Goal: Task Accomplishment & Management: Manage account settings

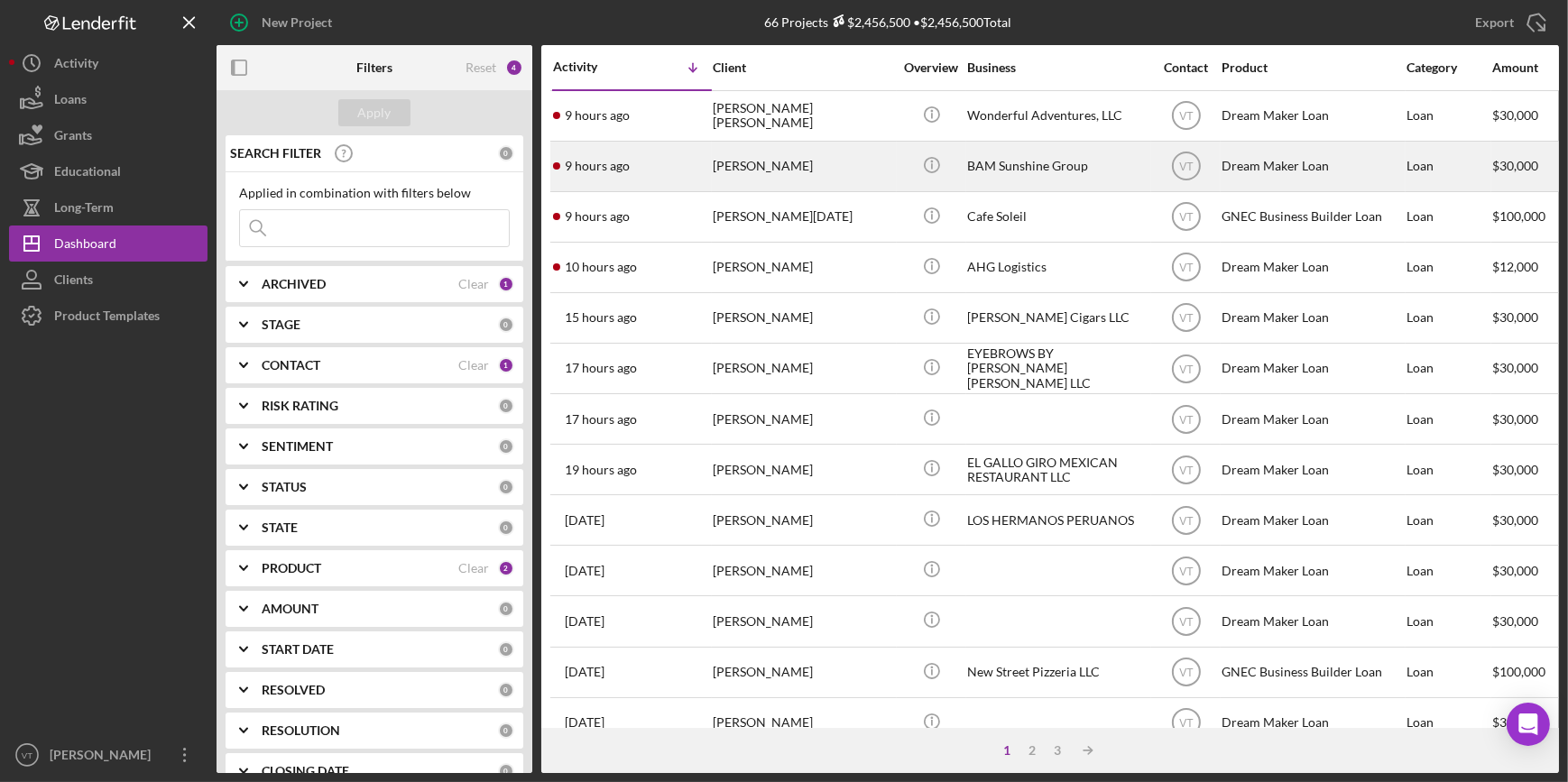
click at [651, 175] on div "9 hours ago Melissa Jenkins" at bounding box center [631, 166] width 158 height 48
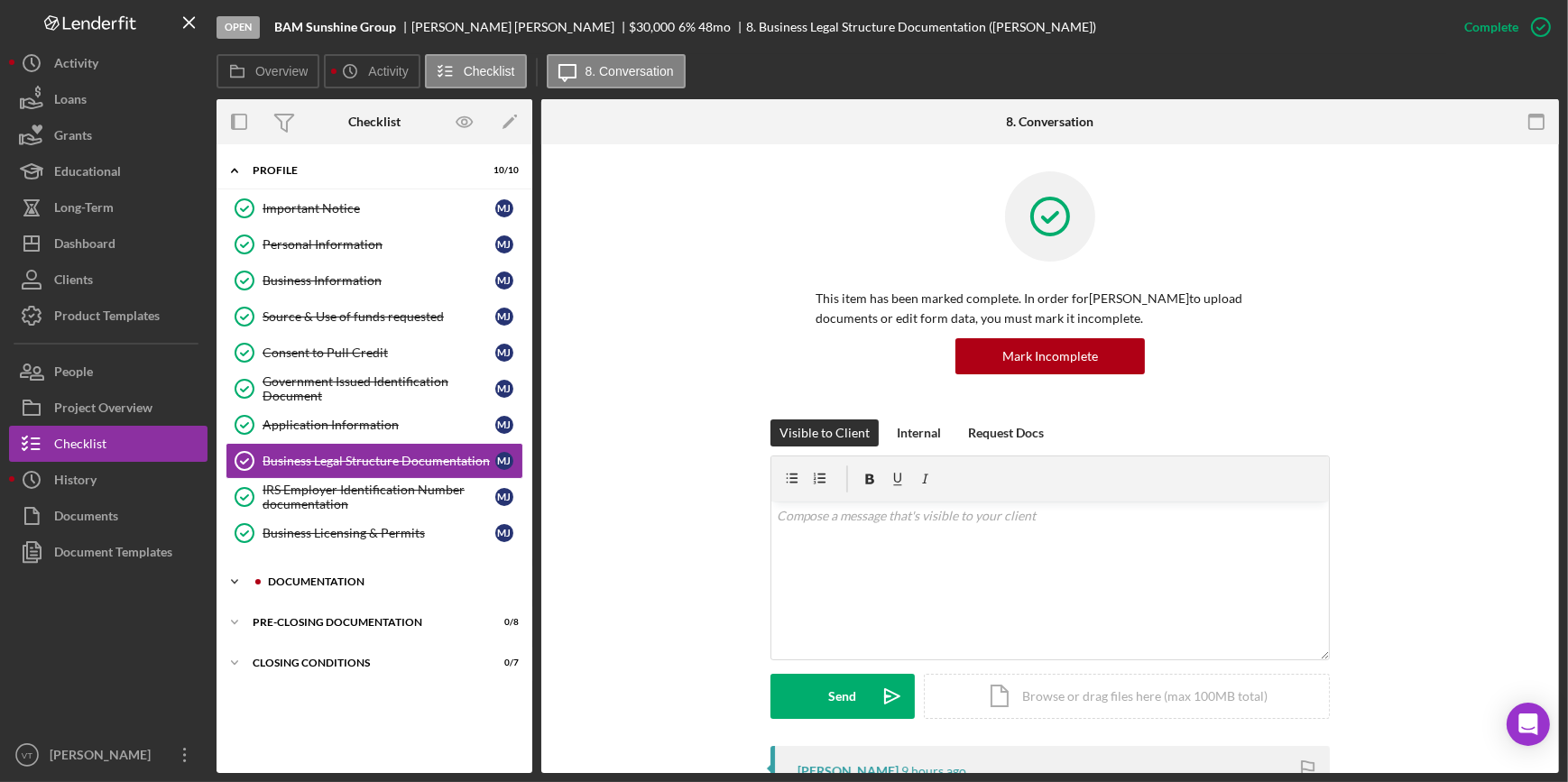
click at [230, 566] on icon "Icon/Expander" at bounding box center [234, 581] width 36 height 36
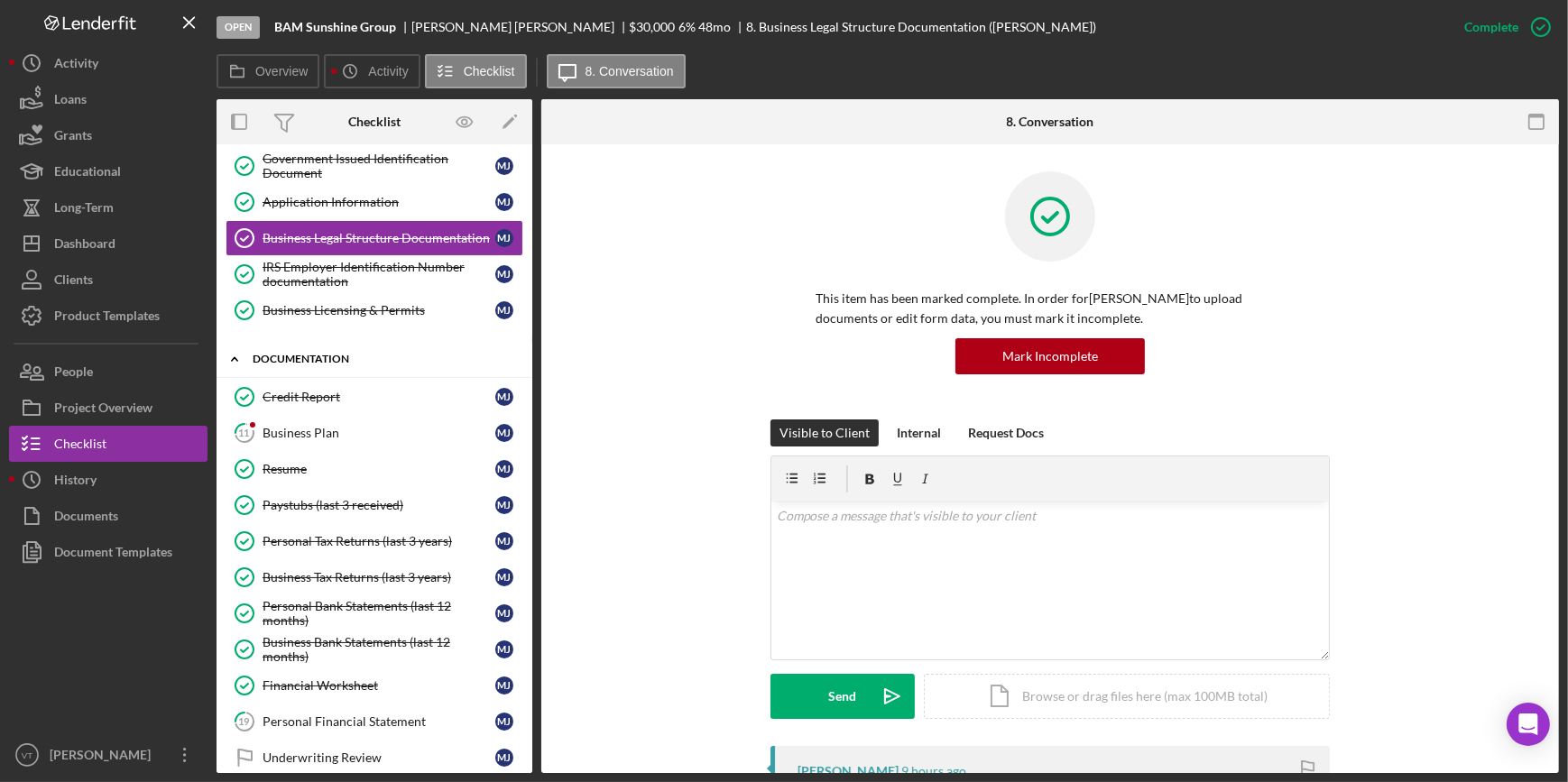
scroll to position [245, 0]
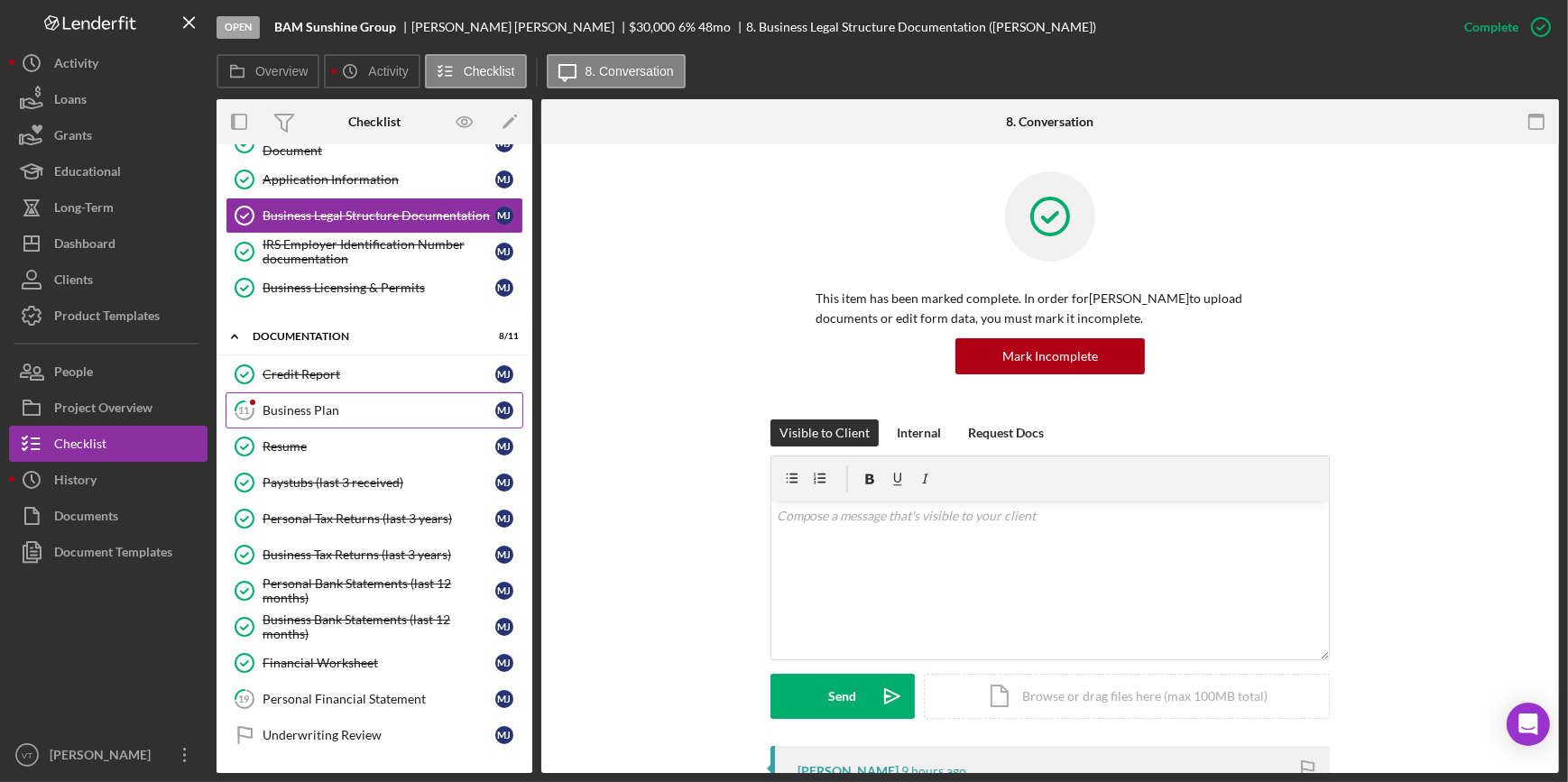
click at [269, 408] on div "Business Plan" at bounding box center [378, 410] width 232 height 14
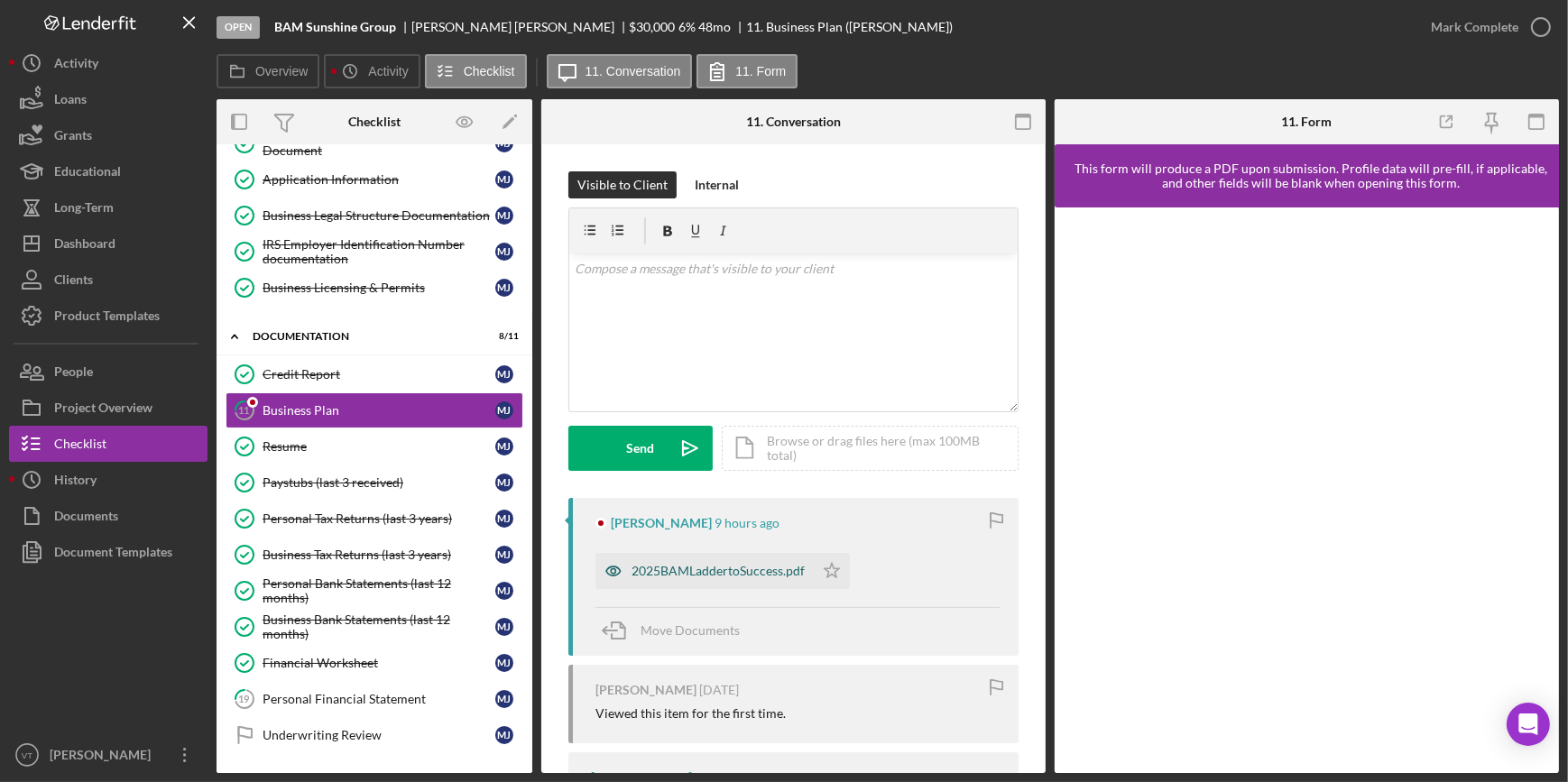
click at [681, 566] on div "2025BAMLaddertoSuccess.pdf" at bounding box center [718, 570] width 174 height 14
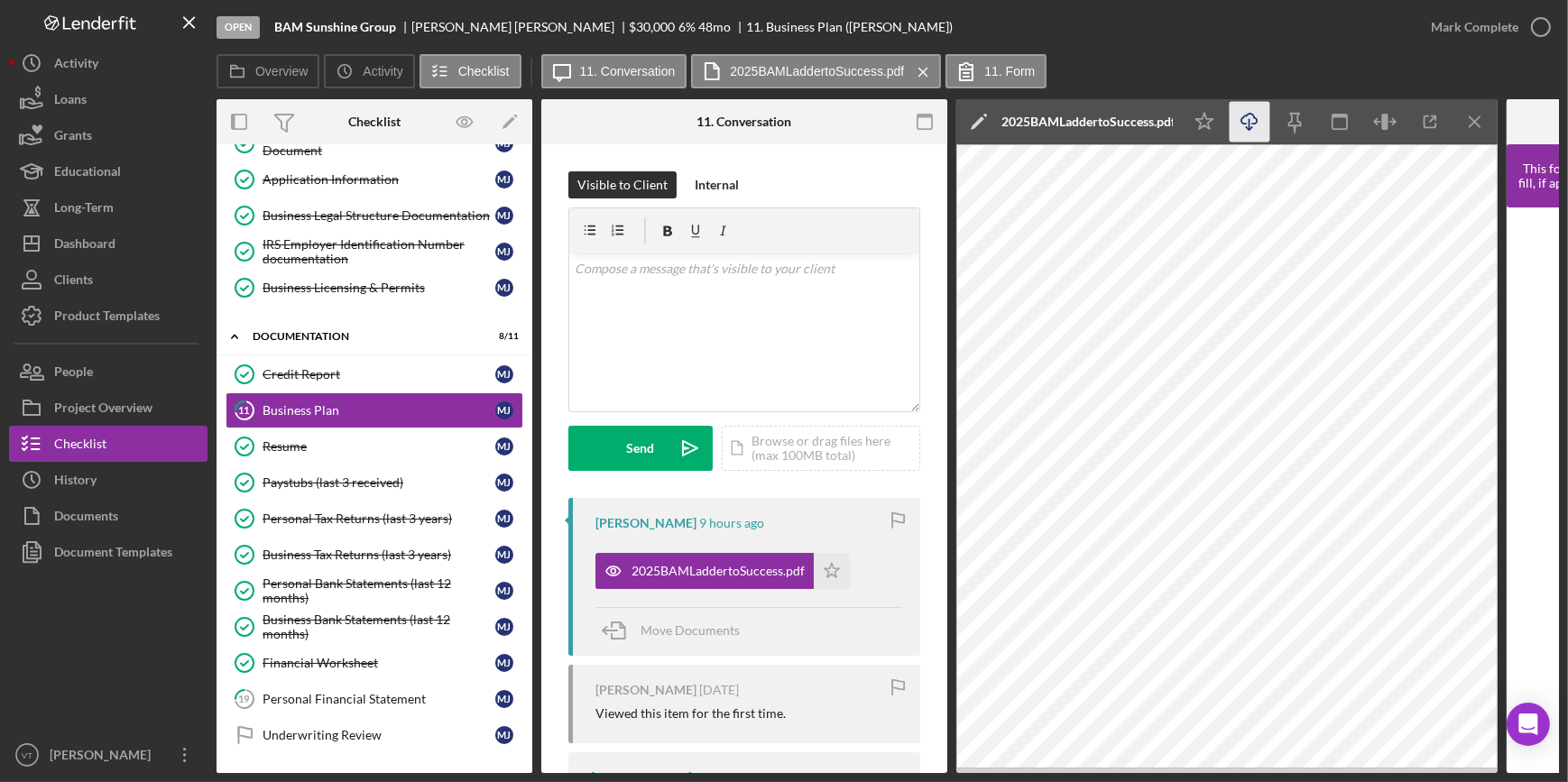
click at [1246, 107] on icon "Icon/Download" at bounding box center [1249, 121] width 40 height 40
click at [1448, 38] on div "Mark Complete" at bounding box center [1475, 27] width 88 height 36
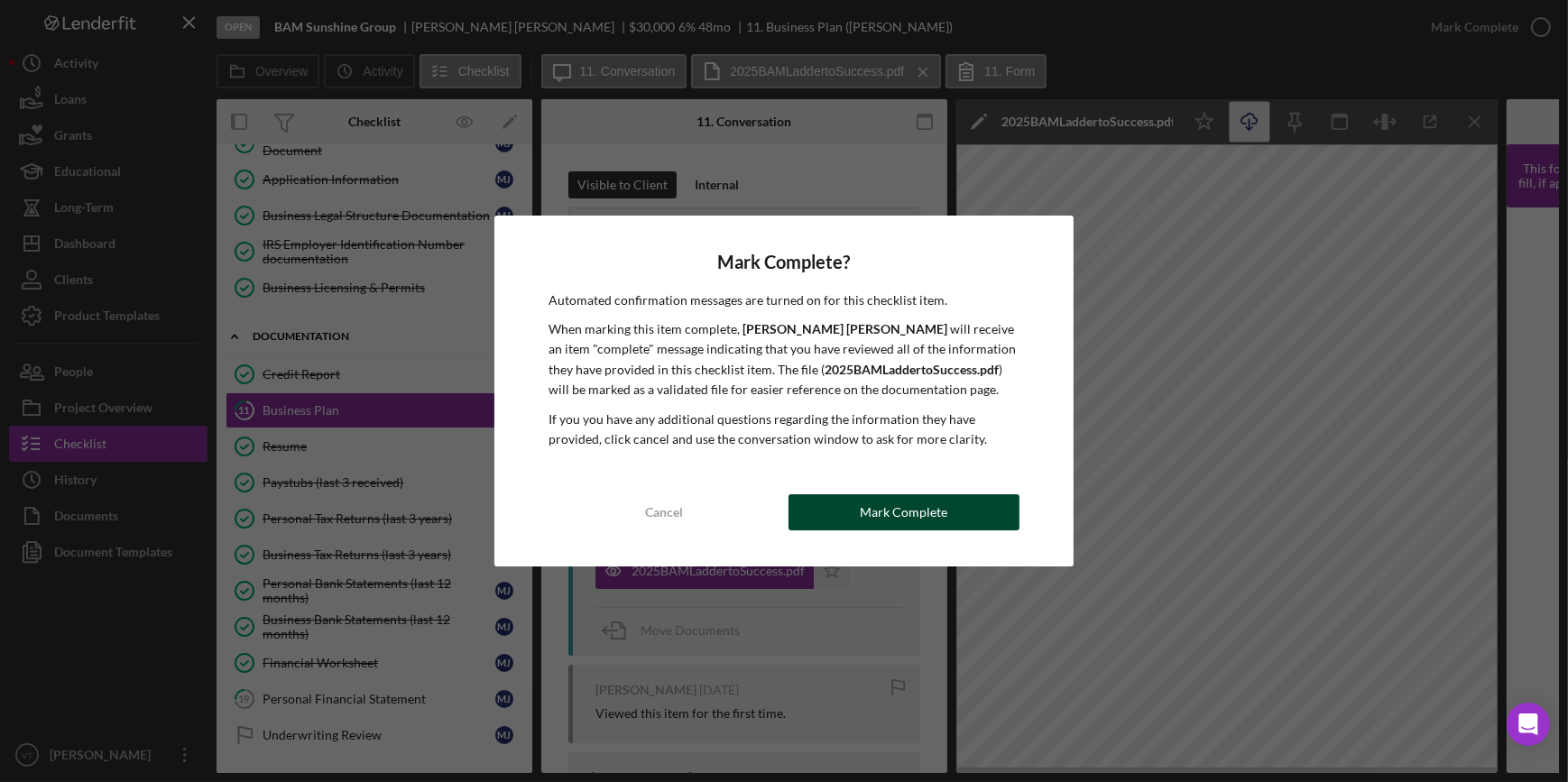
click at [975, 509] on button "Mark Complete" at bounding box center [903, 512] width 231 height 36
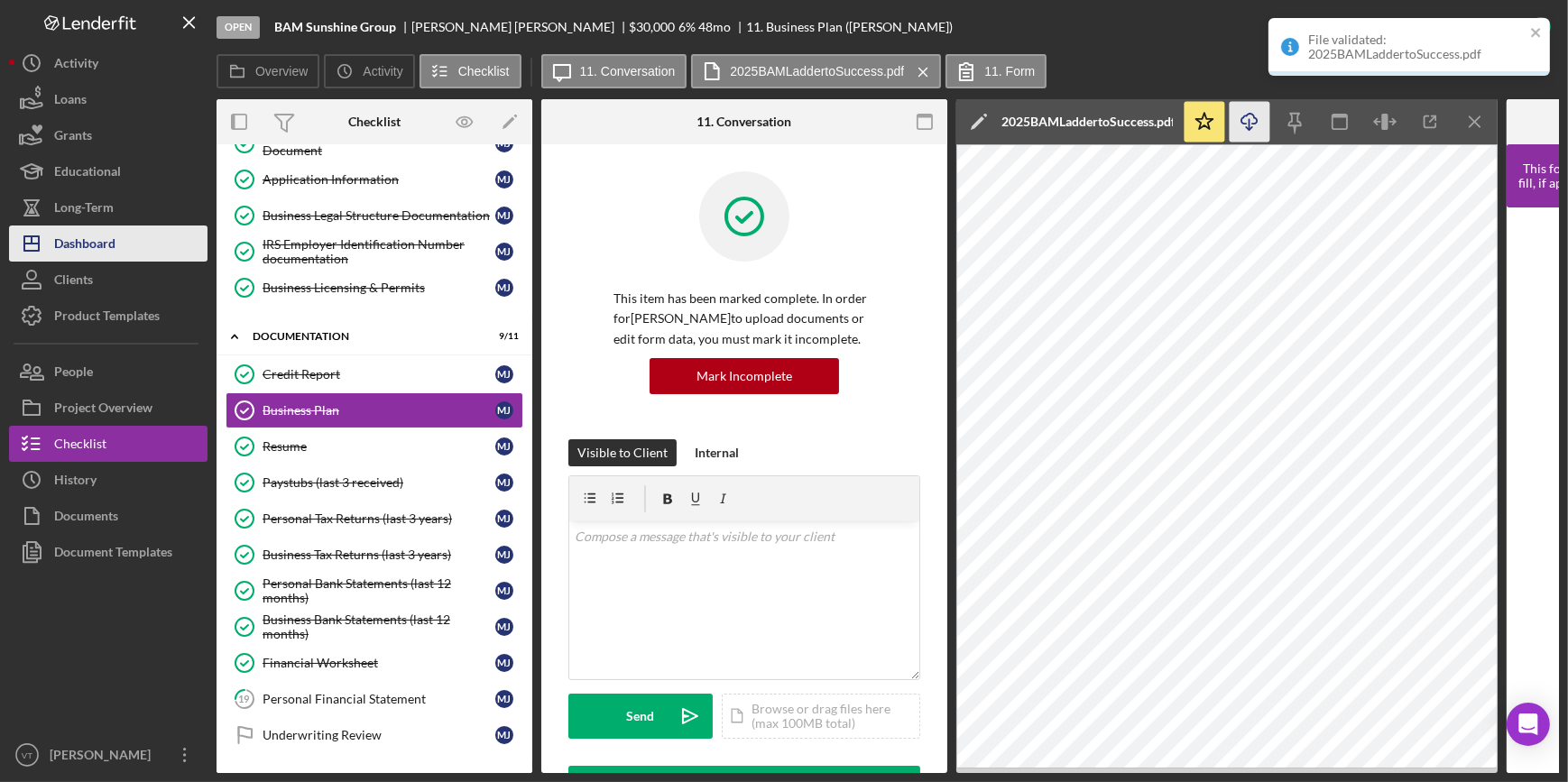
click at [115, 246] on div "Dashboard" at bounding box center [85, 245] width 62 height 40
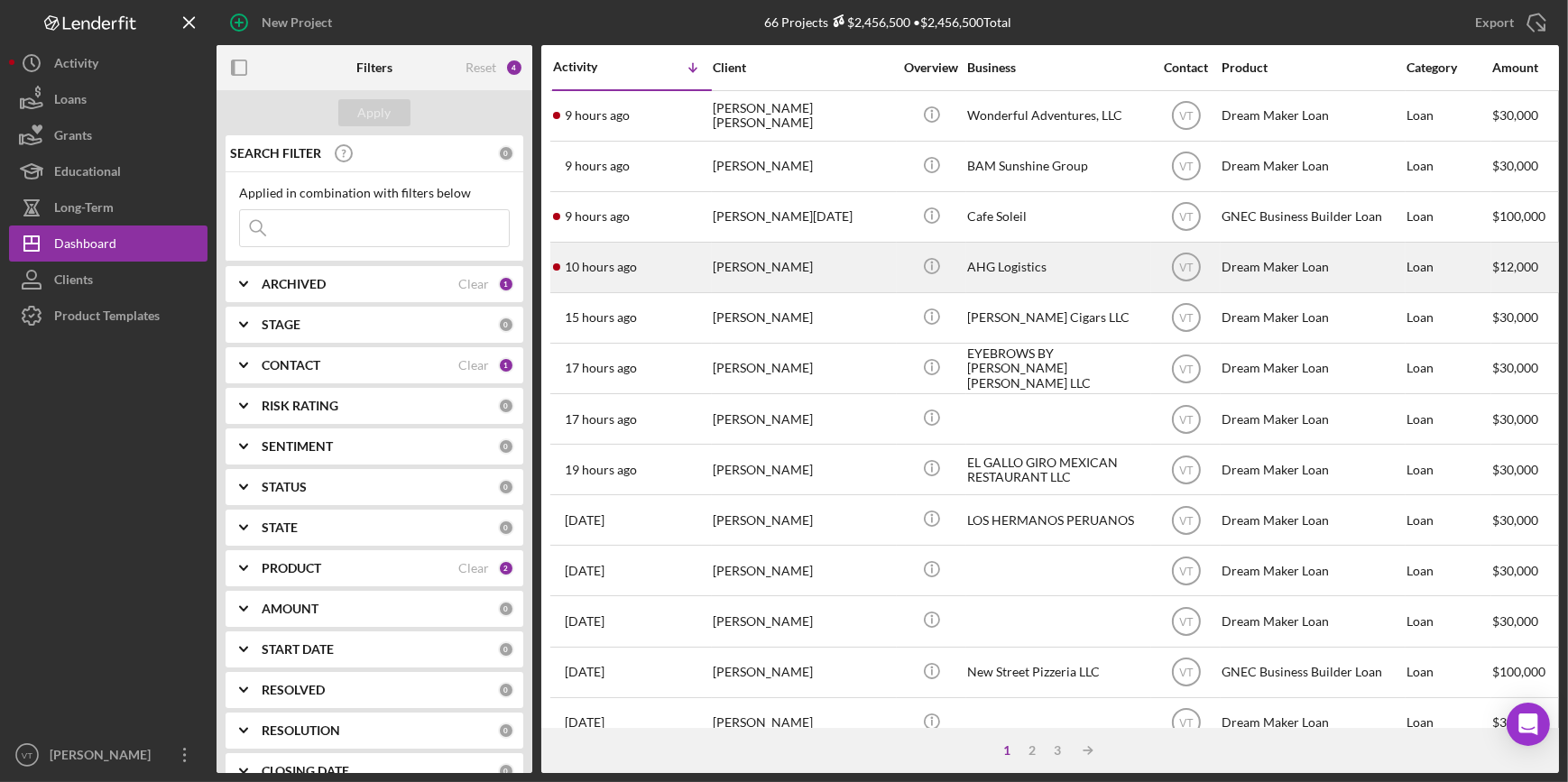
click at [886, 265] on div "Ali Gurley" at bounding box center [802, 267] width 180 height 48
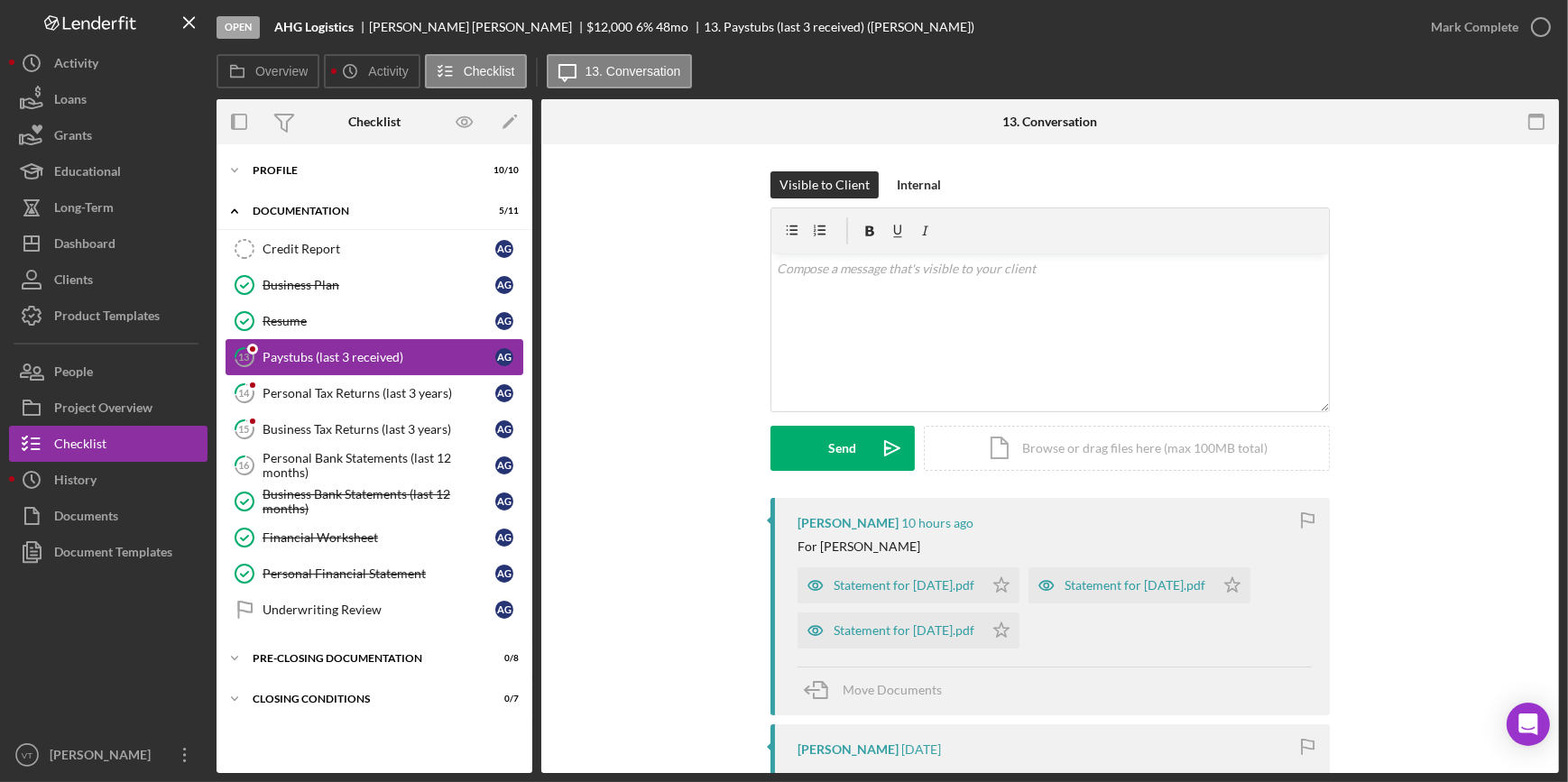
click at [353, 347] on link "13 Paystubs (last 3 received) A G" at bounding box center [374, 356] width 298 height 36
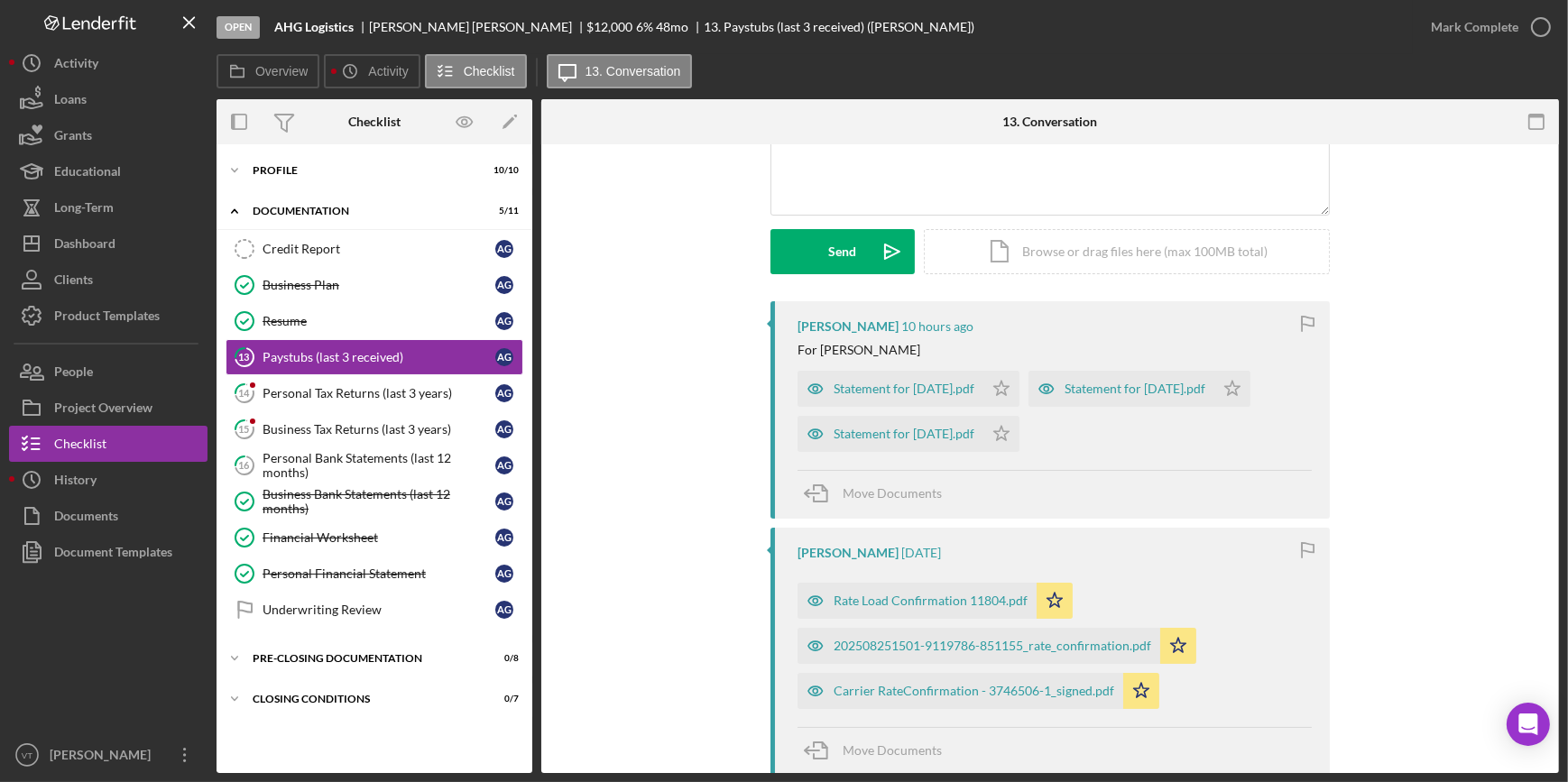
scroll to position [328, 0]
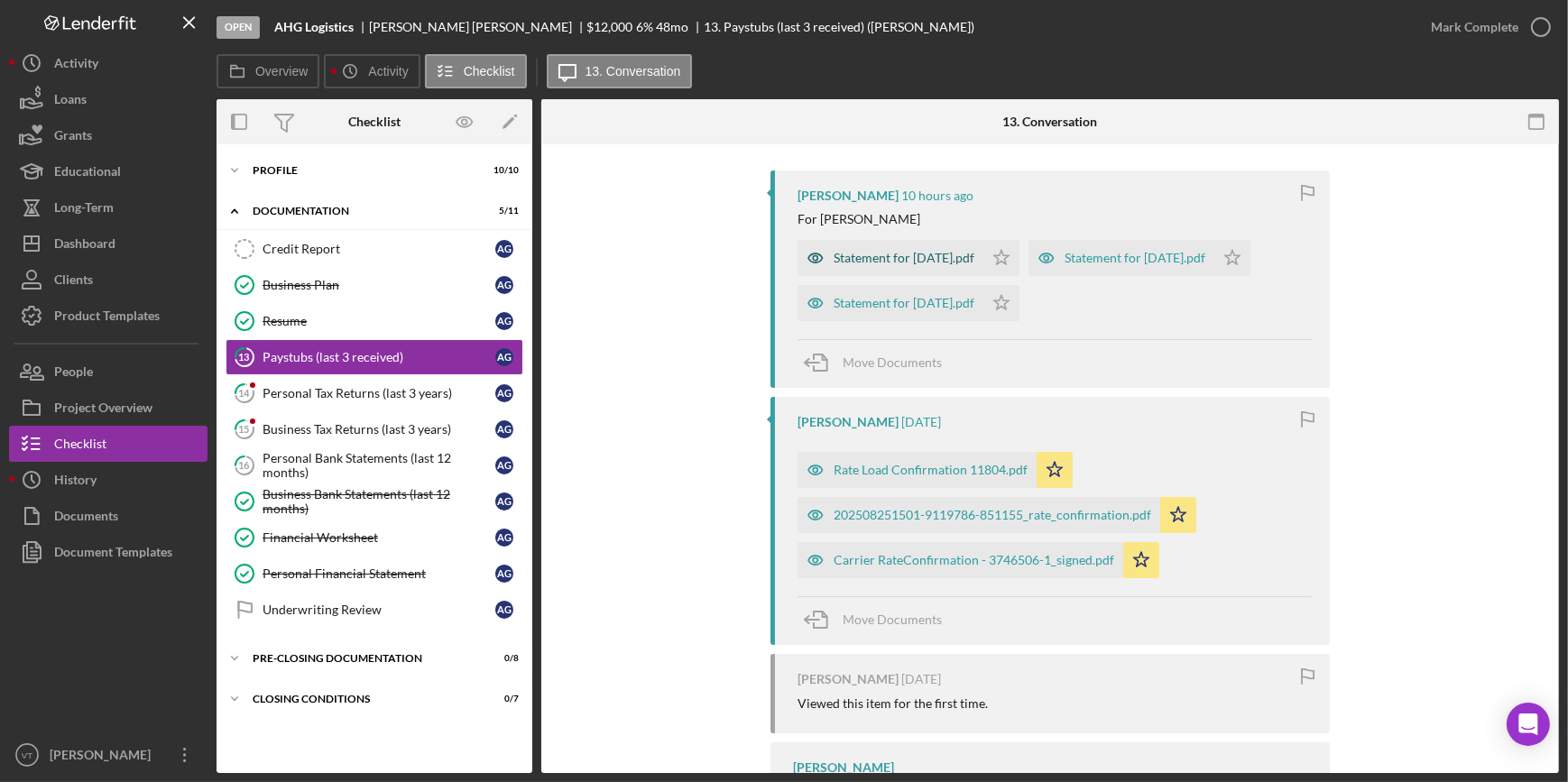
click at [939, 247] on div "Statement for Aug 21, 2025.pdf" at bounding box center [889, 258] width 186 height 36
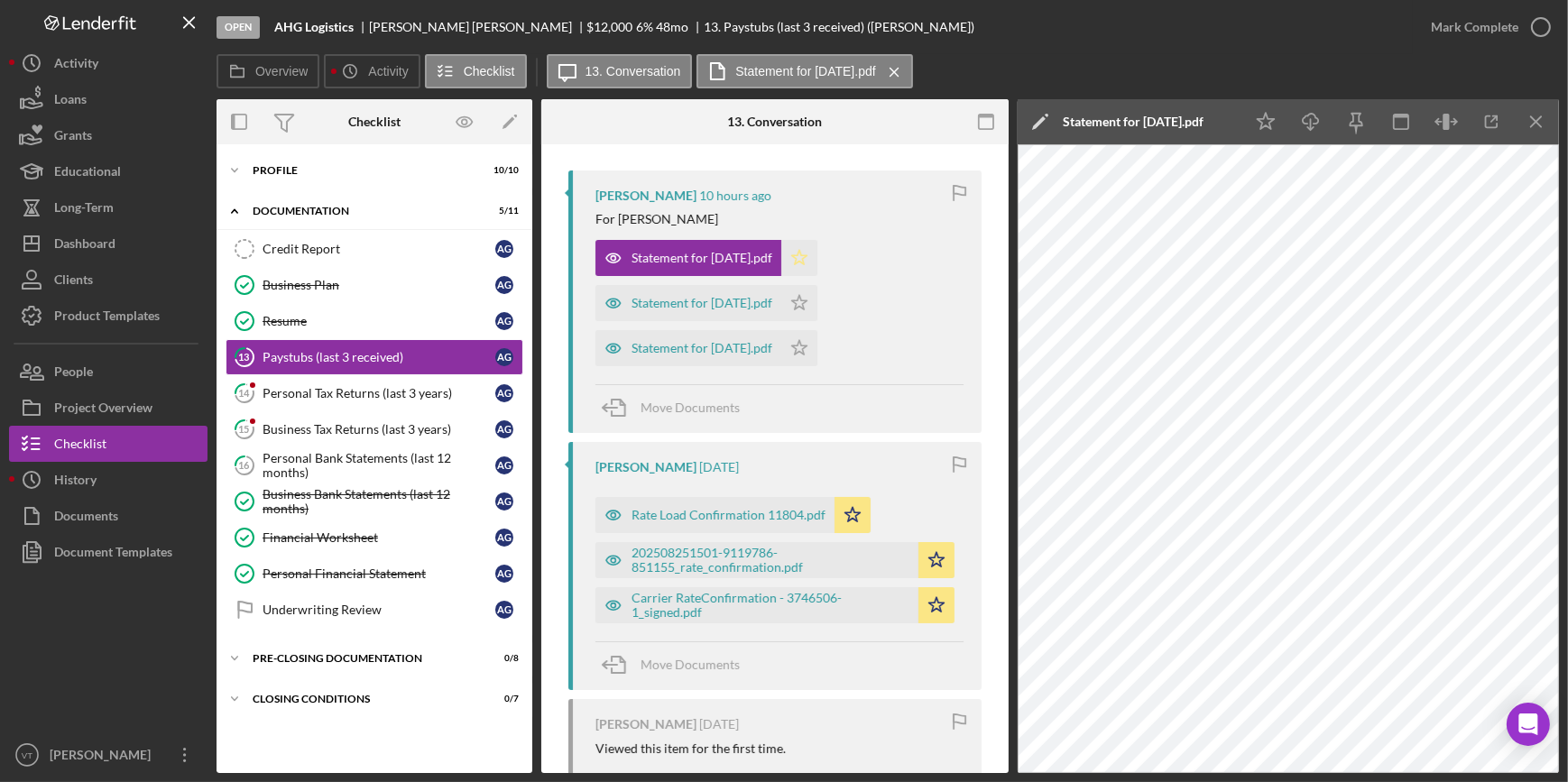
click at [807, 253] on polygon "button" at bounding box center [799, 257] width 15 height 14
click at [818, 291] on icon "Icon/Star" at bounding box center [799, 302] width 36 height 36
click at [818, 345] on icon "Icon/Star" at bounding box center [799, 348] width 36 height 36
click at [678, 297] on div "Statement for Sep 4, 2025.pdf" at bounding box center [701, 302] width 141 height 14
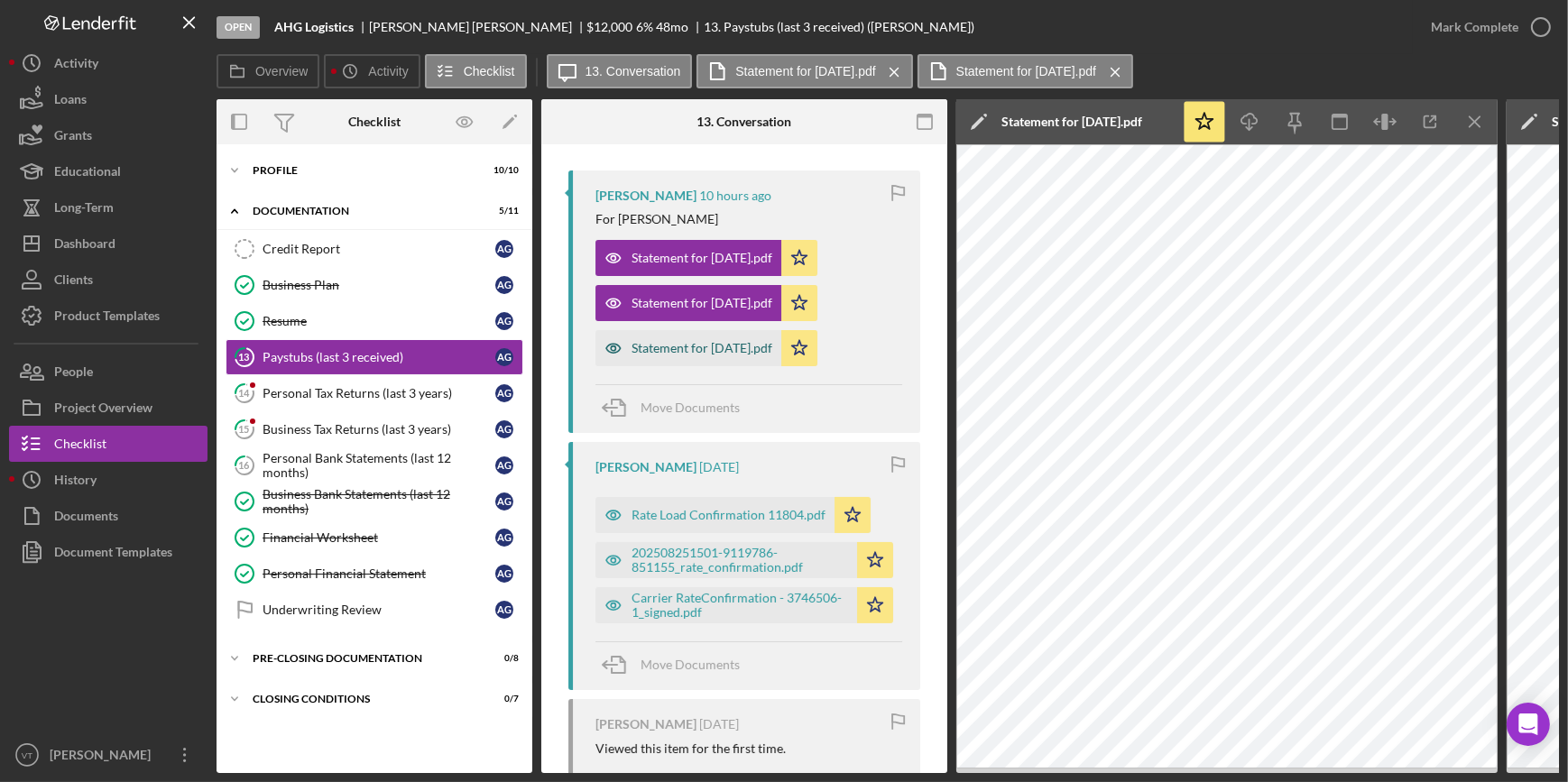
click at [684, 343] on div "Statement for Sep 18, 2025.pdf" at bounding box center [701, 347] width 141 height 14
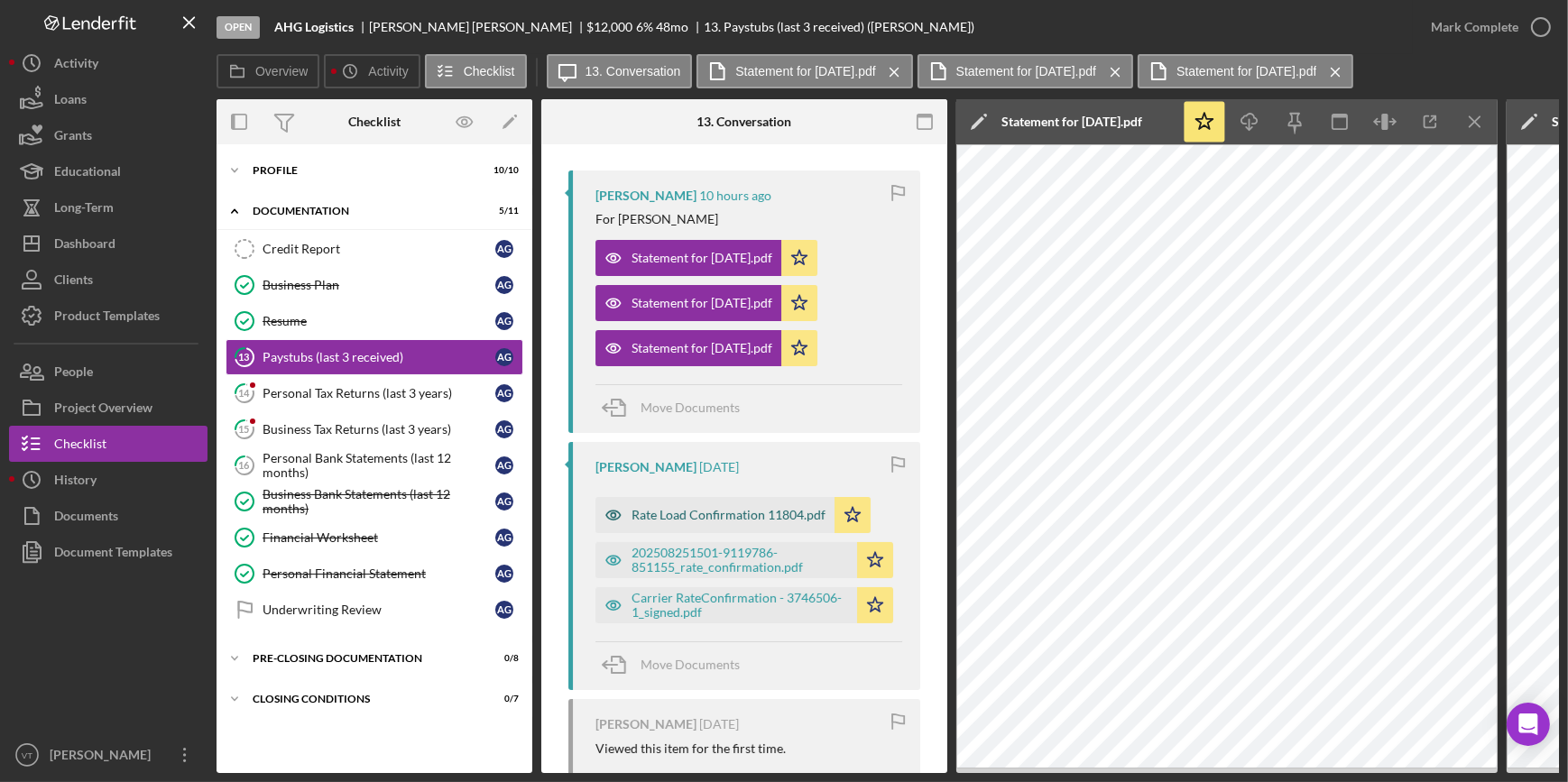
click at [690, 515] on div "Rate Load Confirmation 11804.pdf" at bounding box center [728, 514] width 194 height 14
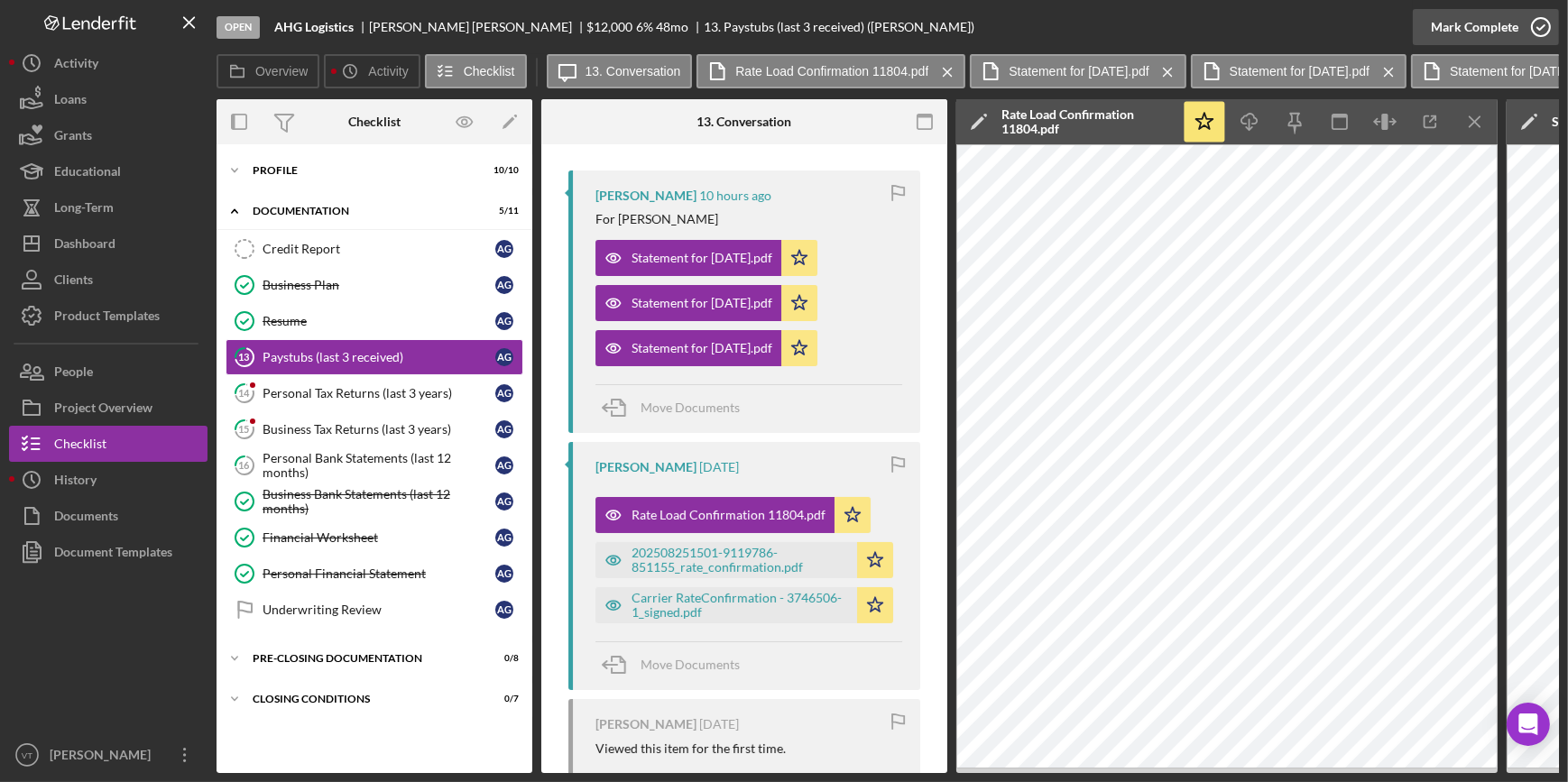
click at [1465, 19] on div "Mark Complete" at bounding box center [1475, 27] width 88 height 36
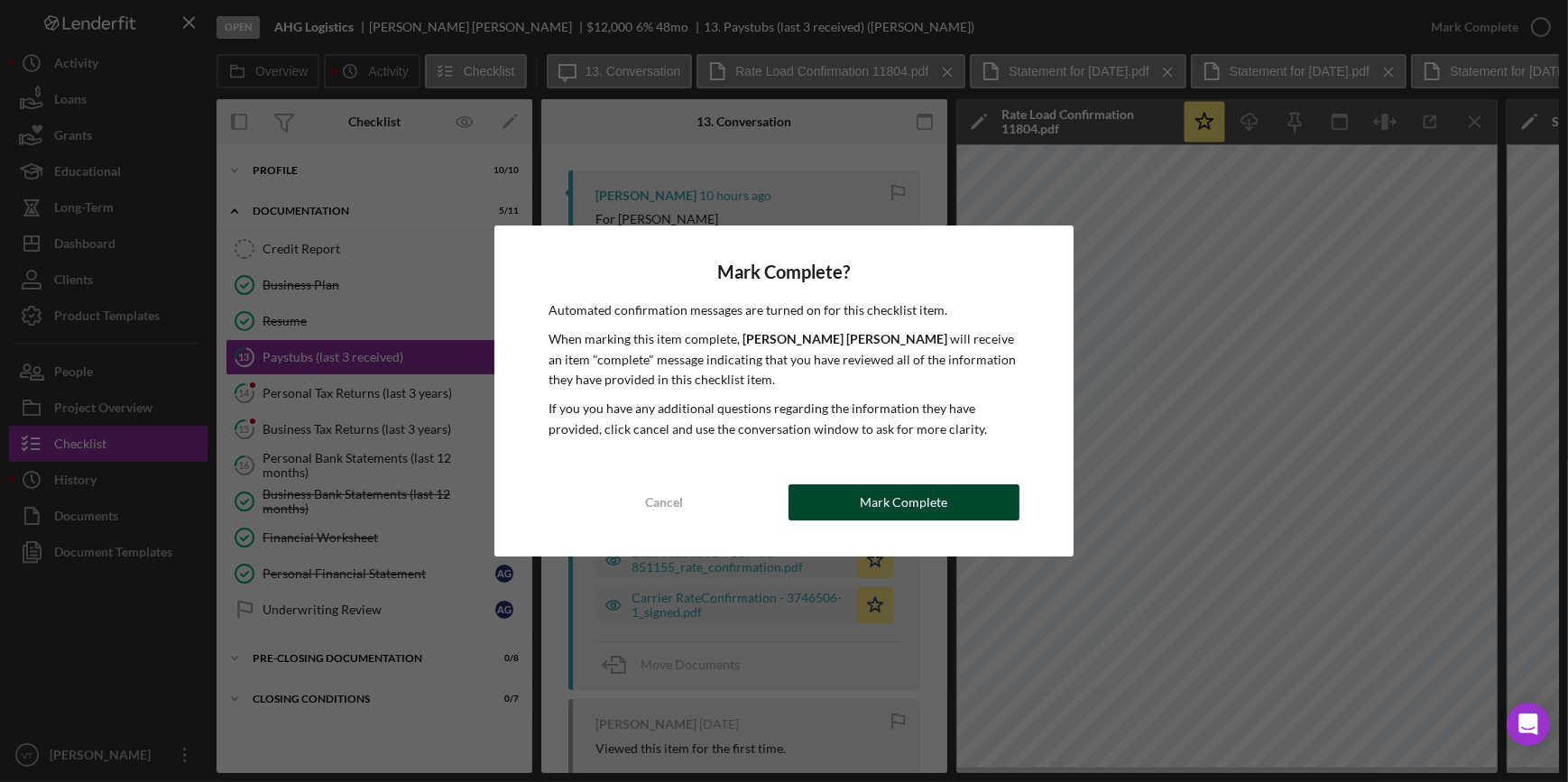
click at [887, 503] on div "Mark Complete" at bounding box center [903, 502] width 88 height 36
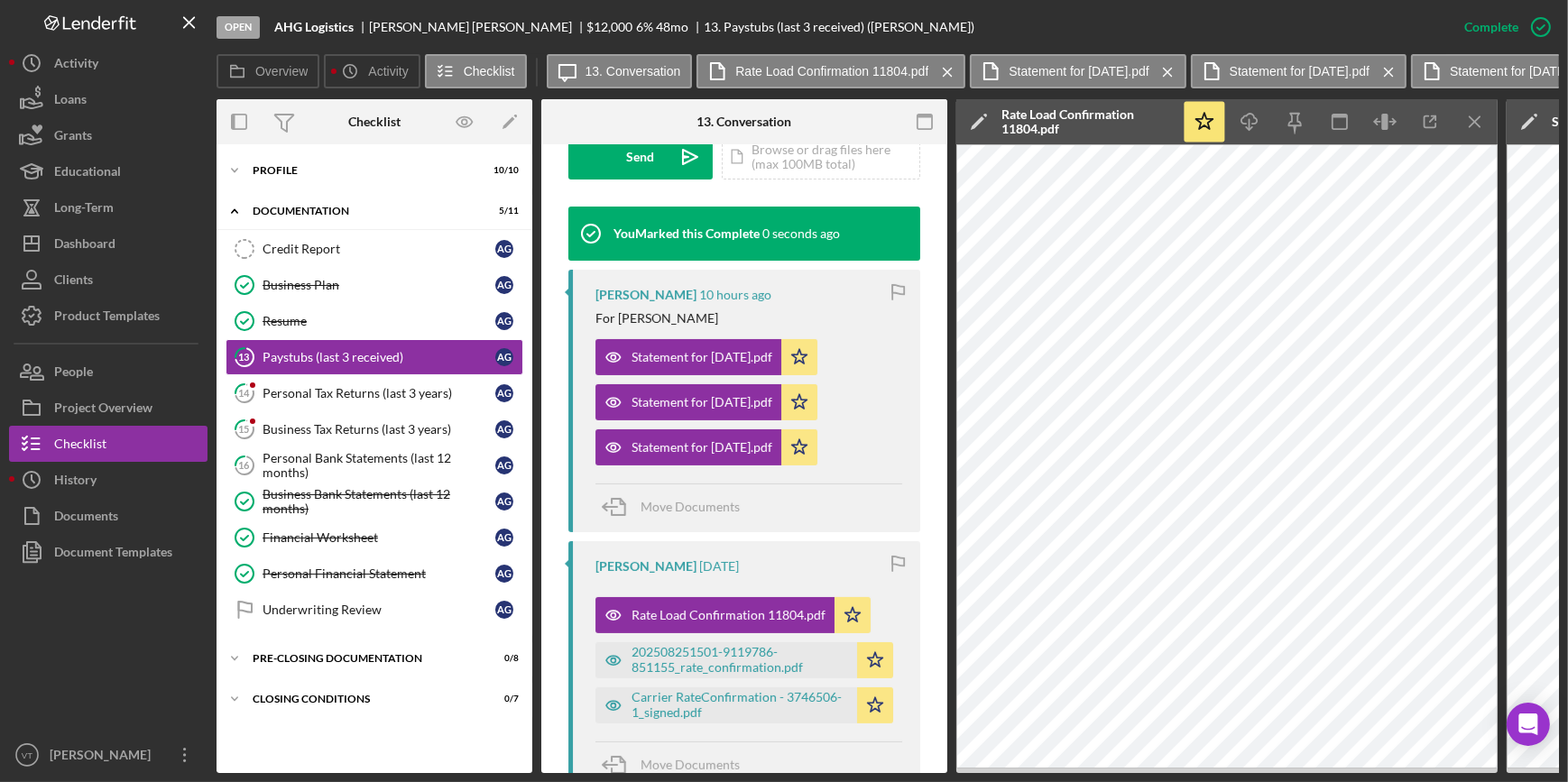
scroll to position [595, 0]
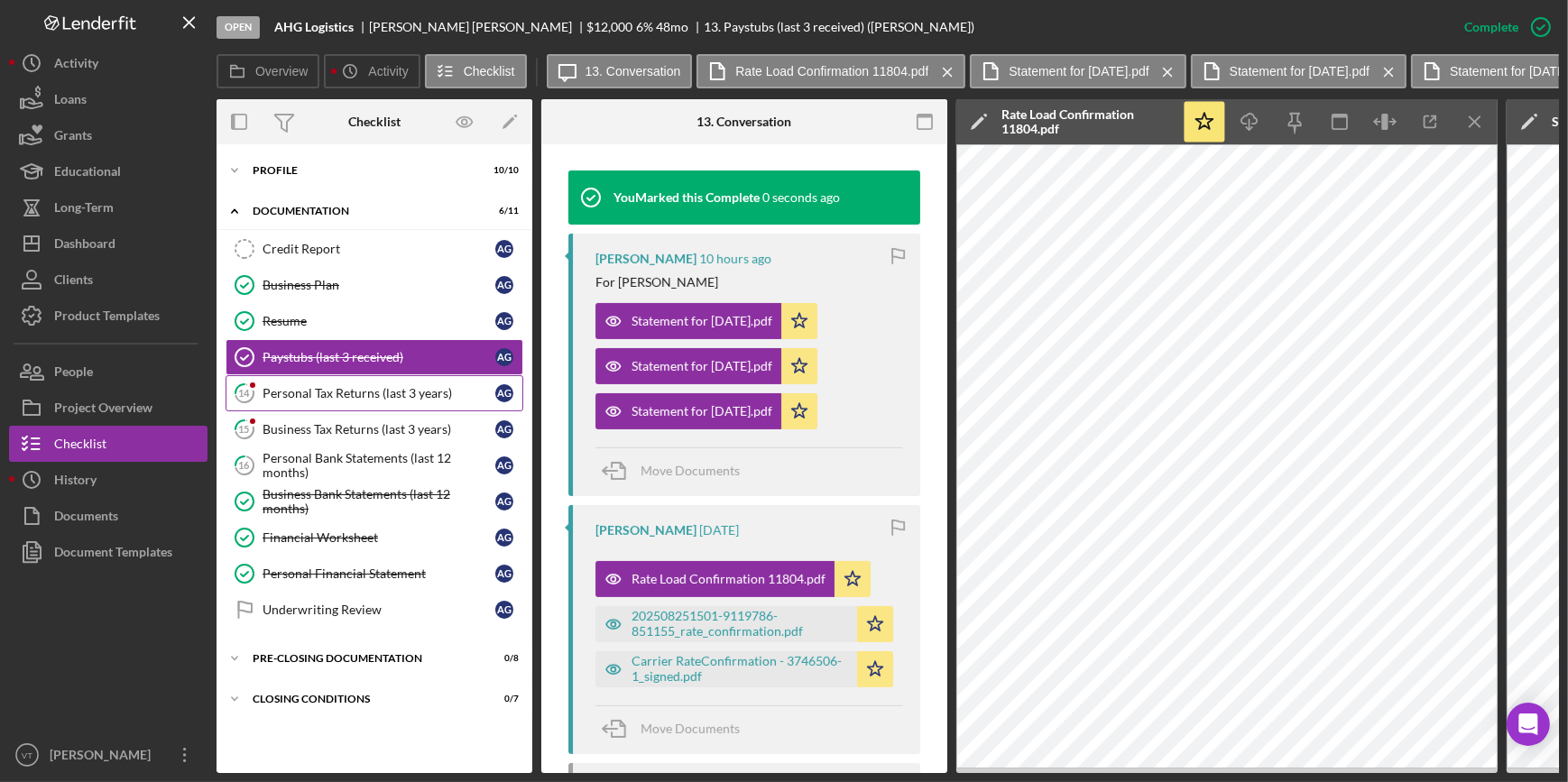
click at [323, 389] on div "Personal Tax Returns (last 3 years)" at bounding box center [378, 393] width 232 height 14
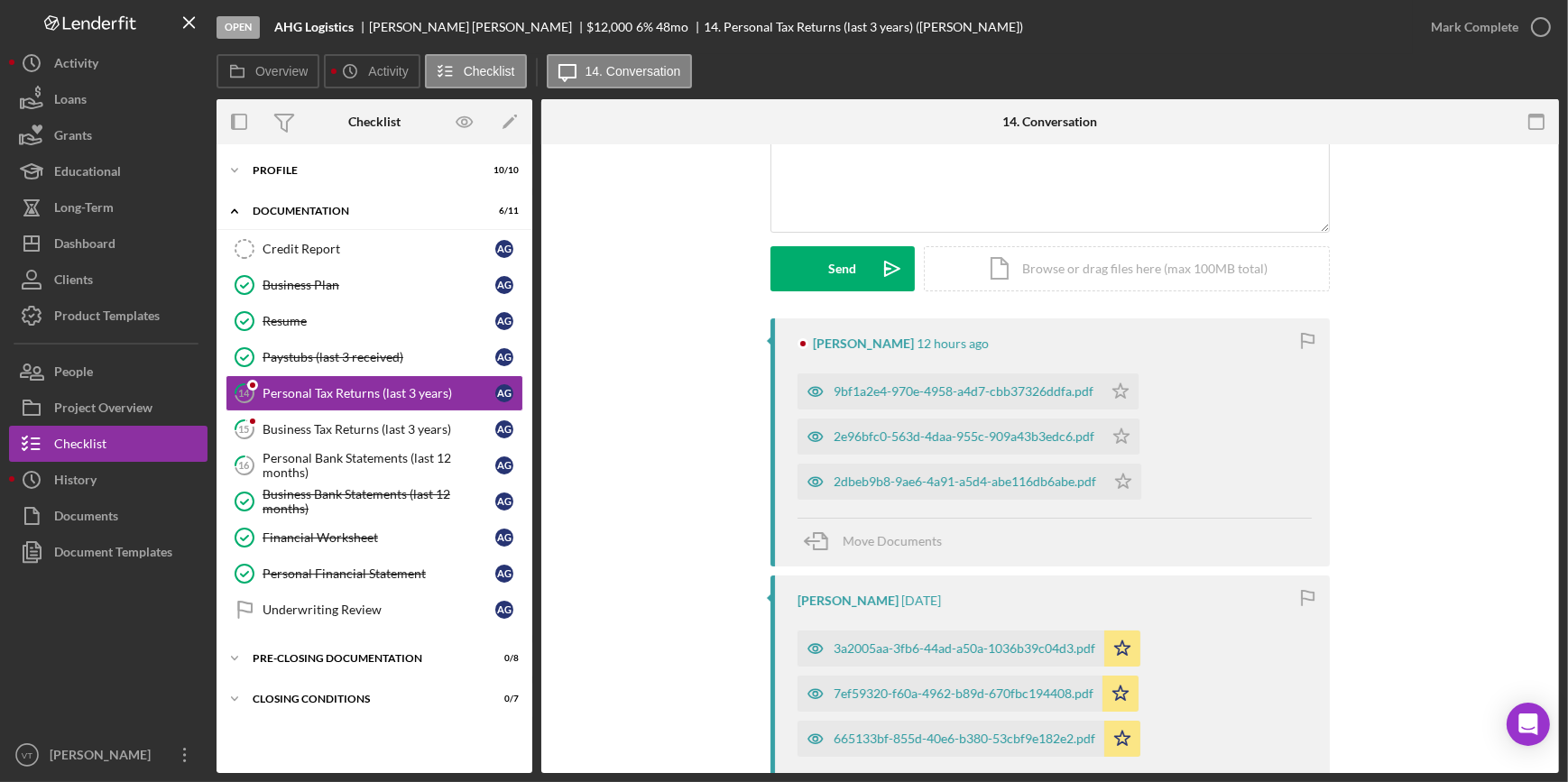
scroll to position [245, 0]
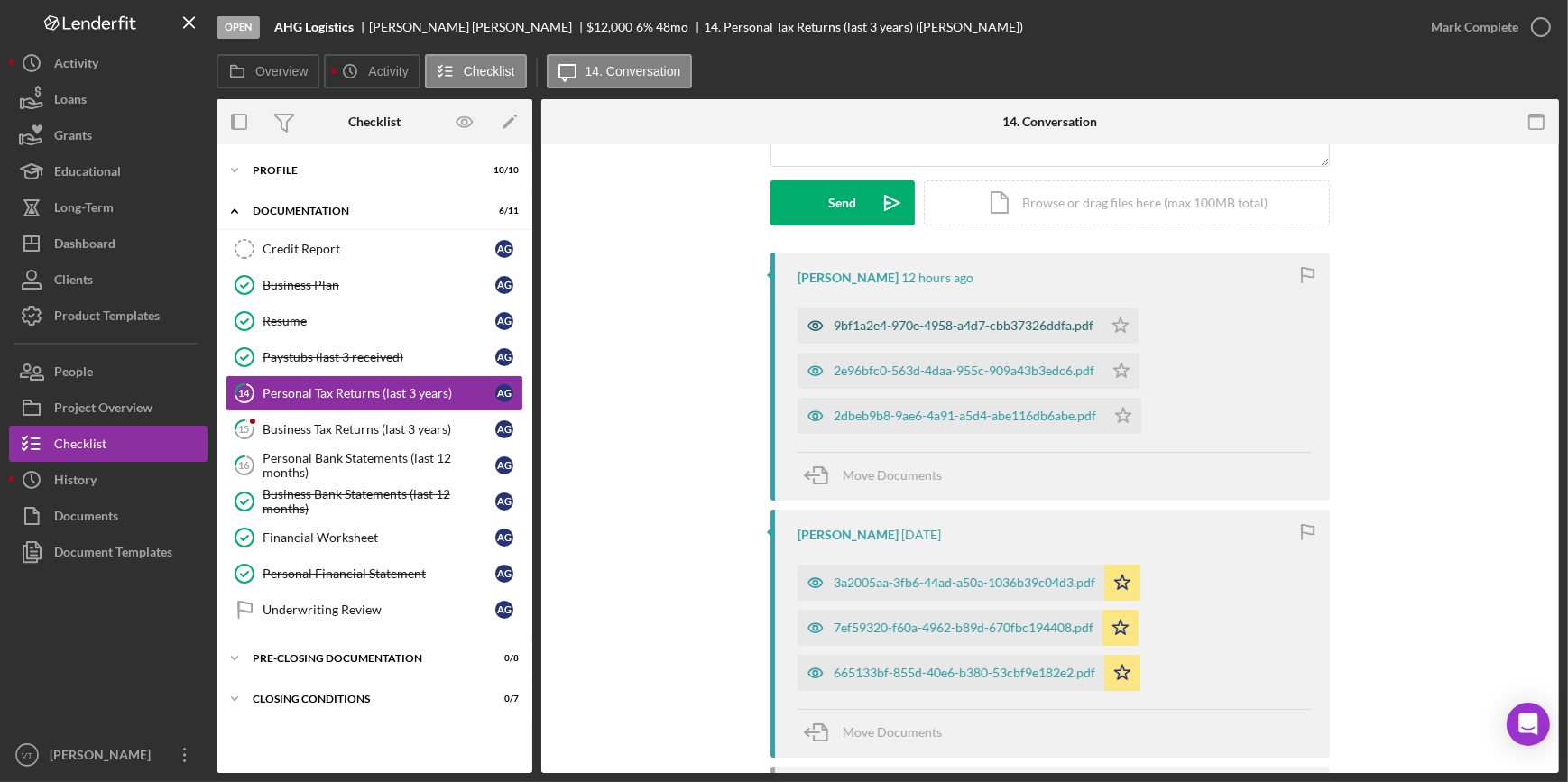
click at [945, 324] on div "9bf1a2e4-970e-4958-a4d7-cbb37326ddfa.pdf" at bounding box center [963, 325] width 259 height 14
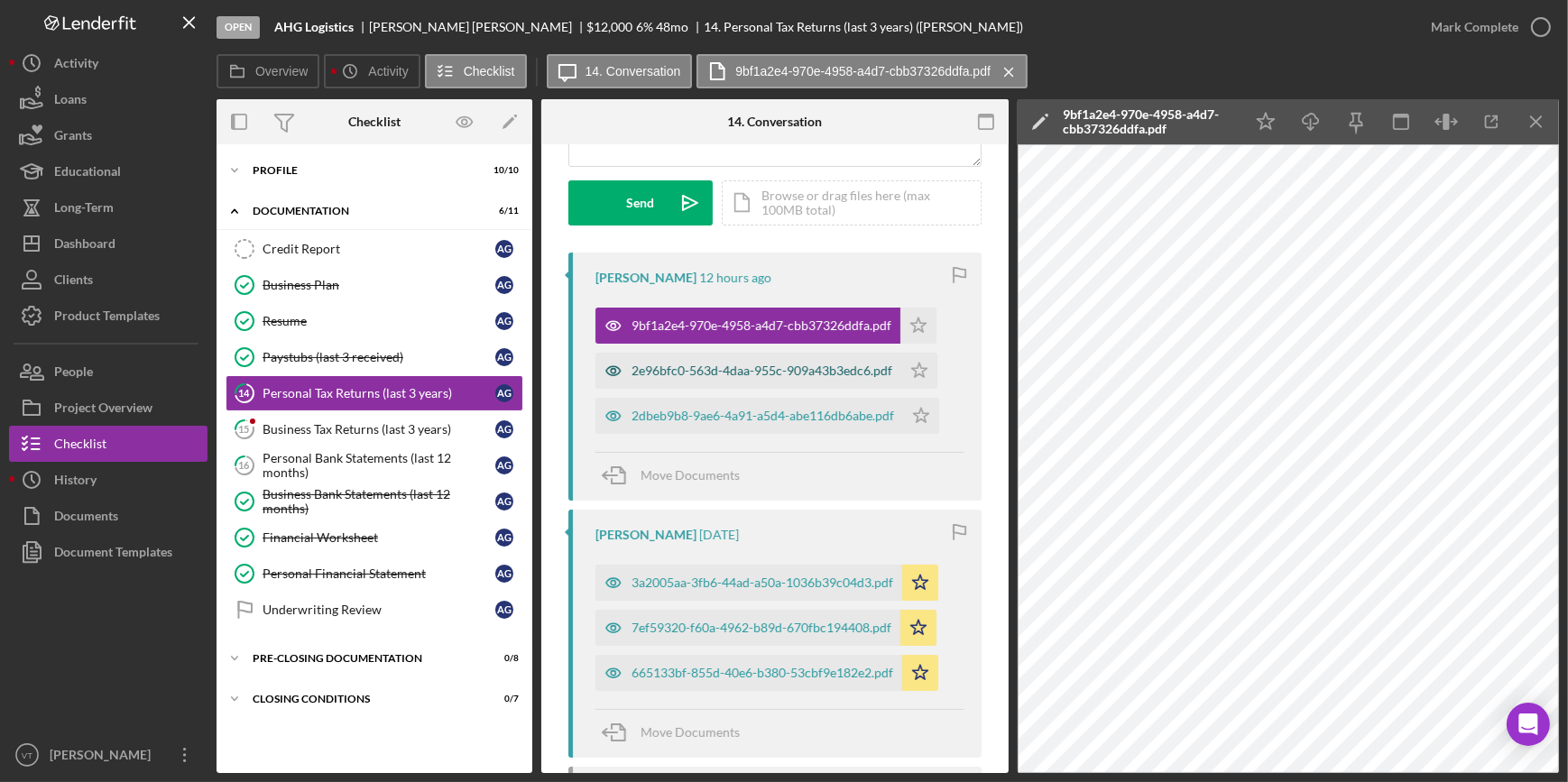
click at [685, 379] on div "2e96bfc0-563d-4daa-955c-909a43b3edc6.pdf" at bounding box center [749, 370] width 306 height 36
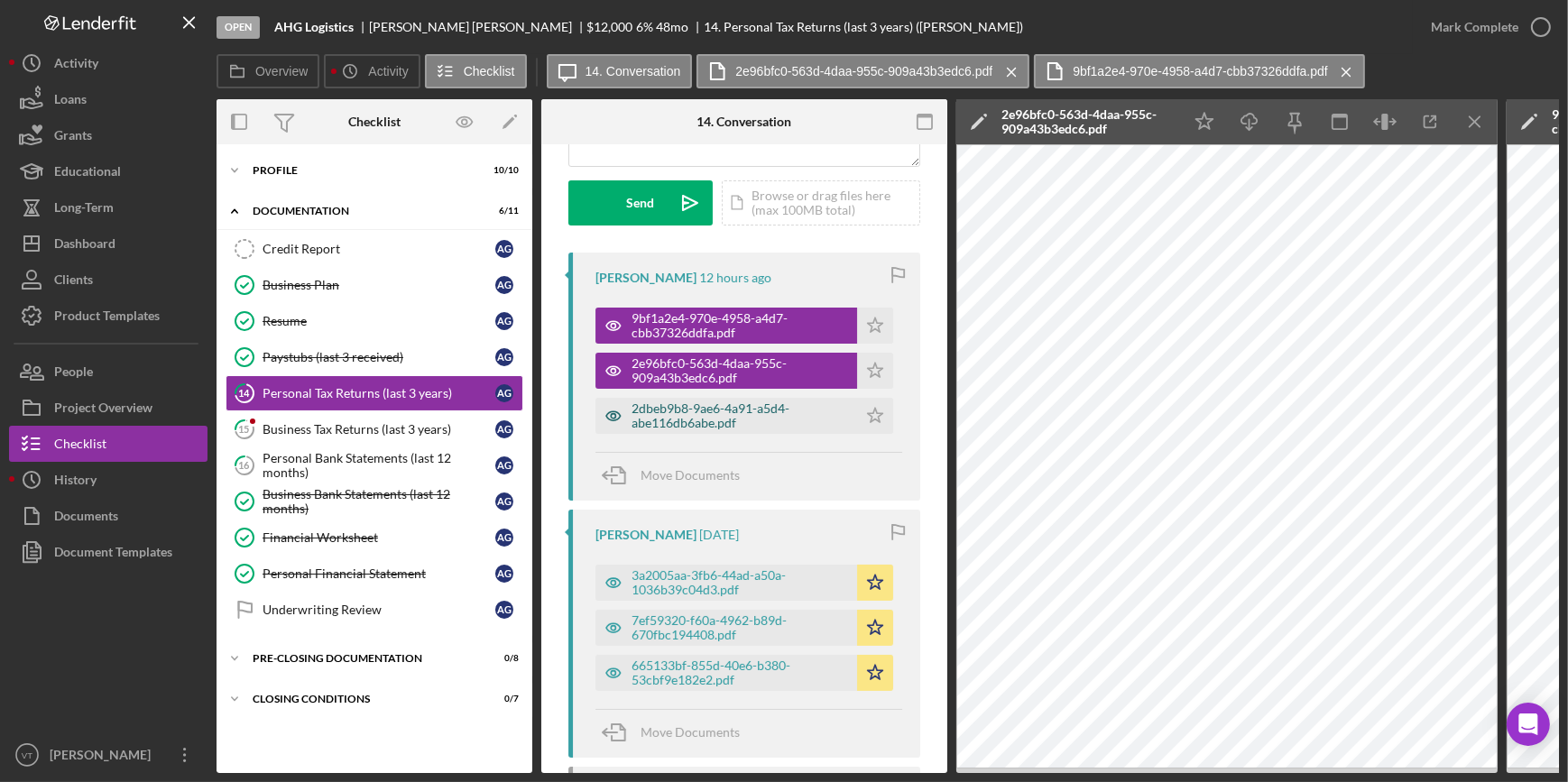
click at [691, 401] on div "2dbeb9b8-9ae6-4a91-a5d4-abe116db6abe.pdf" at bounding box center [739, 415] width 217 height 29
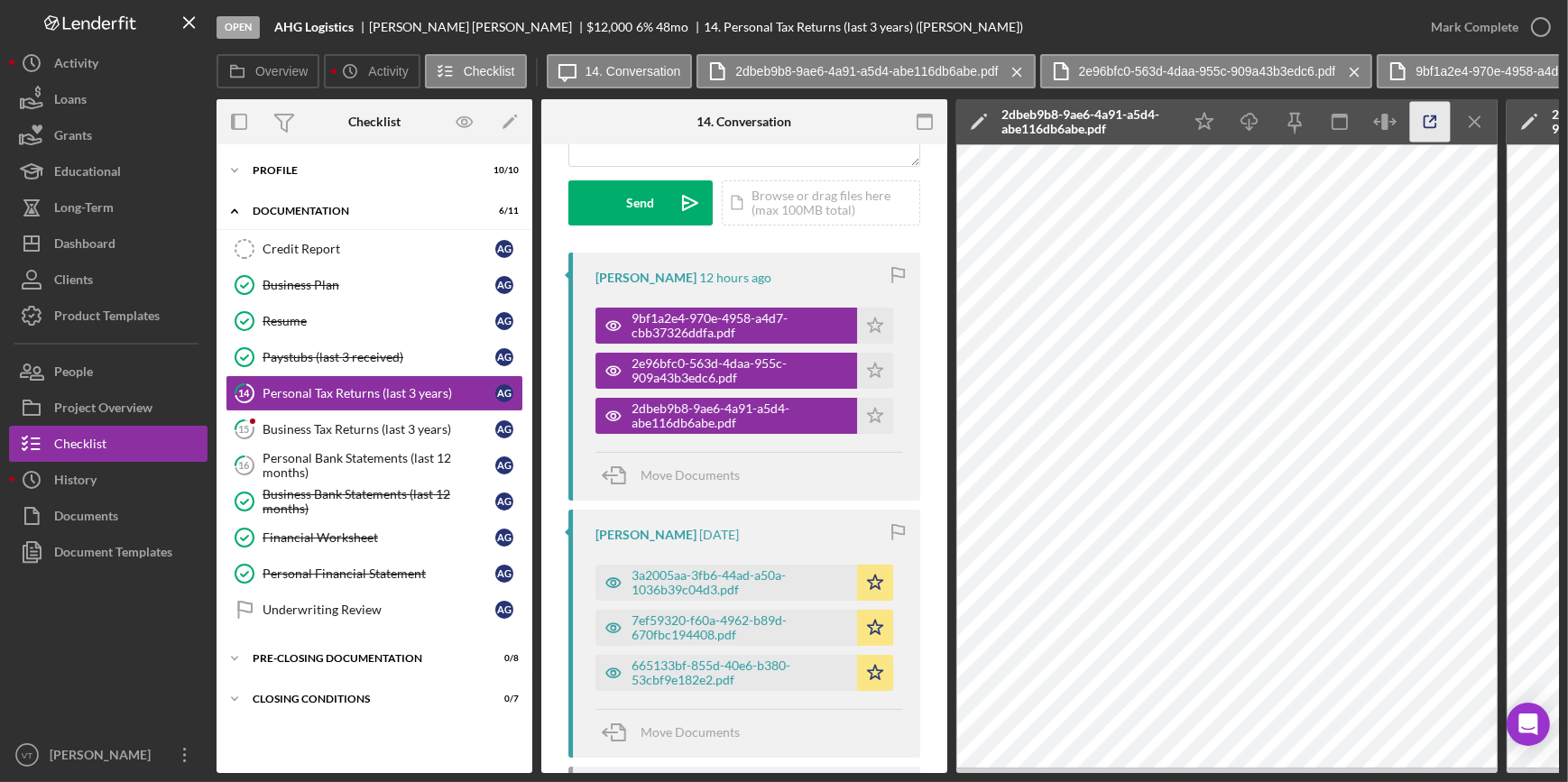
click at [1421, 126] on icon "button" at bounding box center [1429, 121] width 40 height 40
click at [343, 414] on link "15 Business Tax Returns (last 3 years) A G" at bounding box center [374, 429] width 298 height 36
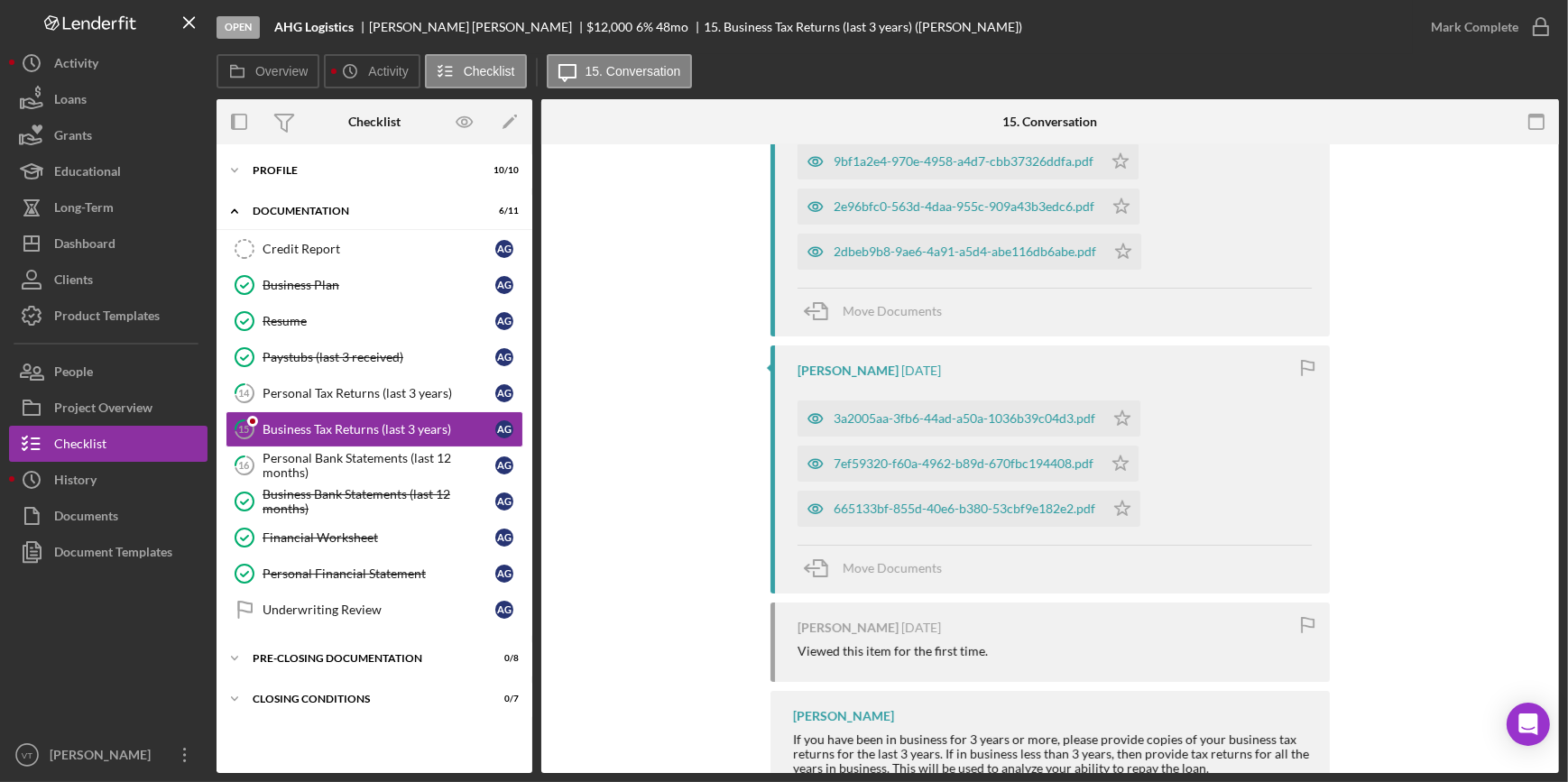
scroll to position [163, 0]
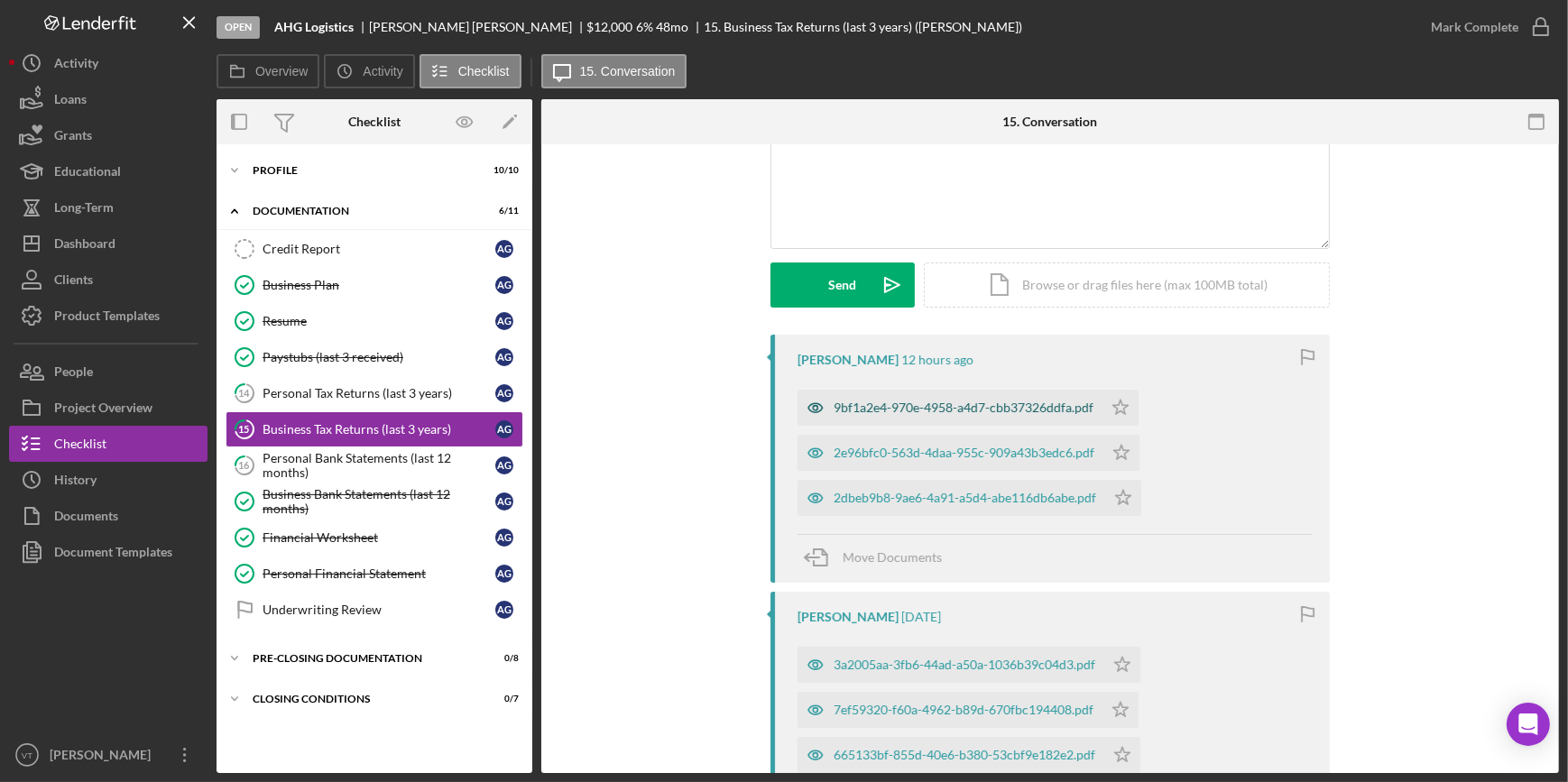
click at [947, 410] on div "9bf1a2e4-970e-4958-a4d7-cbb37326ddfa.pdf" at bounding box center [963, 407] width 259 height 14
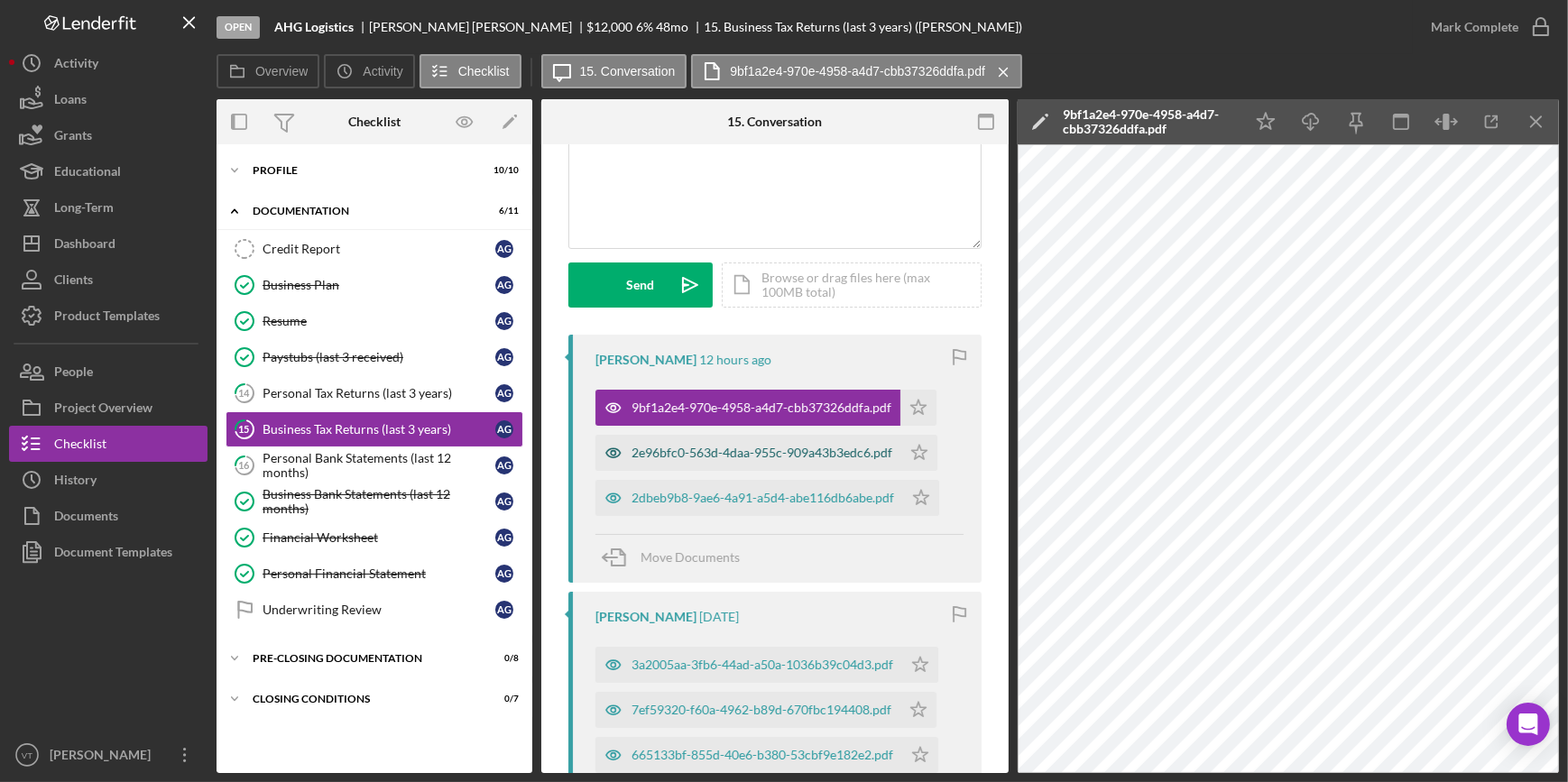
click at [836, 446] on div "2e96bfc0-563d-4daa-955c-909a43b3edc6.pdf" at bounding box center [761, 452] width 260 height 14
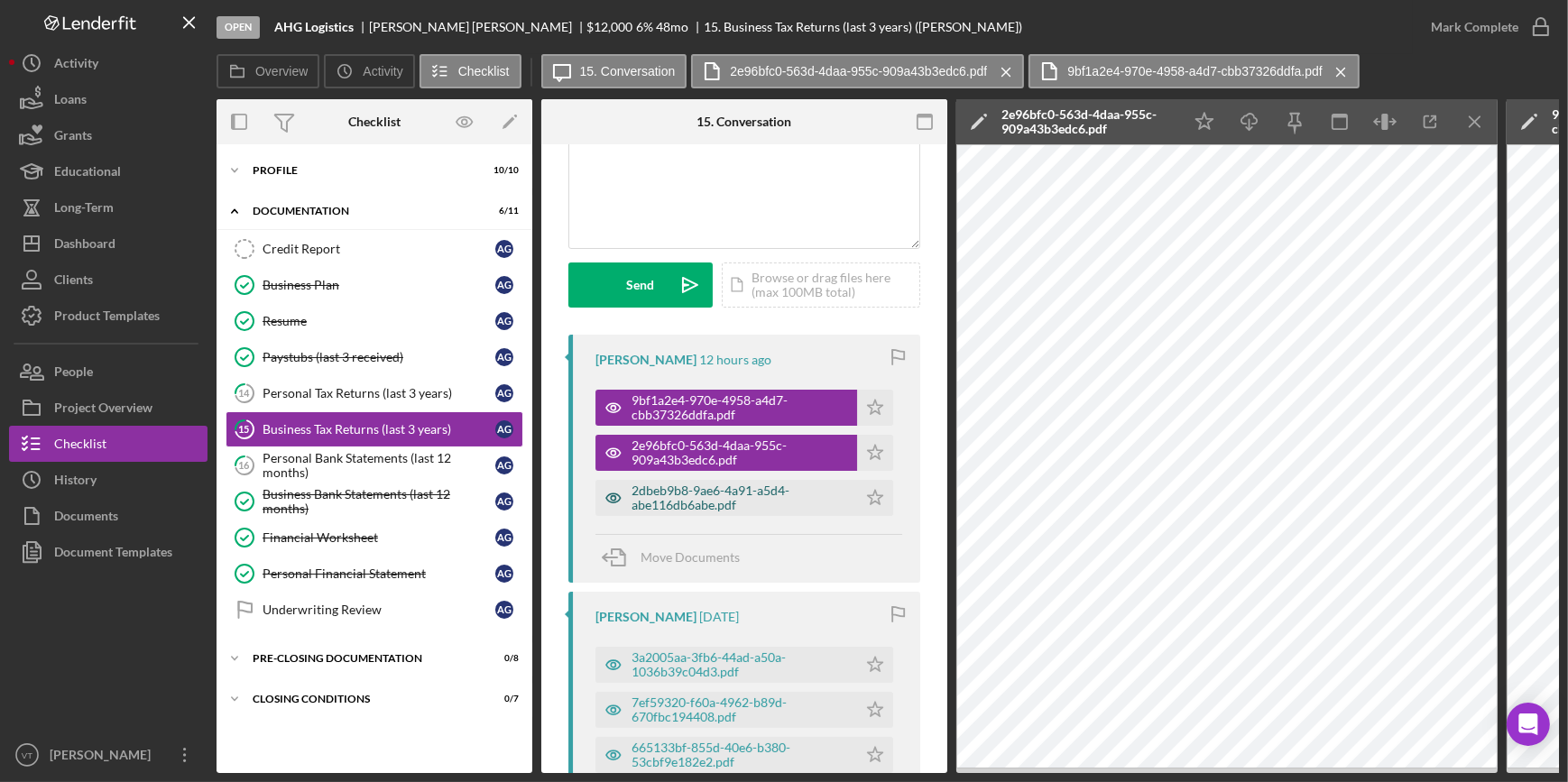
click at [819, 493] on div "2dbeb9b8-9ae6-4a91-a5d4-abe116db6abe.pdf" at bounding box center [739, 497] width 217 height 29
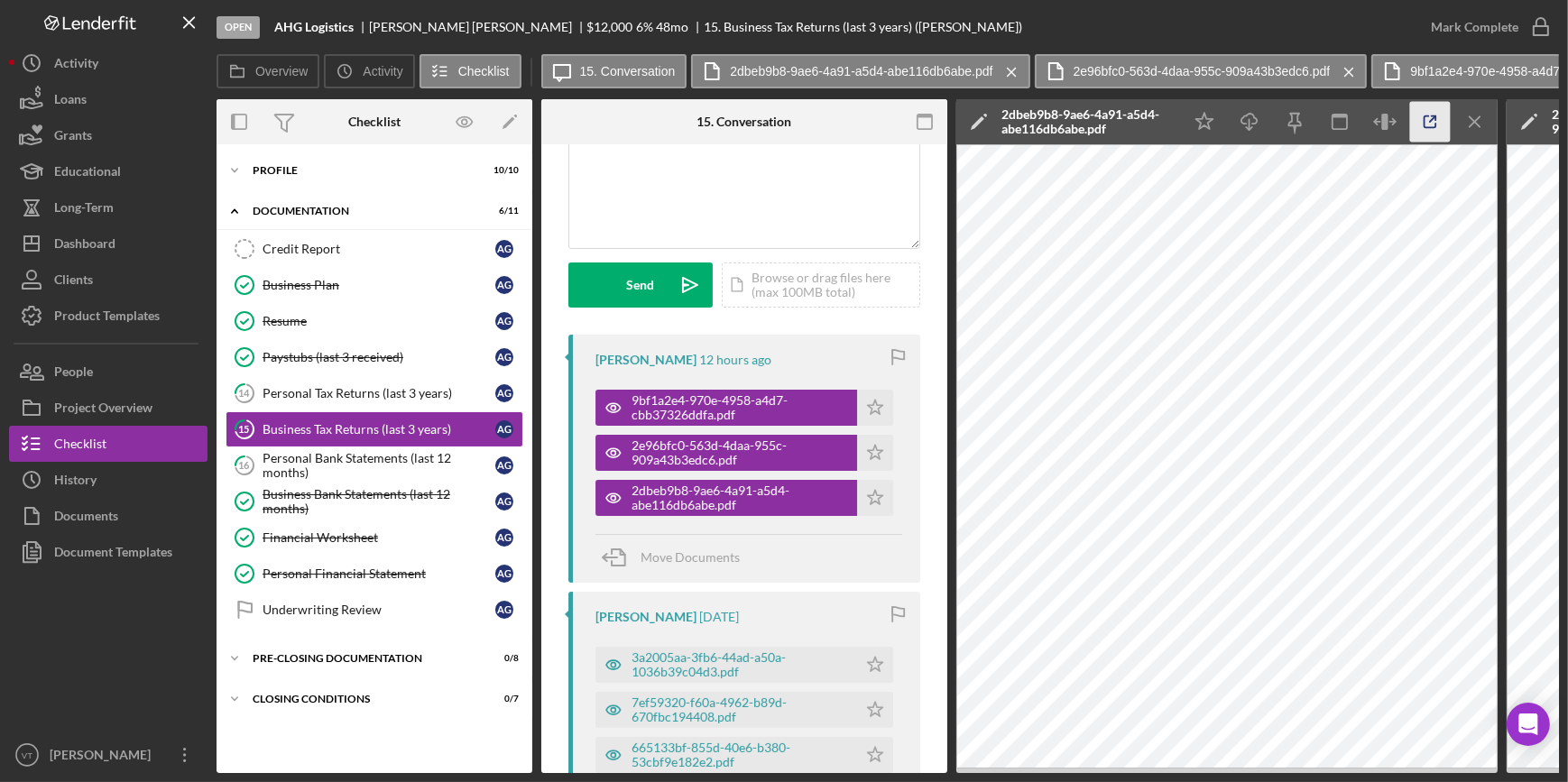
click at [1439, 128] on icon "button" at bounding box center [1429, 121] width 40 height 40
click at [232, 157] on icon "Icon/Expander" at bounding box center [234, 170] width 36 height 36
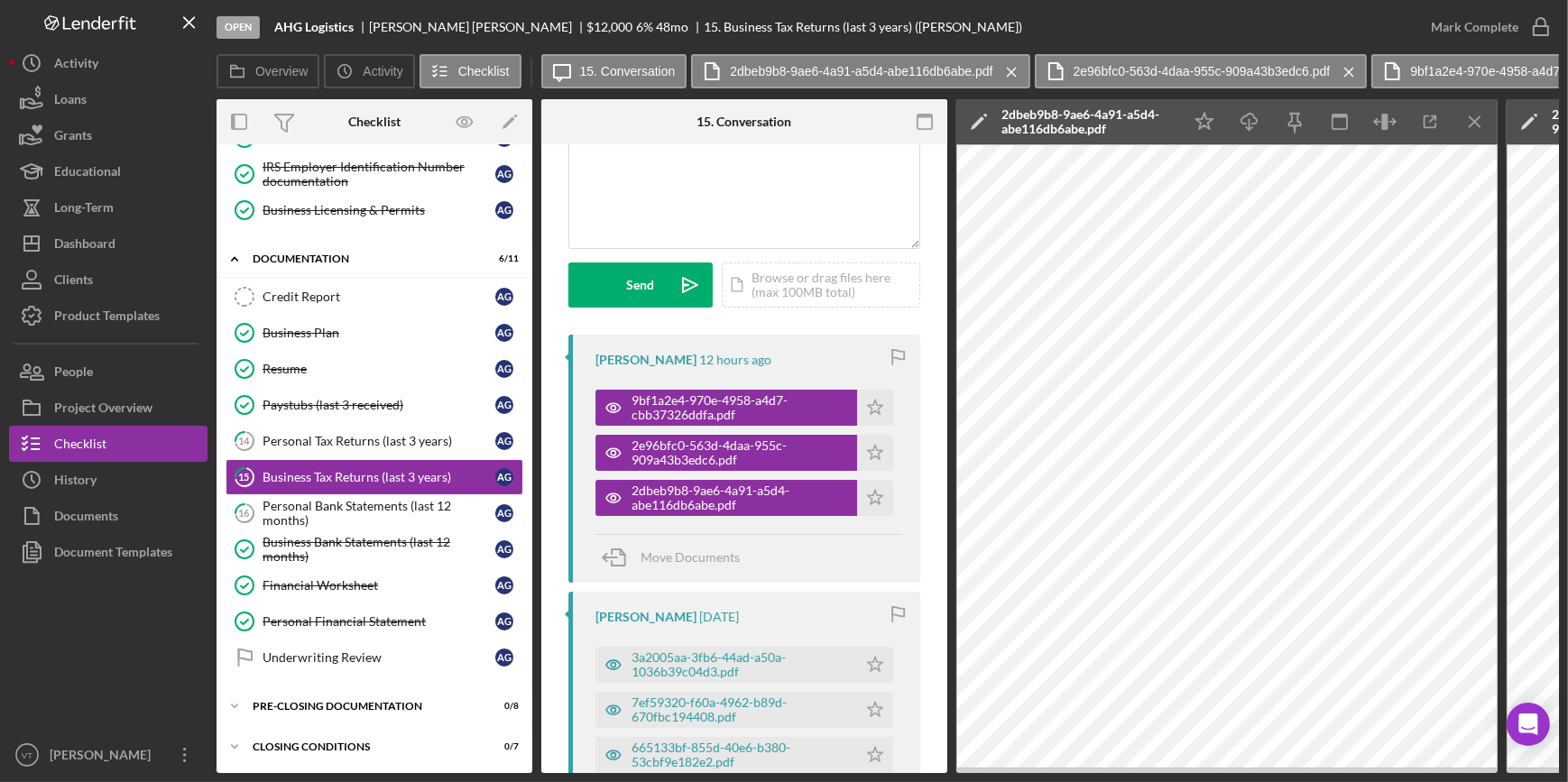
scroll to position [325, 0]
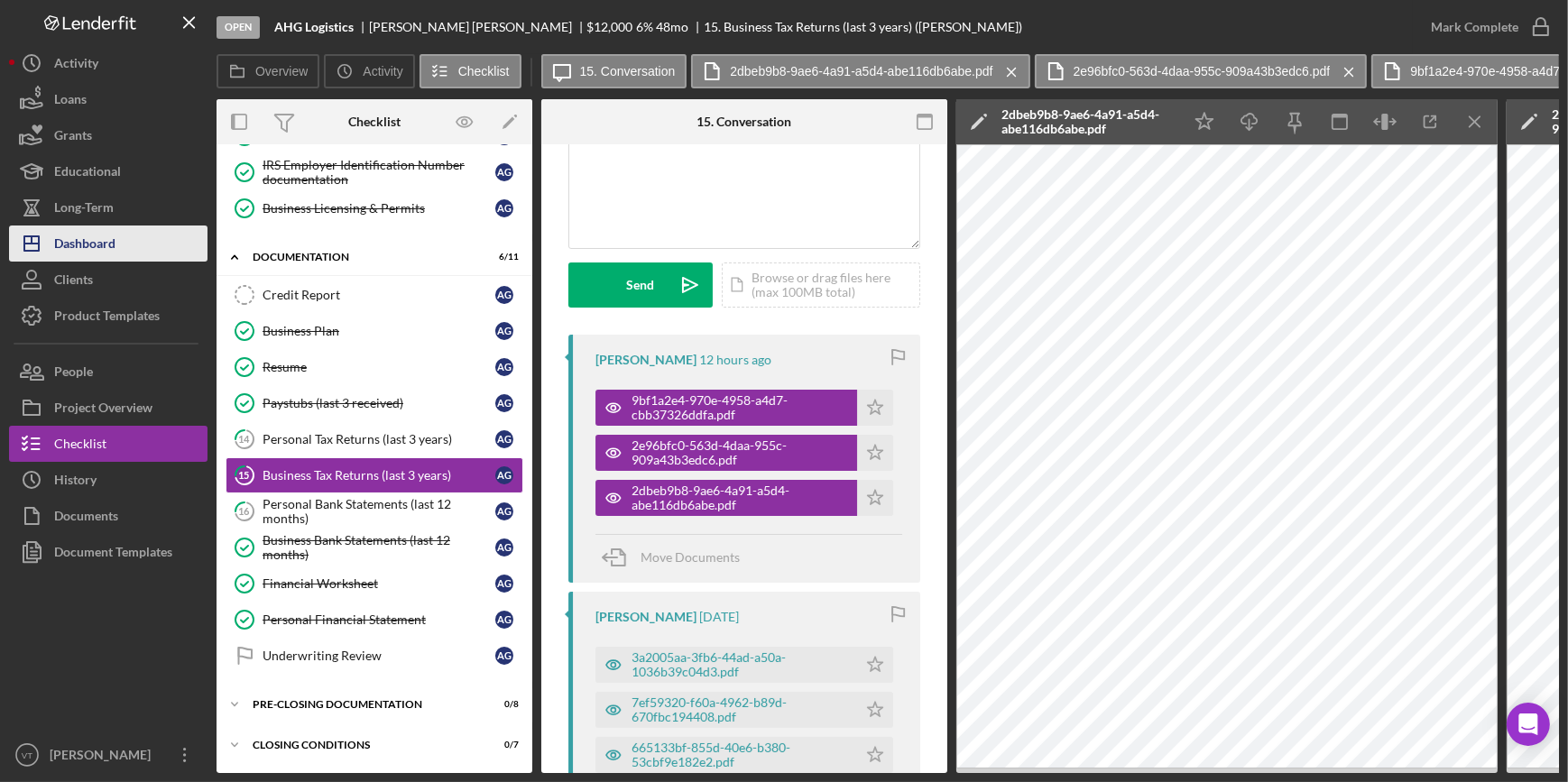
click at [140, 255] on button "Icon/Dashboard Dashboard" at bounding box center [108, 244] width 199 height 36
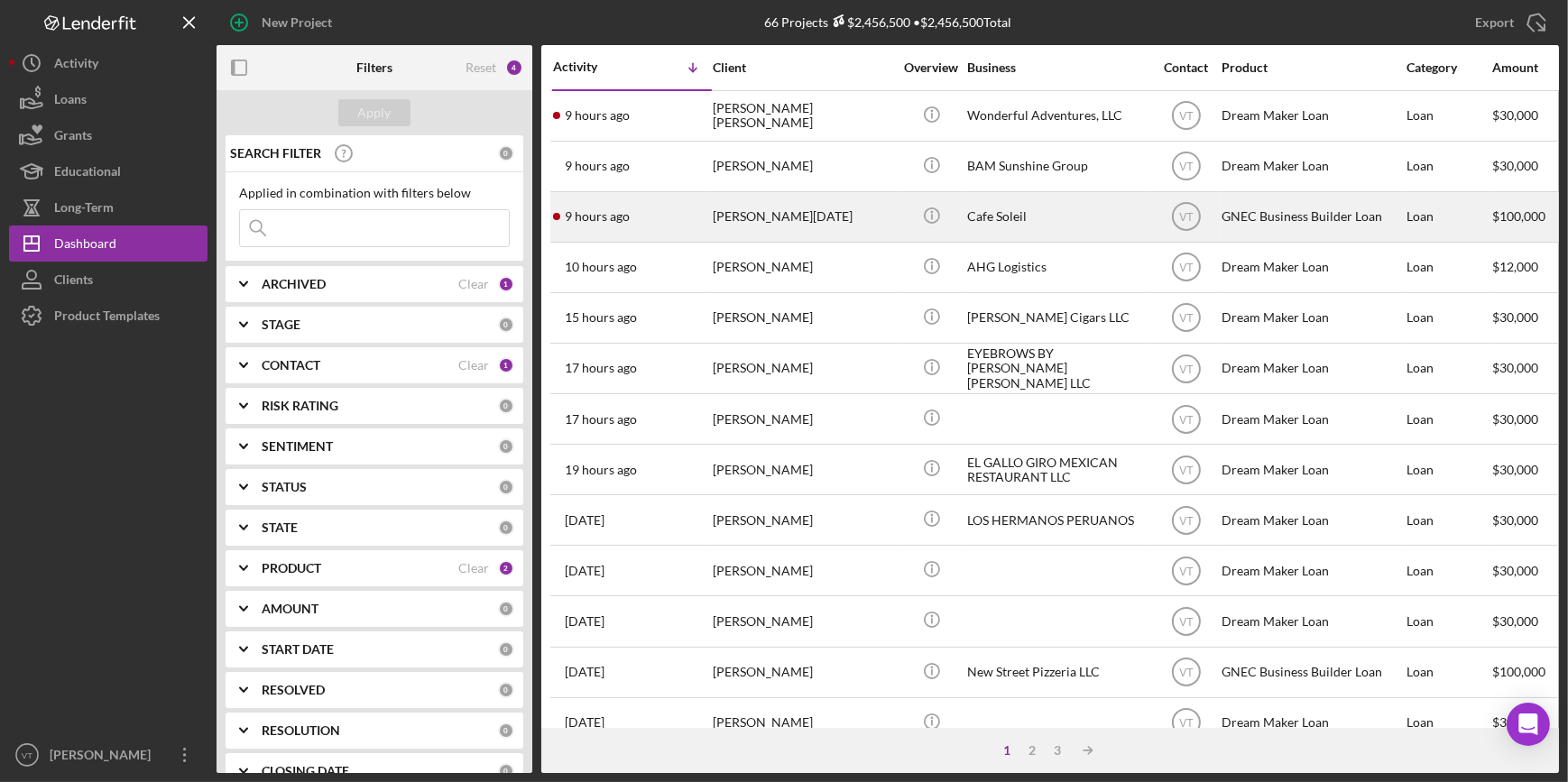
click at [665, 208] on div "9 hours ago Shirlene Jean-Toussaint" at bounding box center [631, 216] width 158 height 48
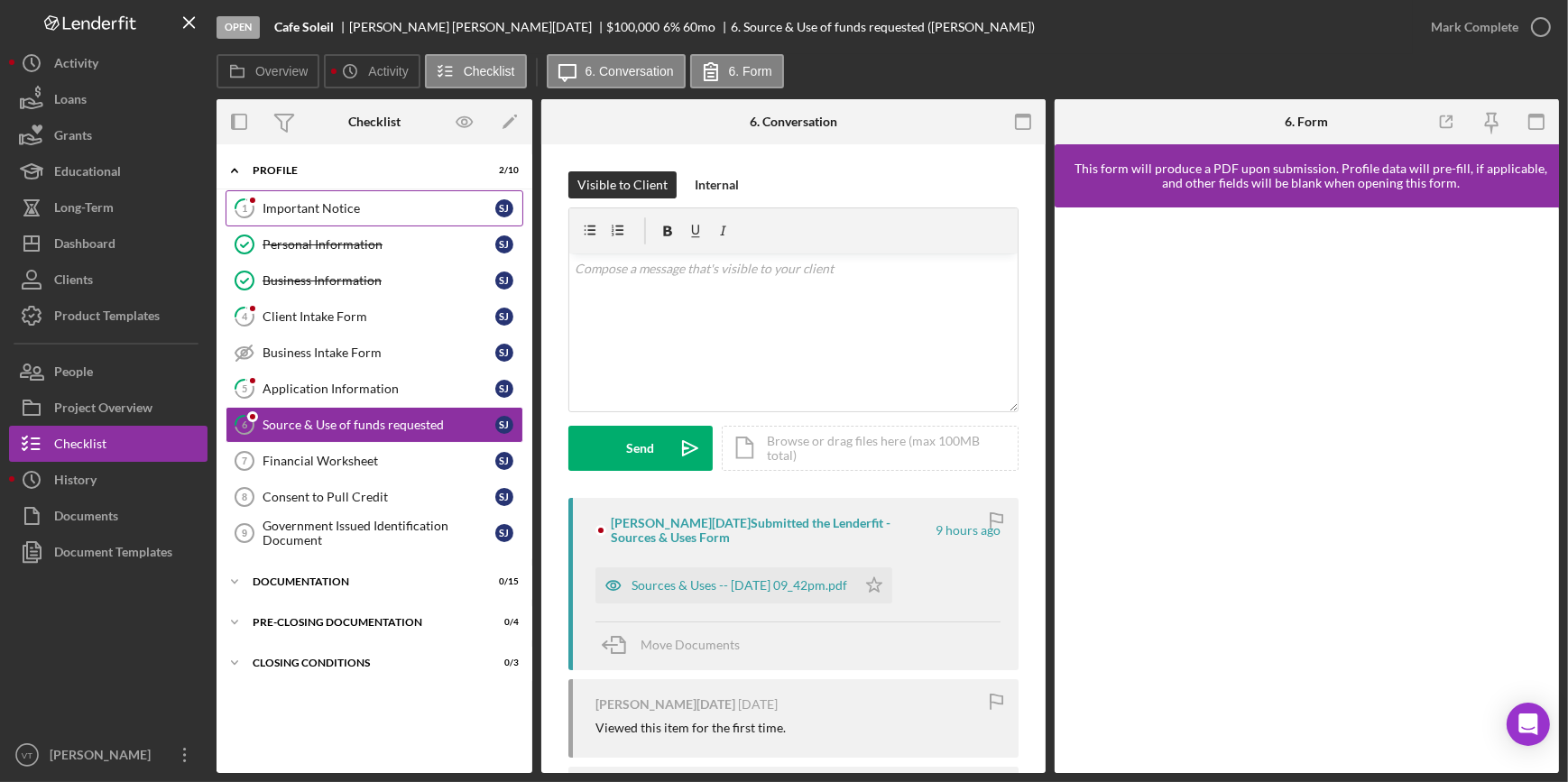
click at [314, 212] on div "Important Notice" at bounding box center [378, 208] width 232 height 14
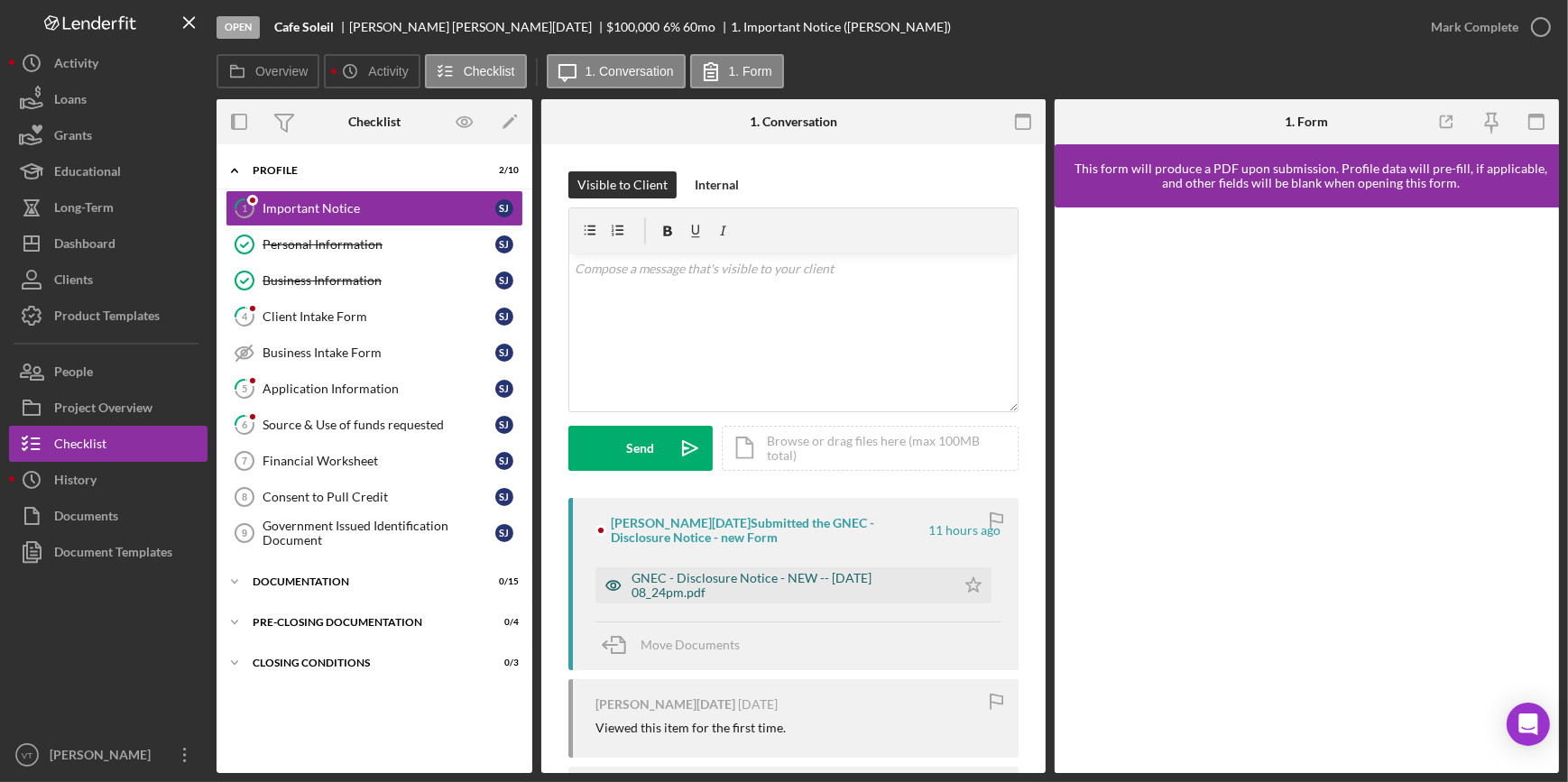
click at [709, 571] on div "GNEC - Disclosure Notice - NEW -- 2025-09-30 08_24pm.pdf" at bounding box center [788, 585] width 315 height 29
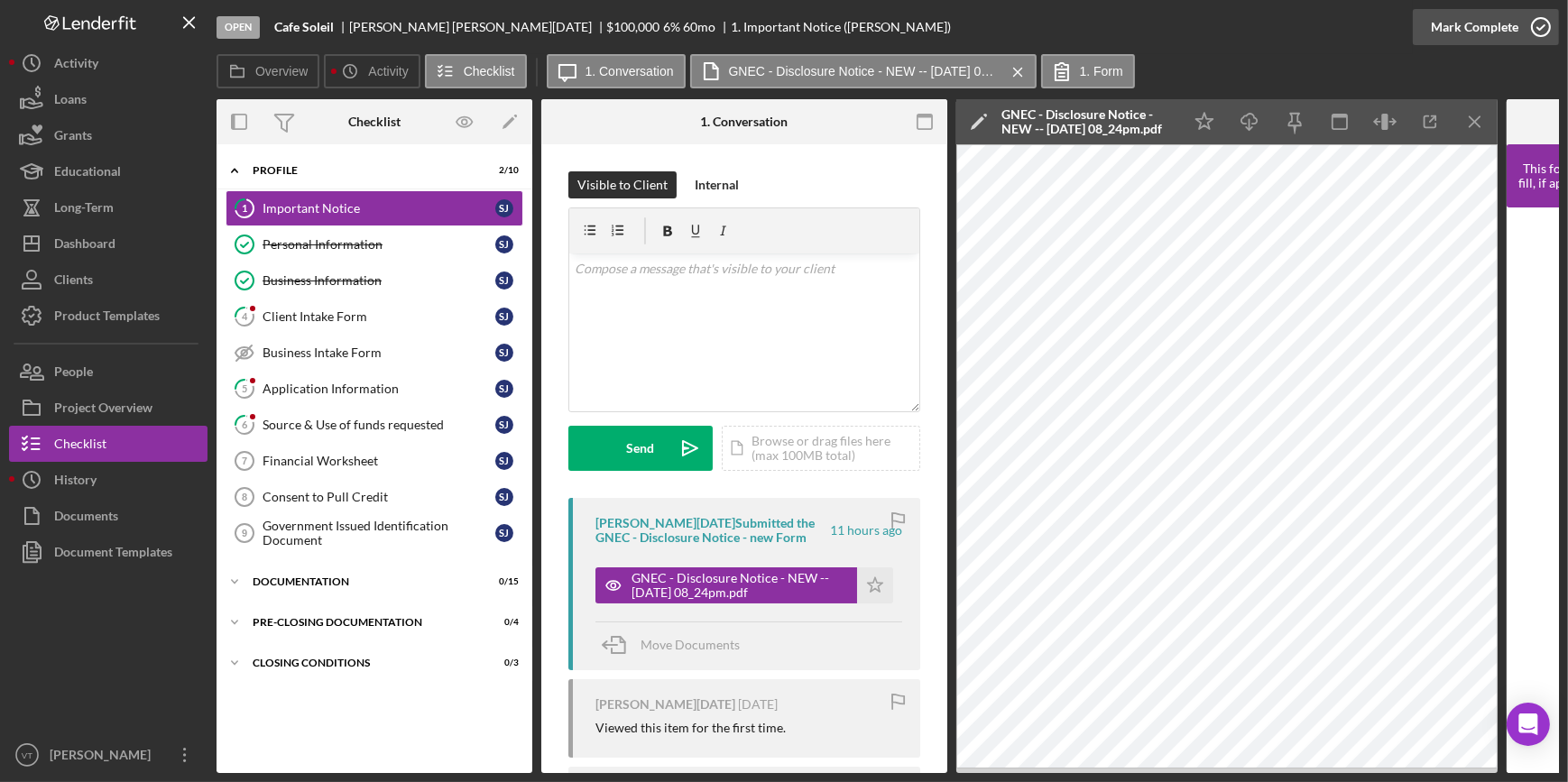
click at [1439, 29] on div "Mark Complete" at bounding box center [1475, 27] width 88 height 36
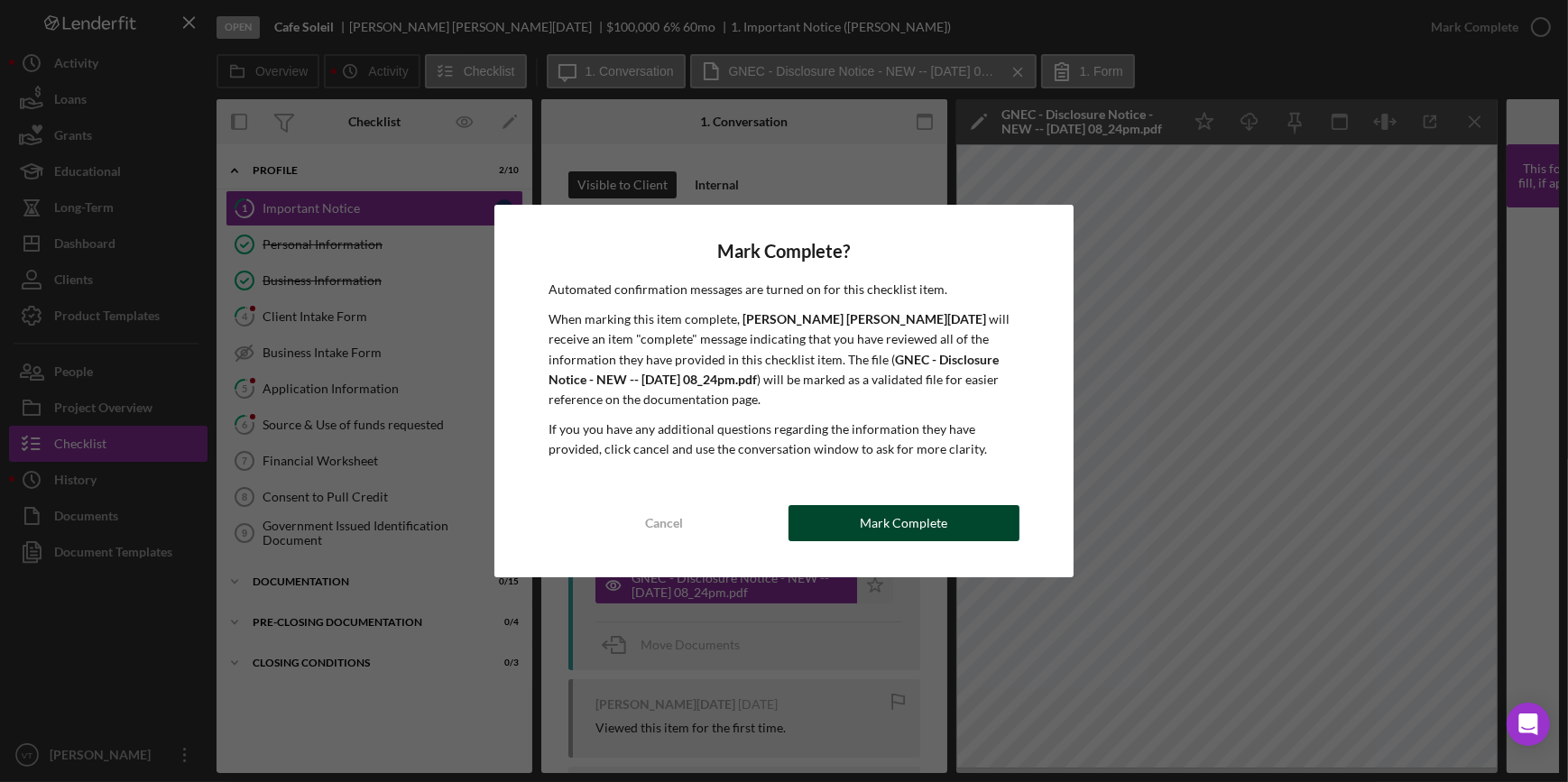
click at [992, 514] on button "Mark Complete" at bounding box center [903, 523] width 231 height 36
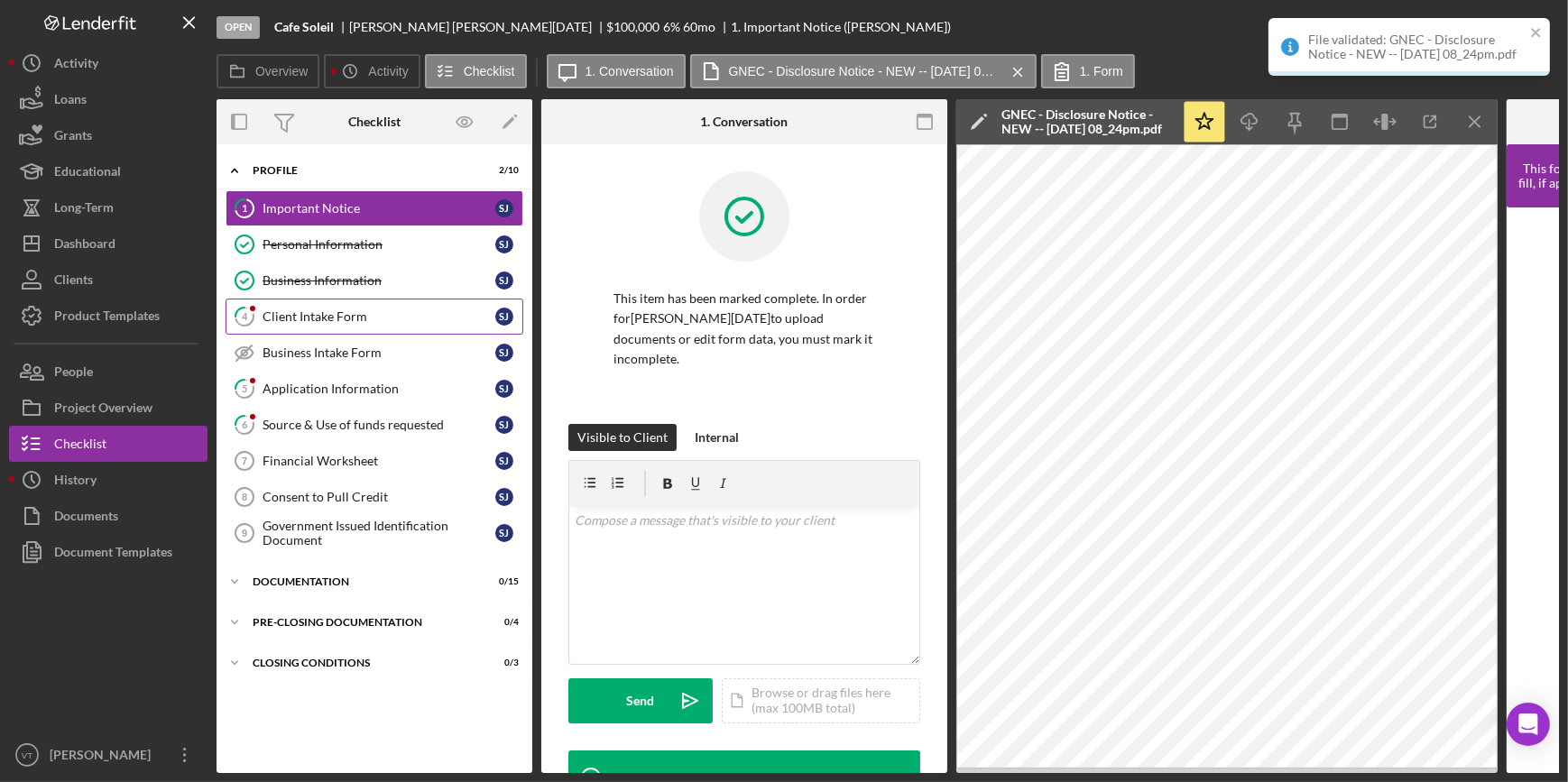
click at [354, 320] on div "Client Intake Form" at bounding box center [378, 315] width 232 height 14
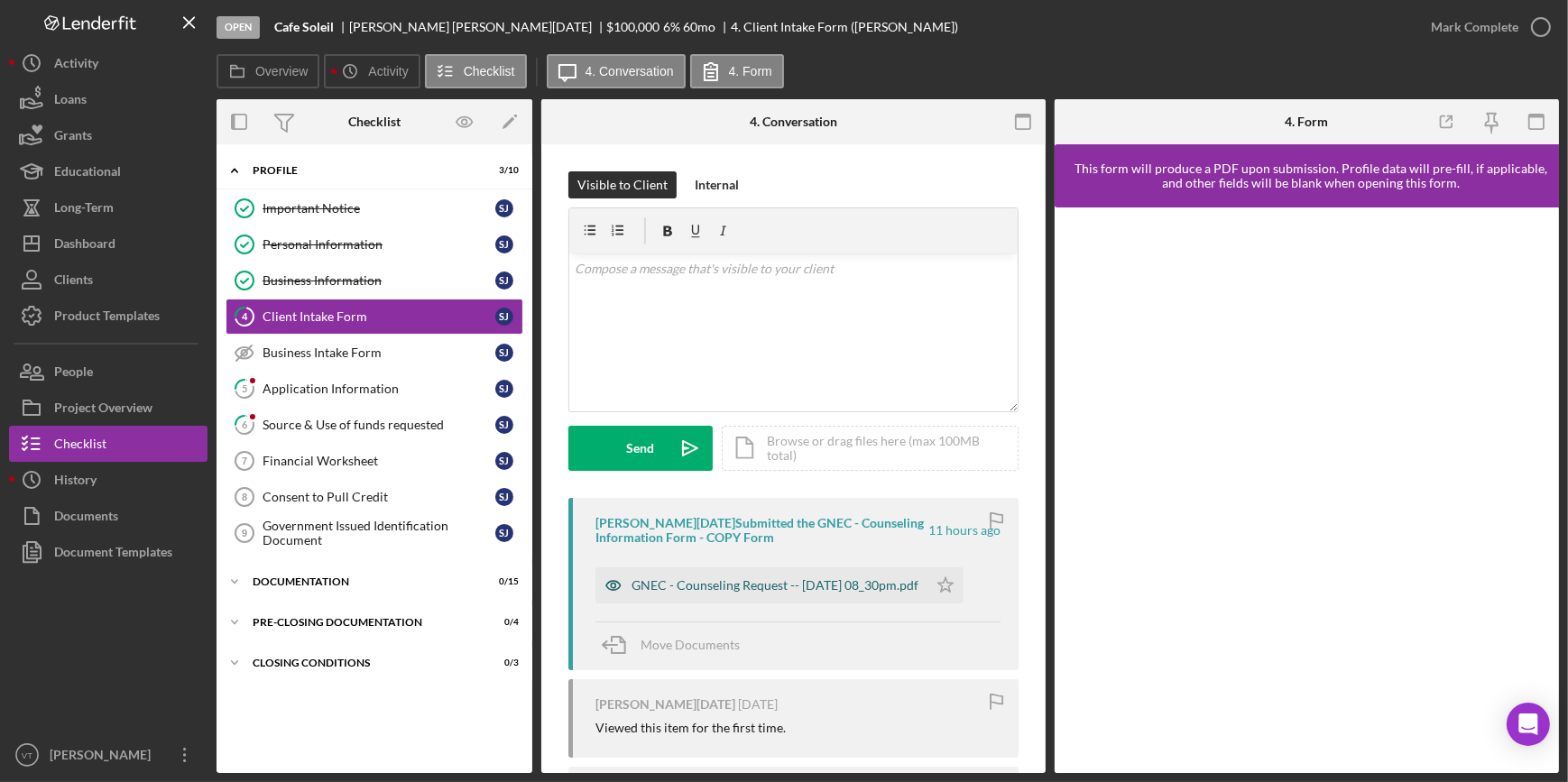
click at [805, 571] on div "GNEC - Counseling Request -- 2025-09-30 08_30pm.pdf" at bounding box center [762, 585] width 332 height 36
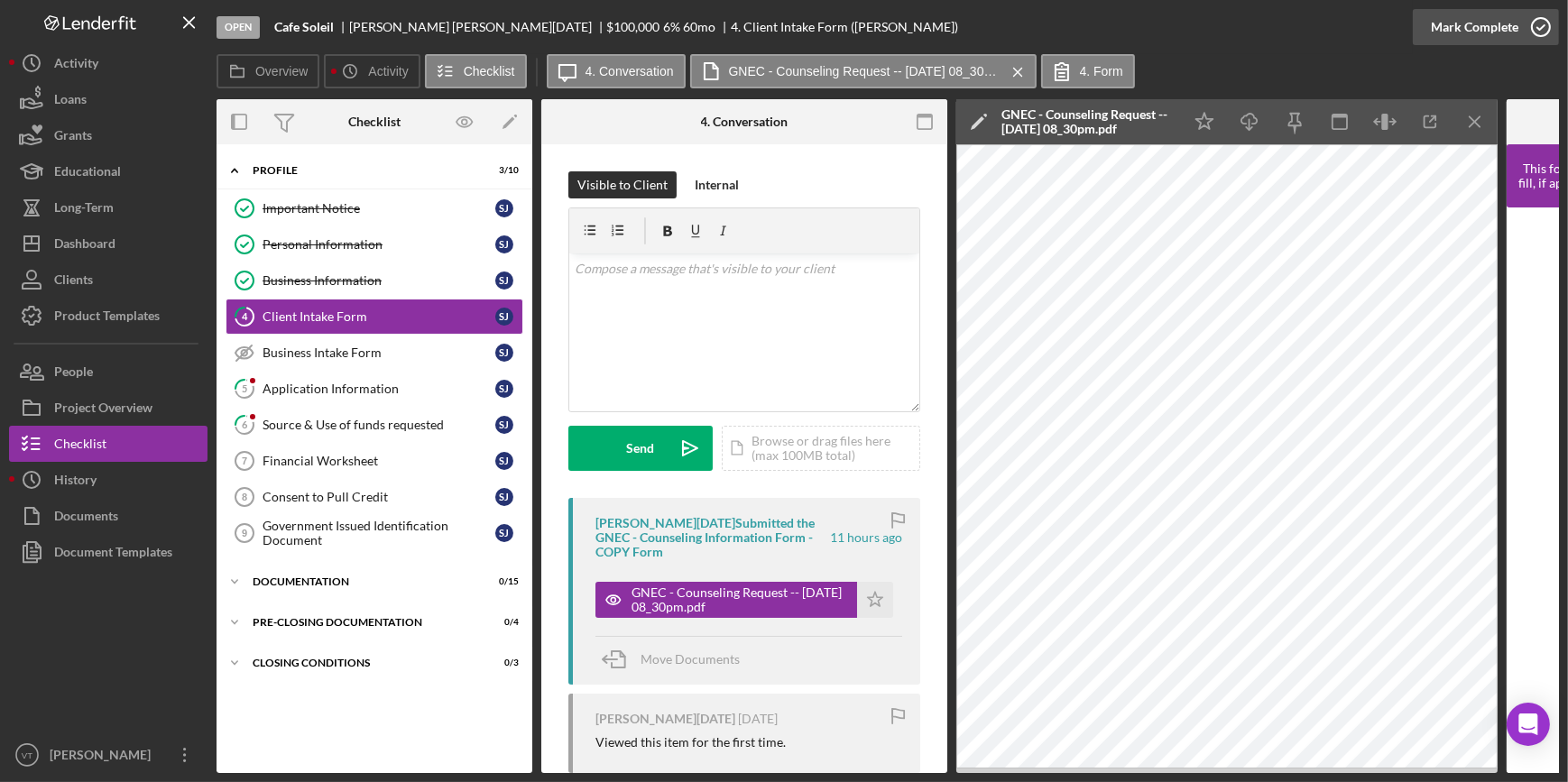
click at [1497, 28] on div "Mark Complete" at bounding box center [1475, 27] width 88 height 36
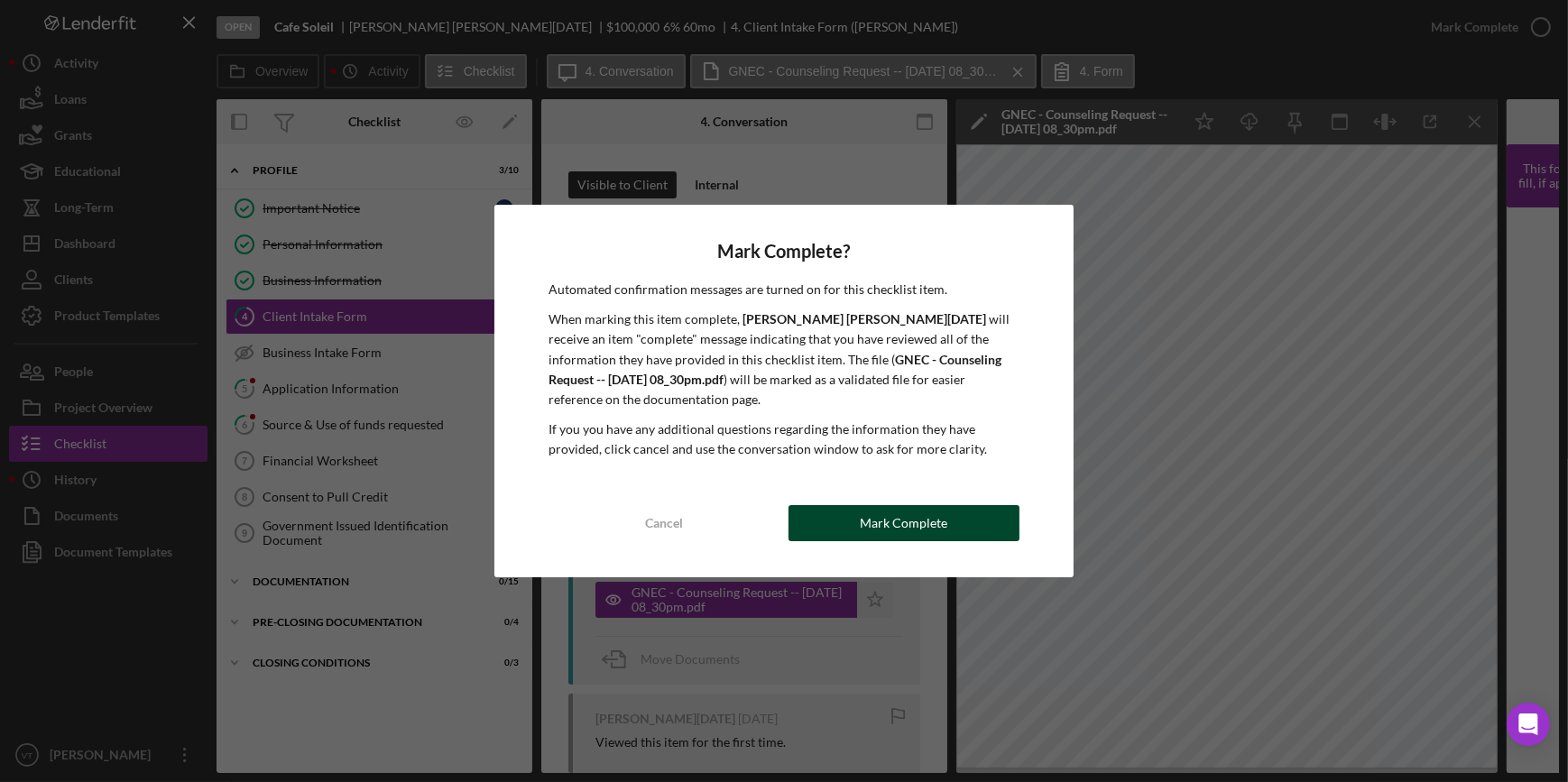
click at [885, 518] on div "Mark Complete" at bounding box center [903, 523] width 88 height 36
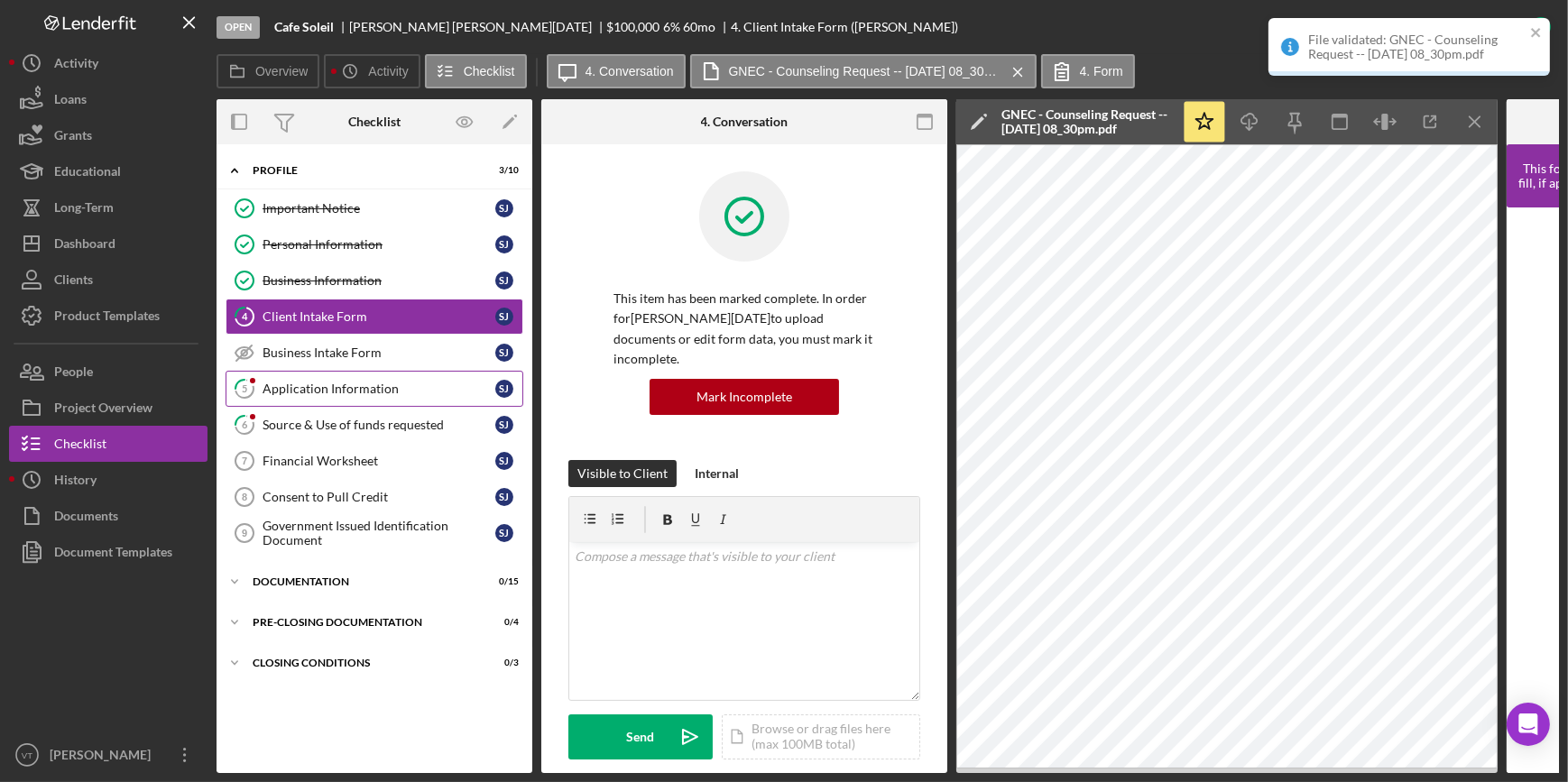
click at [361, 383] on div "Application Information" at bounding box center [378, 388] width 232 height 14
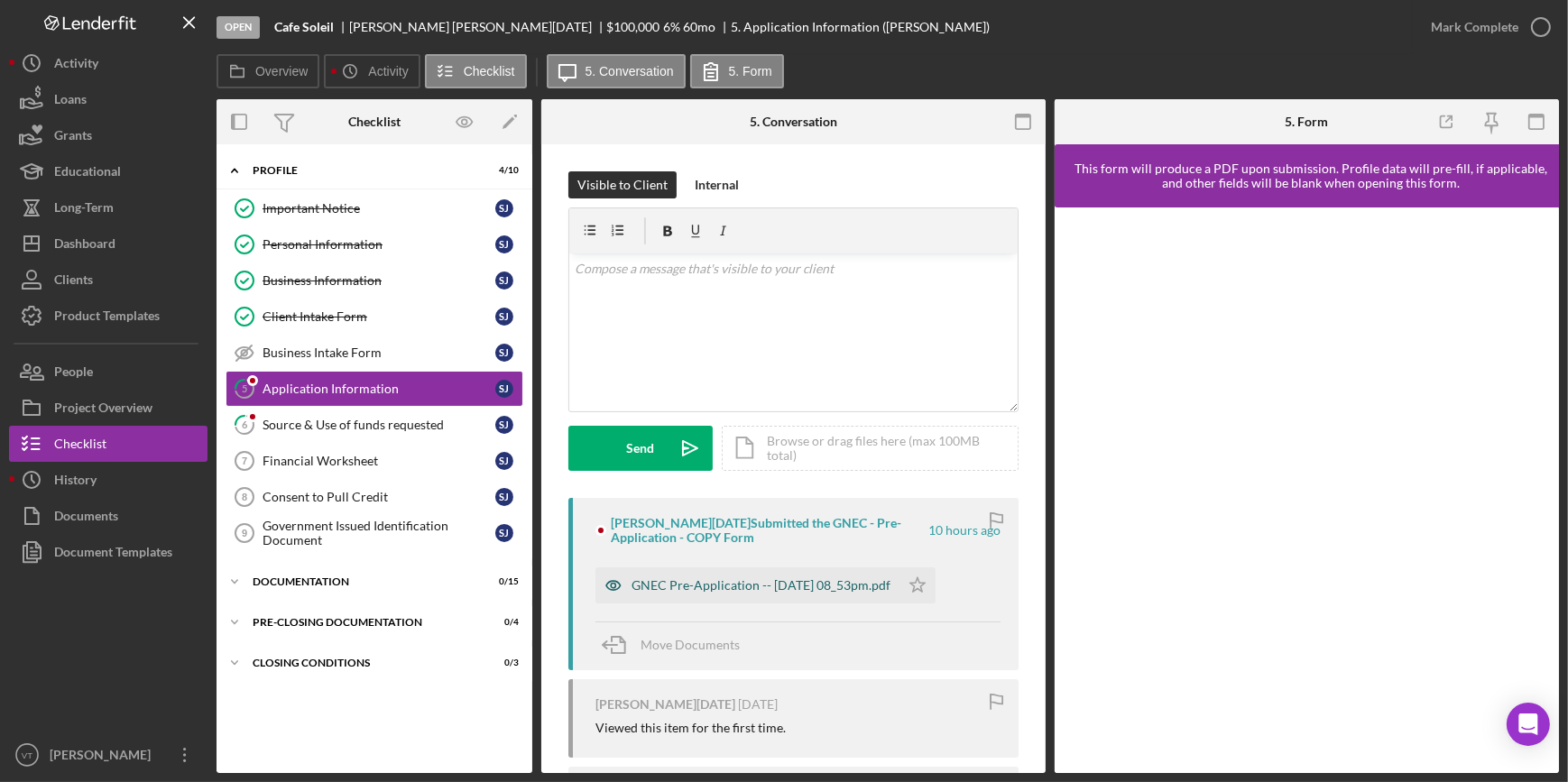
click at [728, 592] on div "GNEC Pre-Application -- 2025-09-30 08_53pm.pdf" at bounding box center [760, 584] width 259 height 14
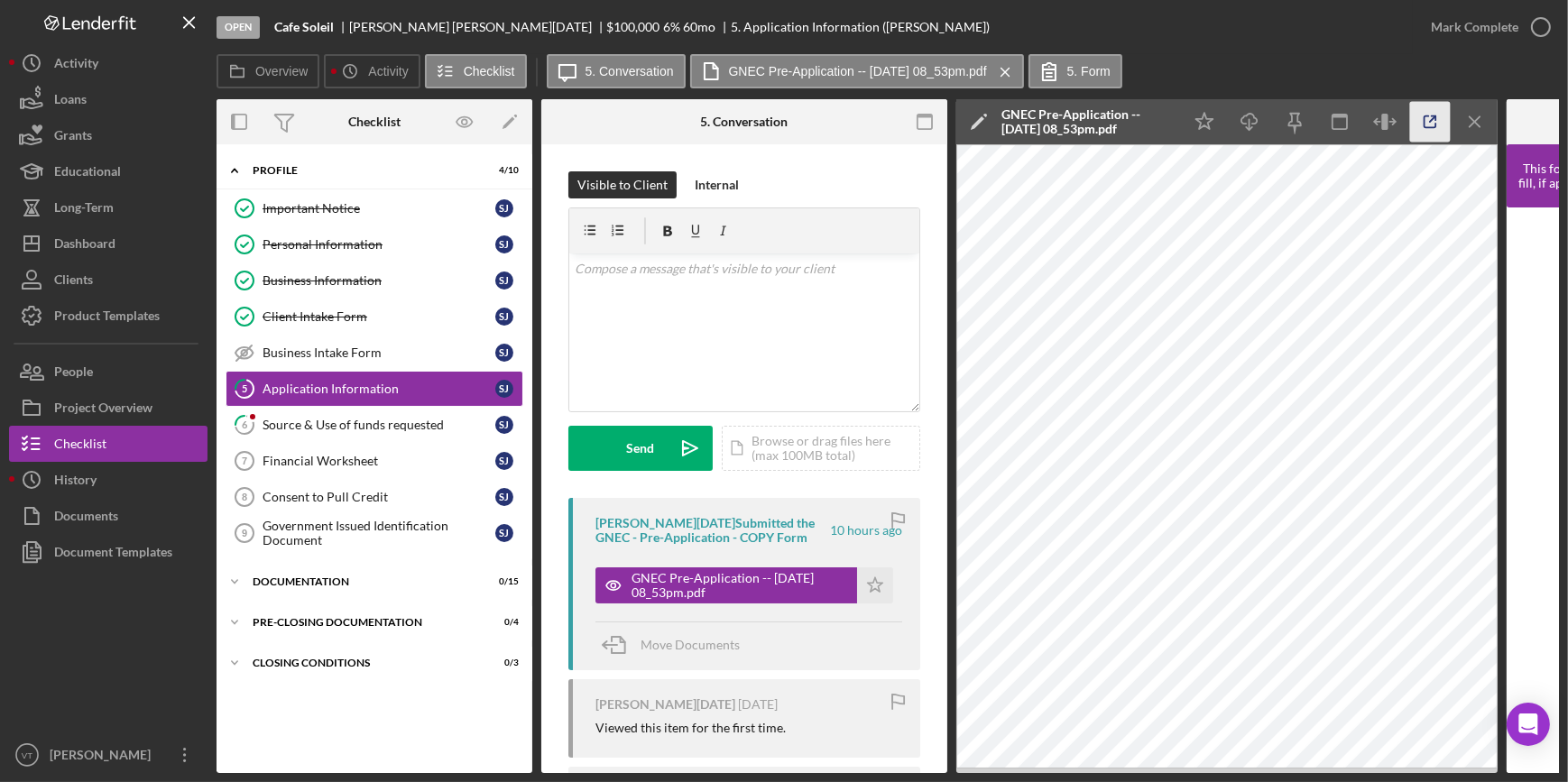
click at [1429, 118] on icon "button" at bounding box center [1429, 121] width 40 height 40
click at [1477, 30] on div "Mark Complete" at bounding box center [1475, 27] width 88 height 36
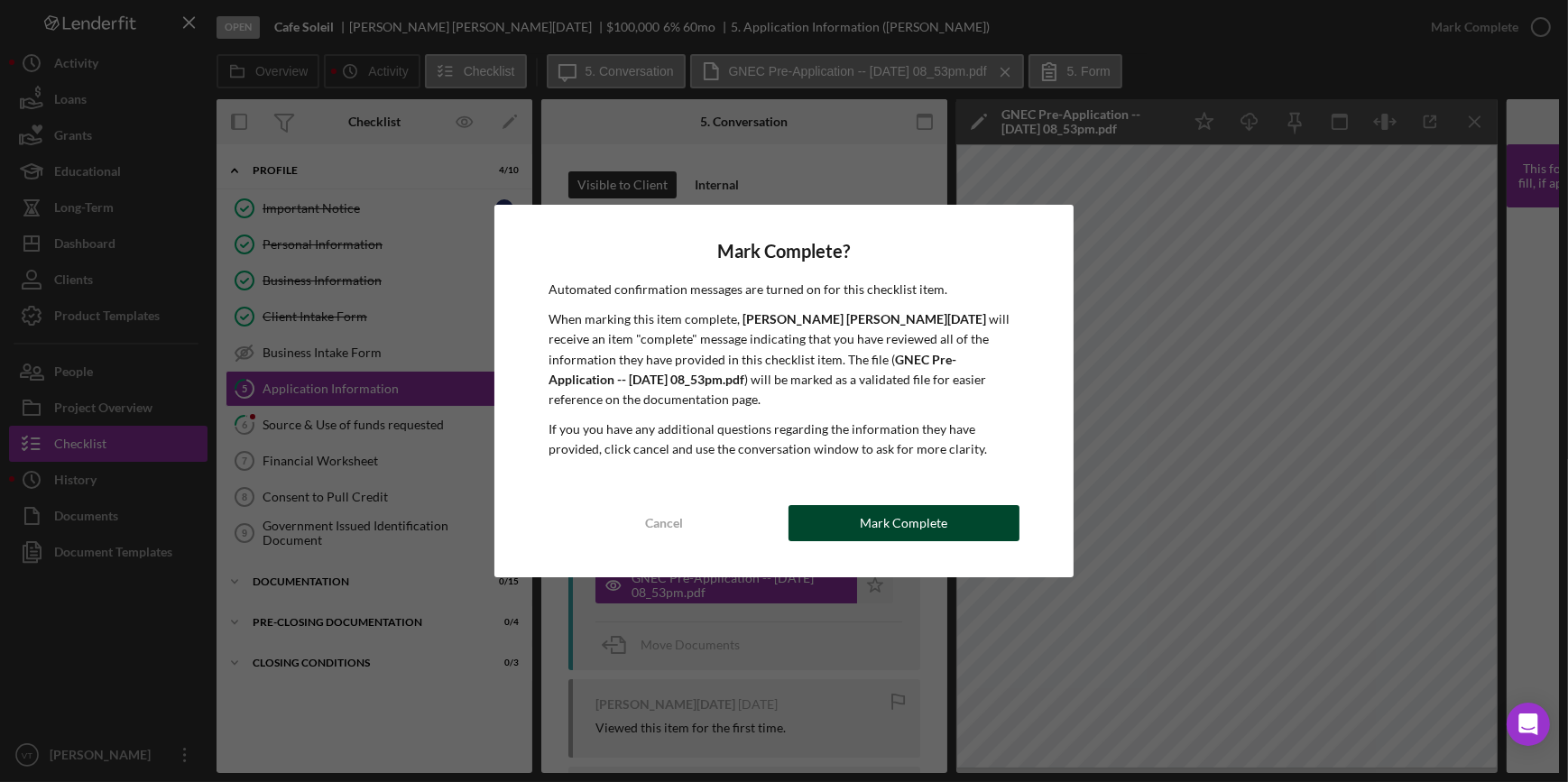
click at [846, 524] on button "Mark Complete" at bounding box center [903, 523] width 231 height 36
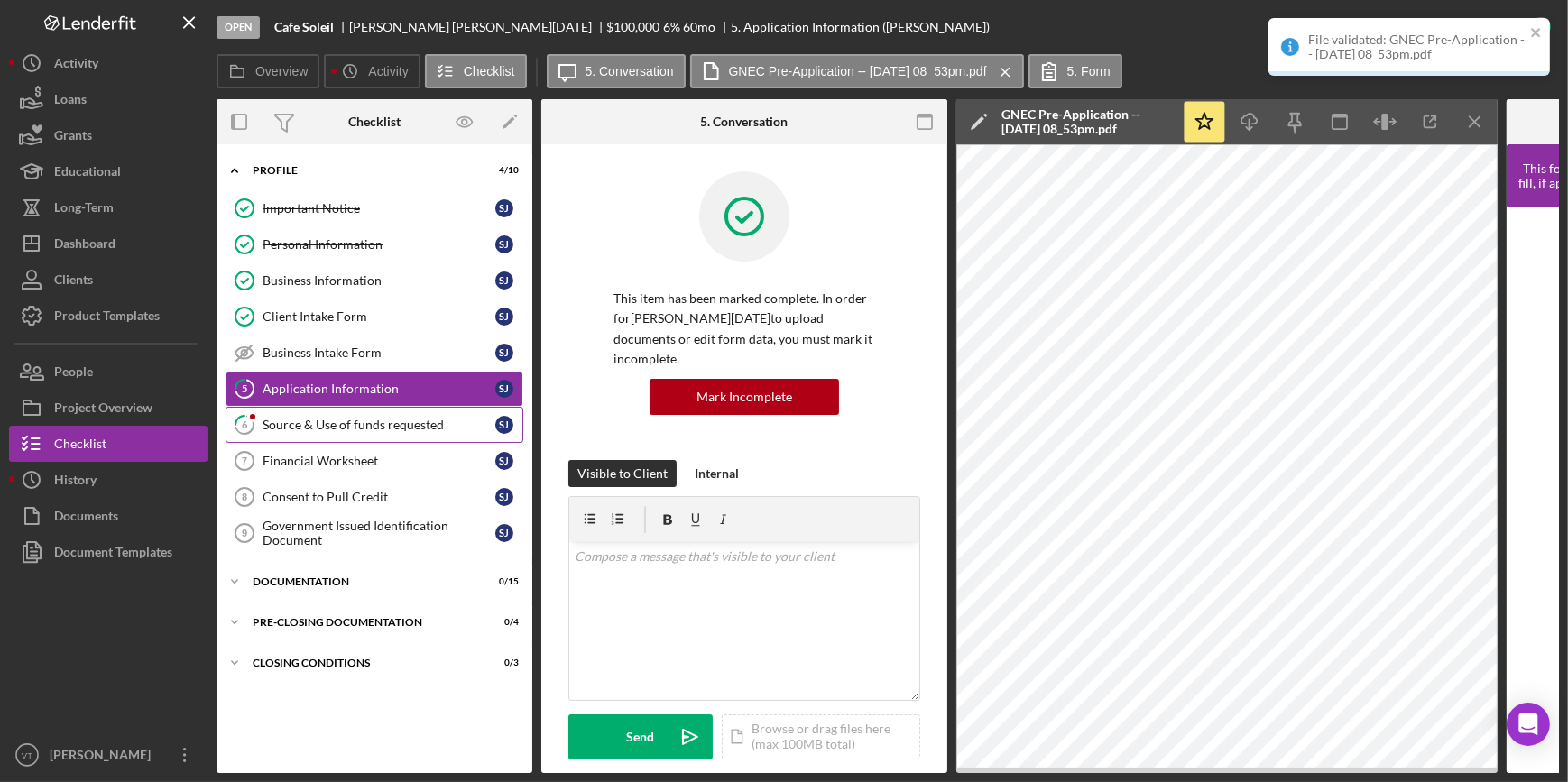
click at [362, 417] on div "Source & Use of funds requested" at bounding box center [378, 424] width 232 height 14
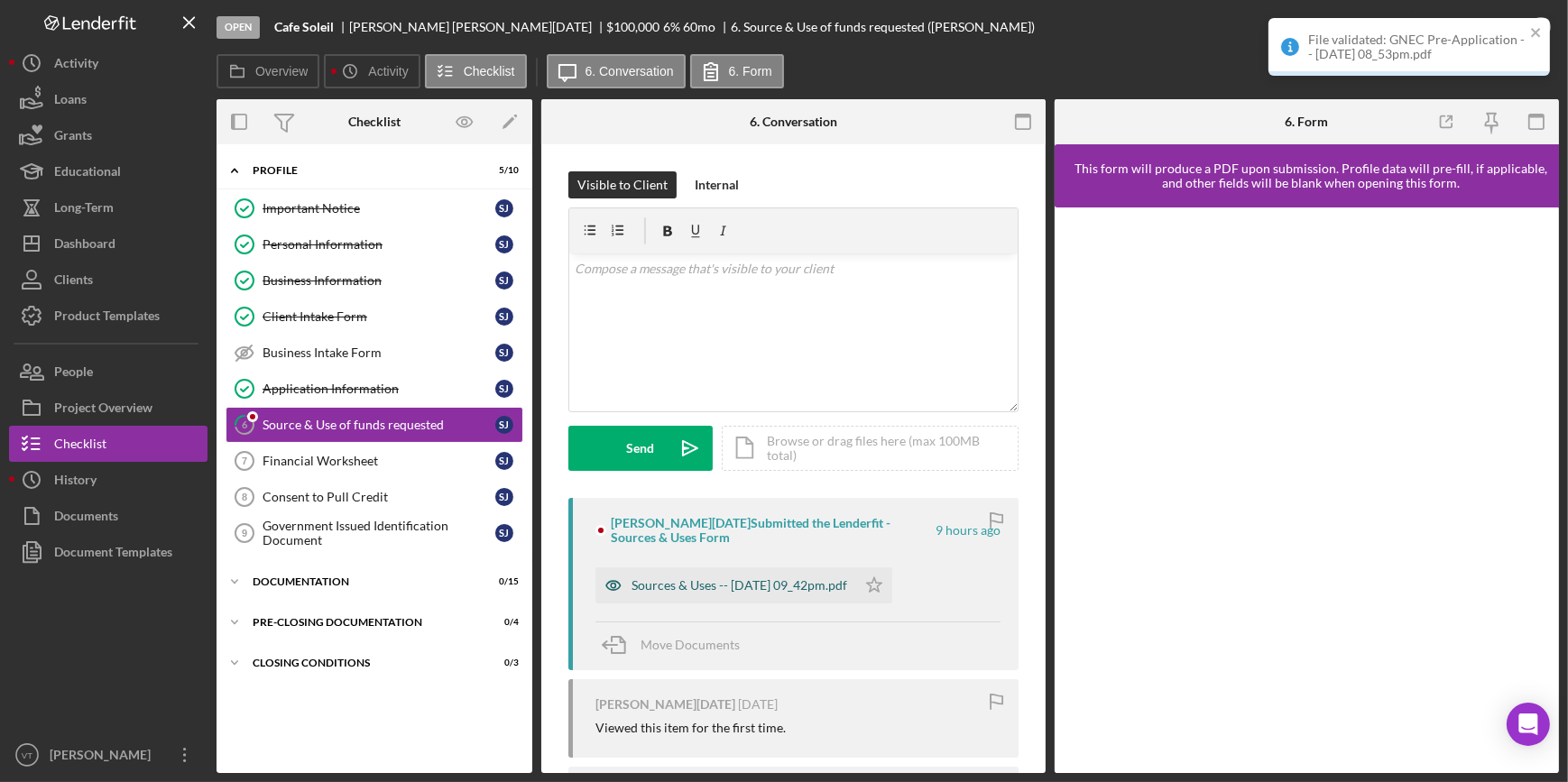
click at [686, 584] on div "Sources & Uses -- 2025-09-30 09_42pm.pdf" at bounding box center [738, 584] width 216 height 14
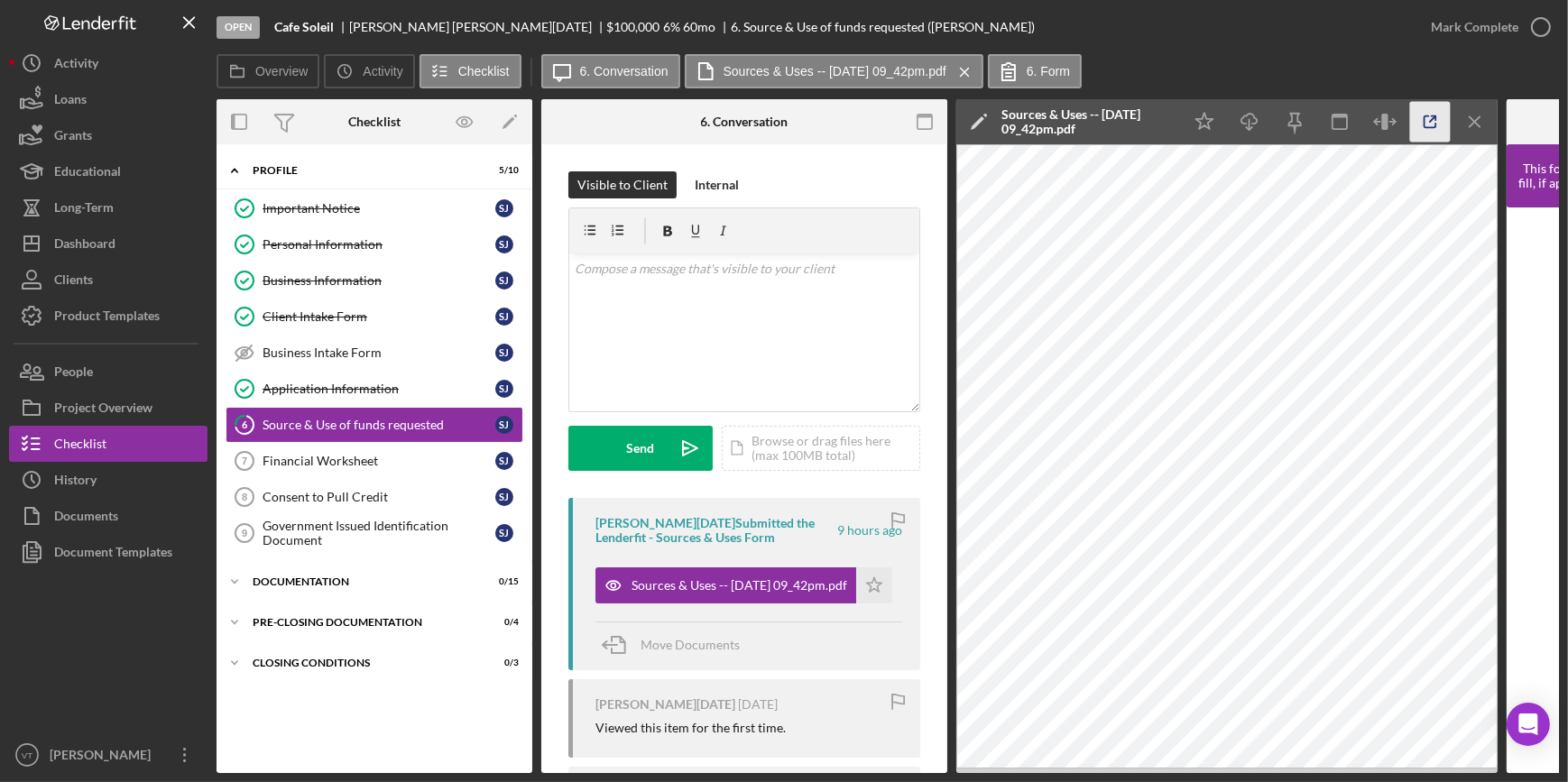
click at [1434, 120] on icon "button" at bounding box center [1429, 121] width 40 height 40
click at [141, 248] on button "Icon/Dashboard Dashboard" at bounding box center [108, 244] width 199 height 36
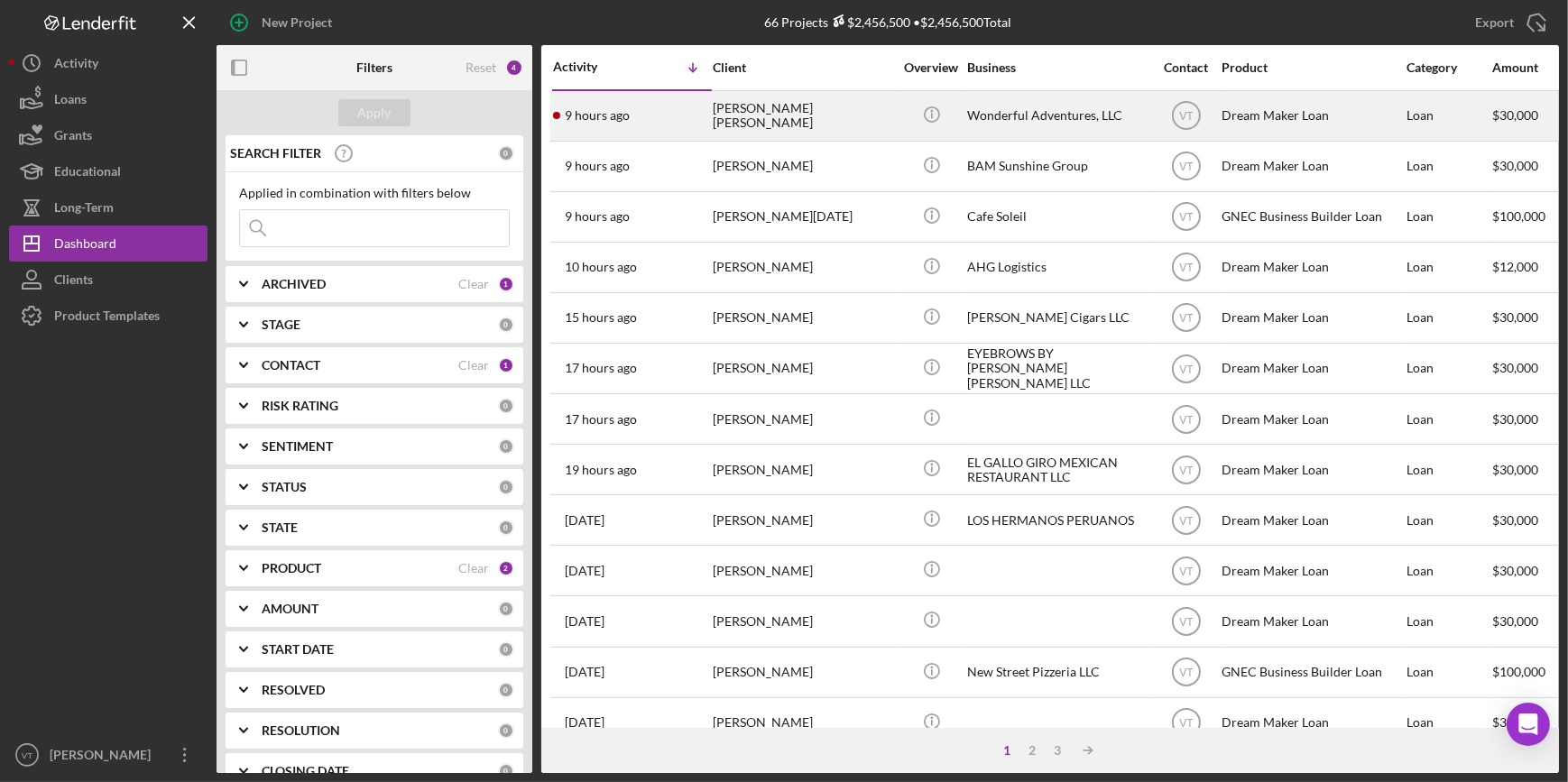
click at [744, 123] on div "[PERSON_NAME] [PERSON_NAME]" at bounding box center [802, 116] width 180 height 48
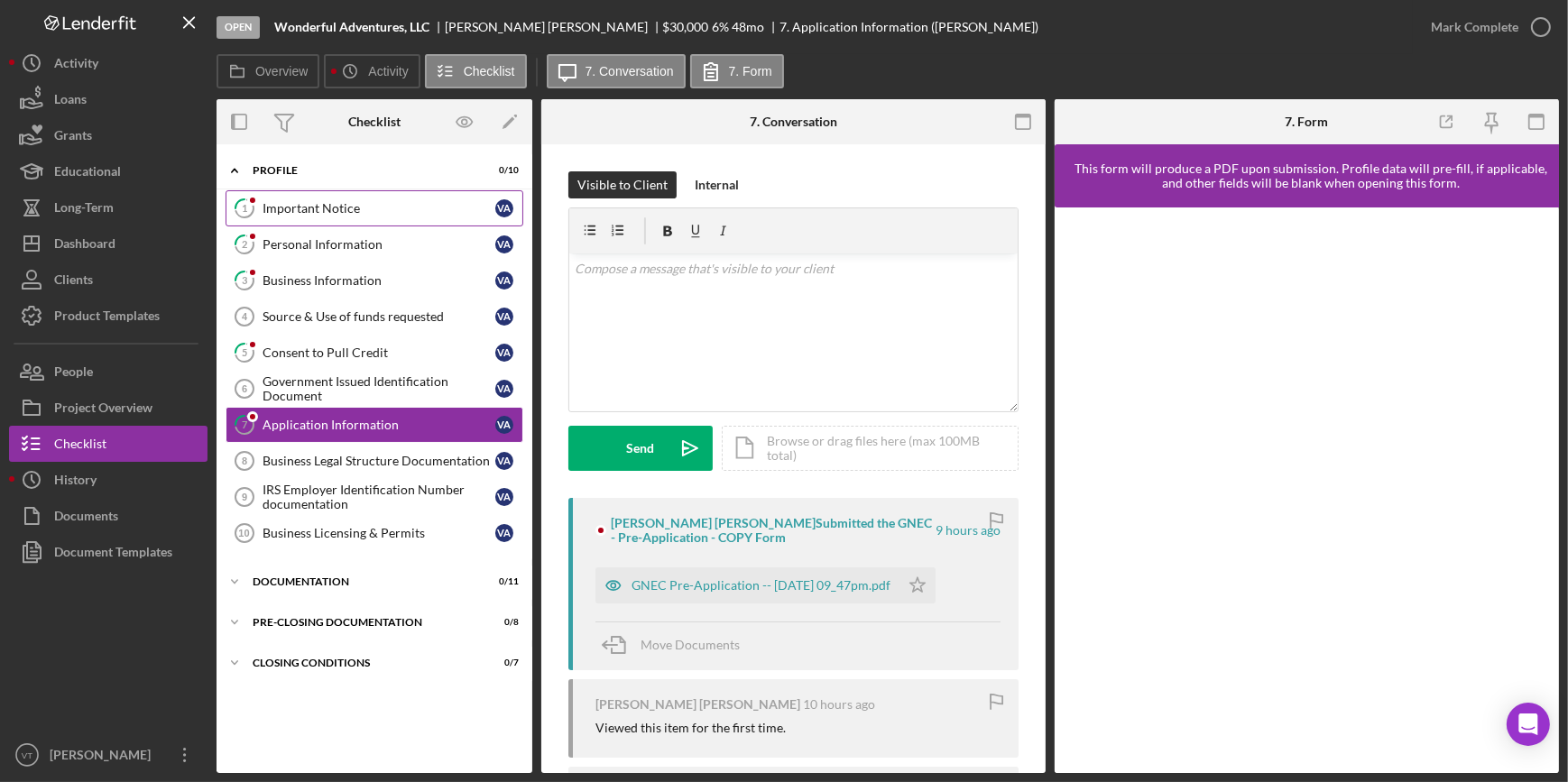
click at [372, 198] on link "1 Important Notice V A" at bounding box center [374, 208] width 298 height 36
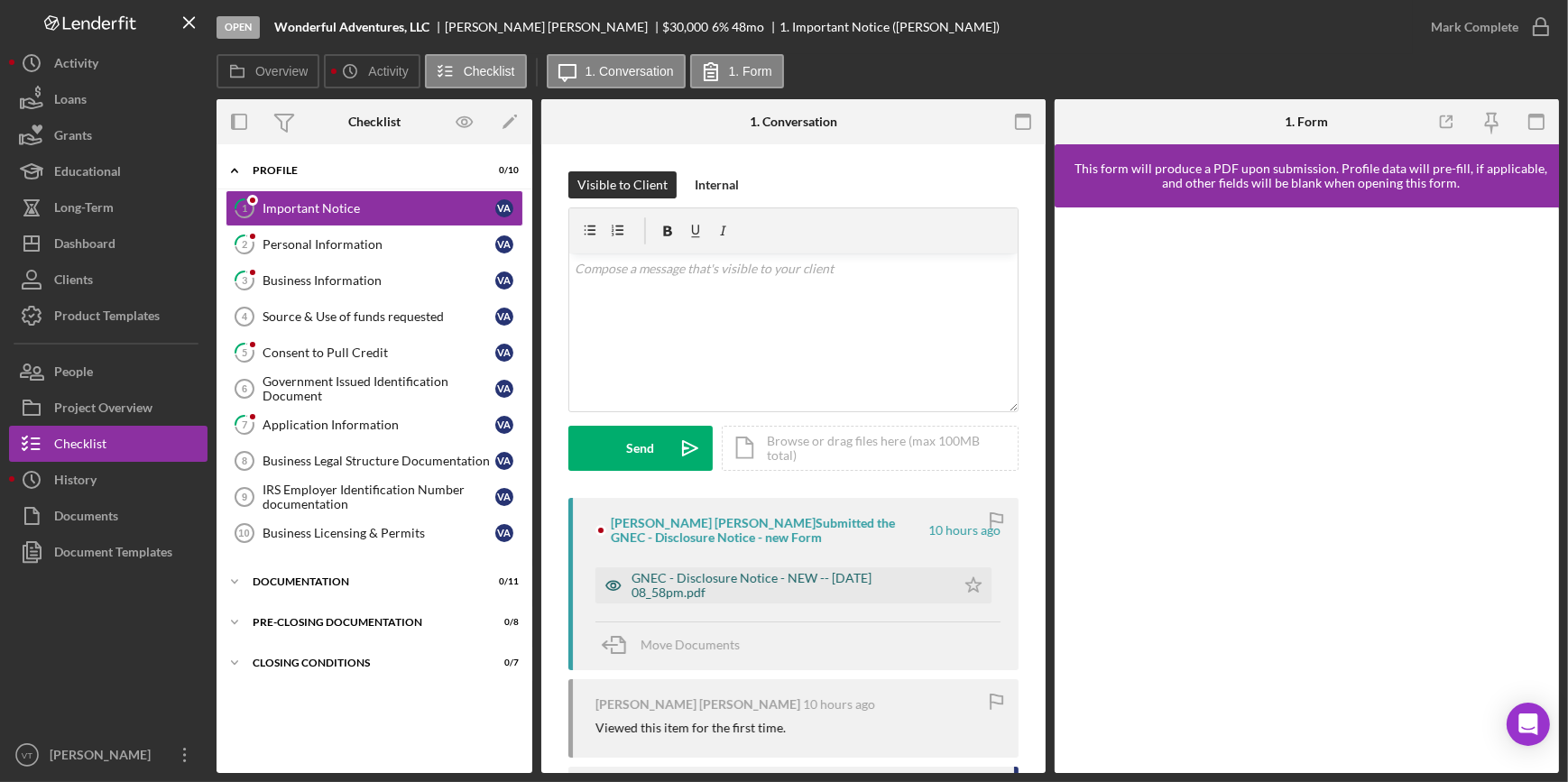
click at [738, 577] on div "GNEC - Disclosure Notice - NEW -- 2025-09-30 08_58pm.pdf" at bounding box center [788, 585] width 315 height 29
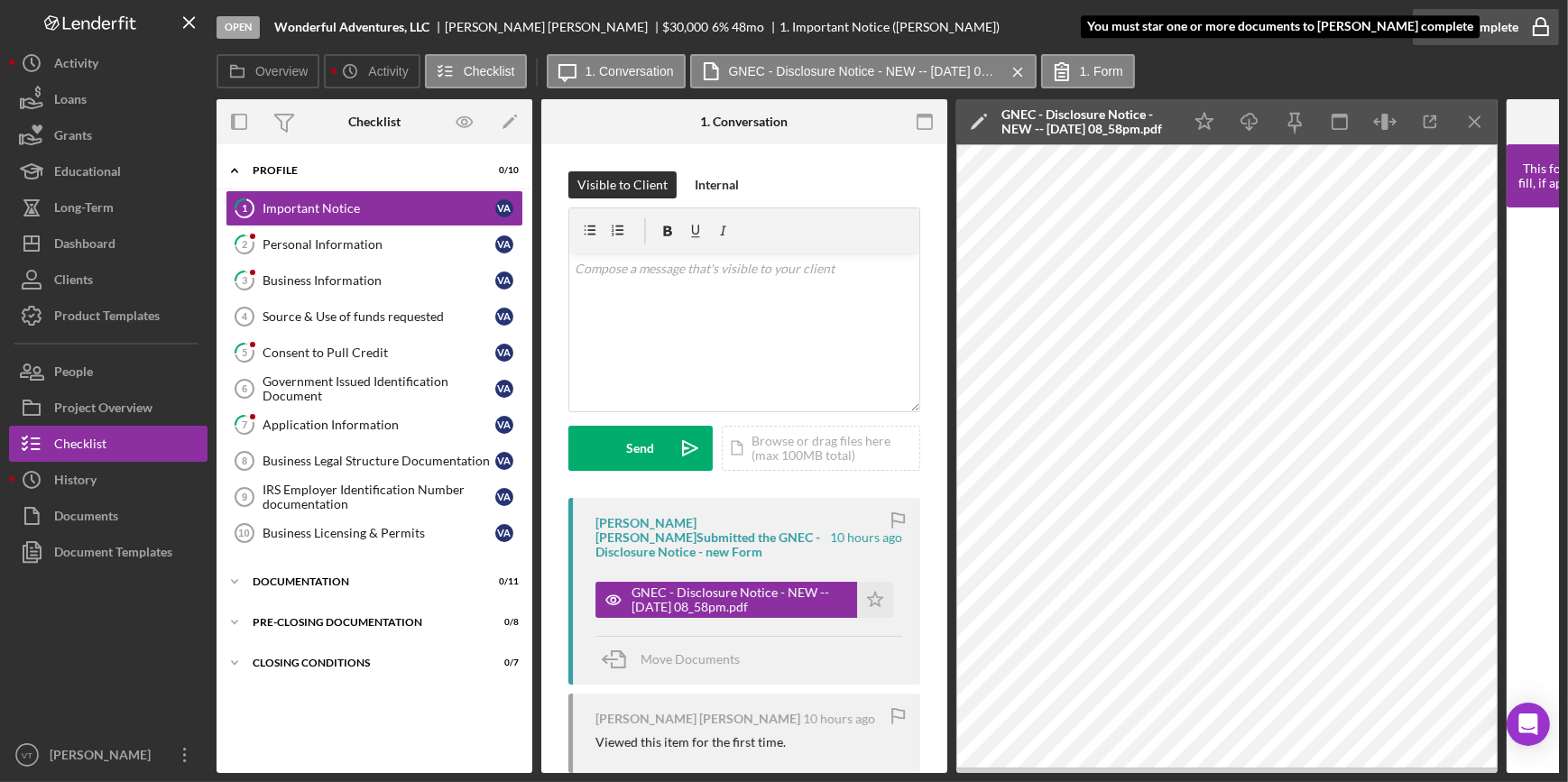
click at [1443, 15] on div "Mark Complete" at bounding box center [1475, 27] width 88 height 36
click at [1491, 49] on div "Mark Complete" at bounding box center [1485, 27] width 147 height 54
click at [1477, 29] on div "Mark Complete" at bounding box center [1475, 27] width 88 height 36
click at [878, 601] on icon "Icon/Star" at bounding box center [875, 599] width 36 height 36
click at [1464, 36] on div "Mark Complete" at bounding box center [1475, 27] width 88 height 36
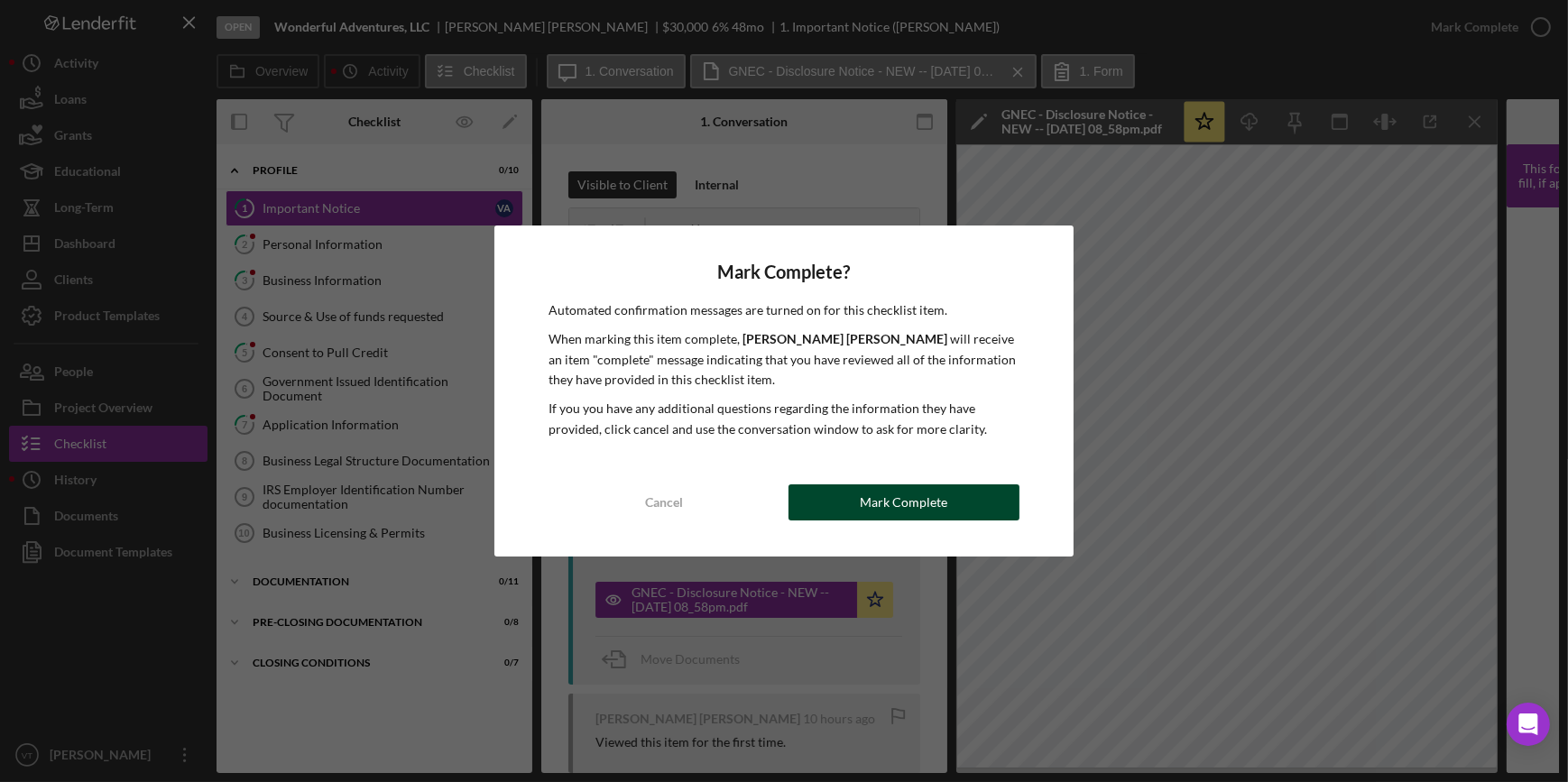
click at [875, 508] on div "Mark Complete" at bounding box center [903, 502] width 88 height 36
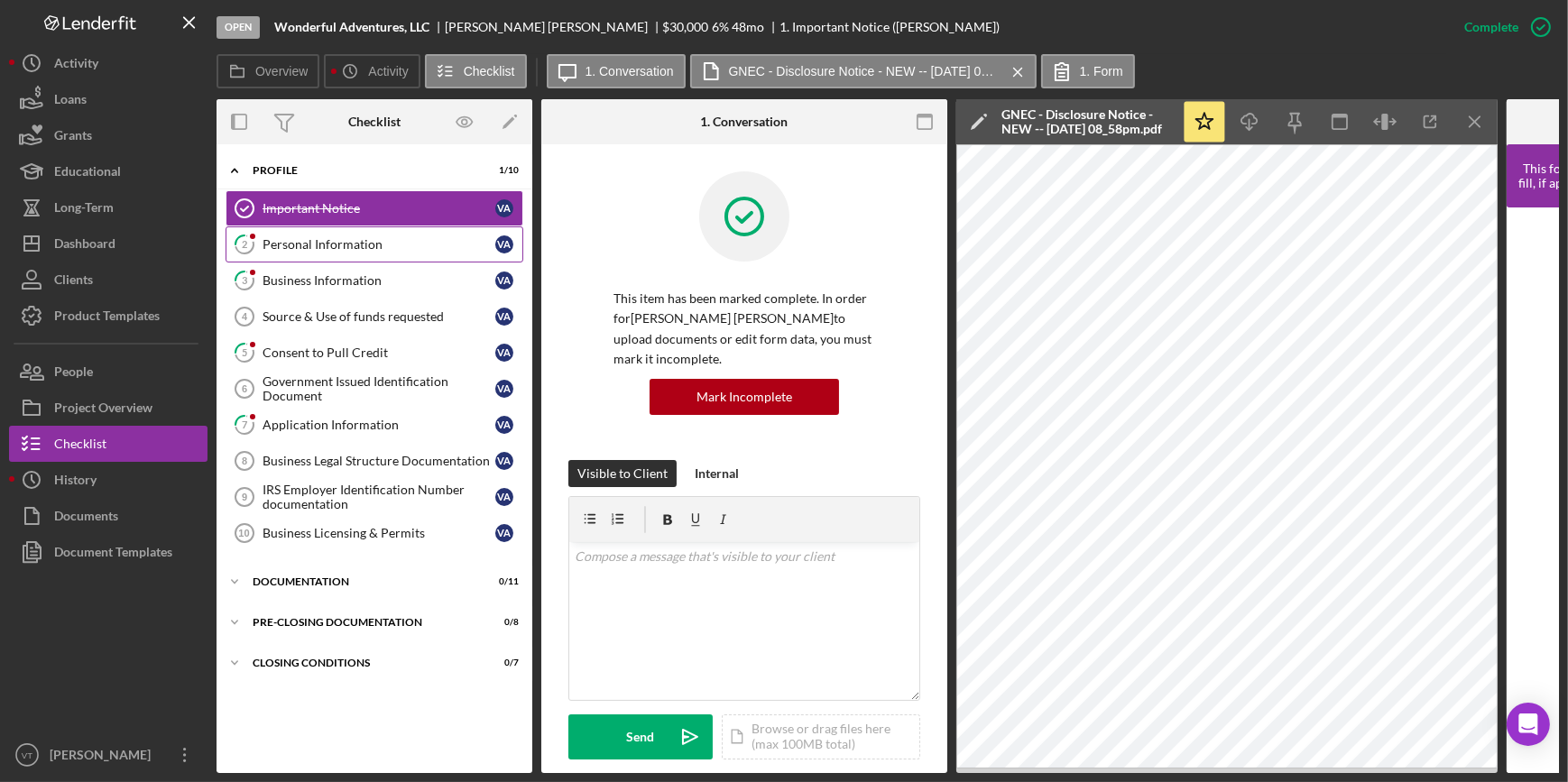
click at [313, 238] on div "Personal Information" at bounding box center [378, 244] width 232 height 14
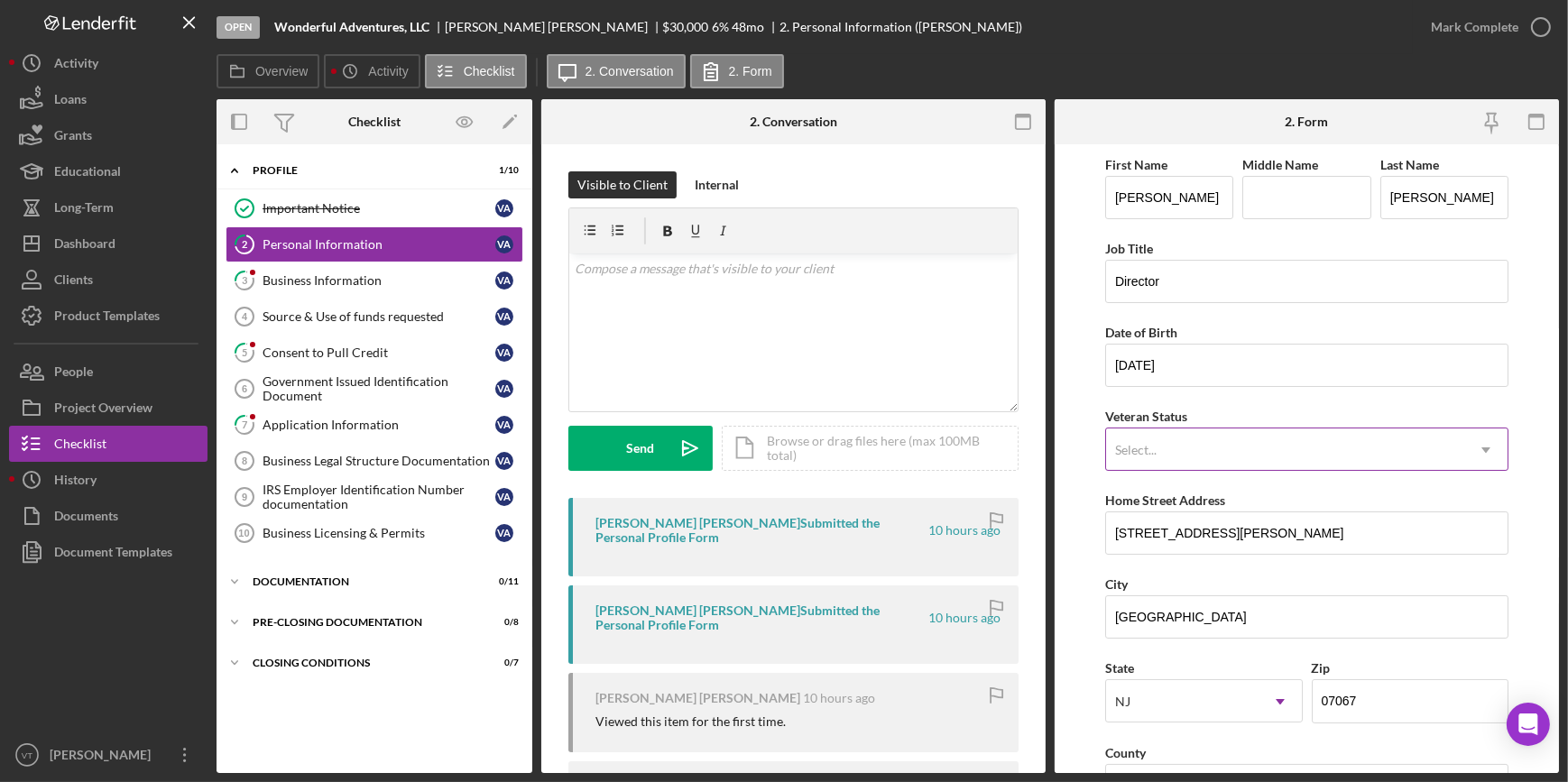
click at [1340, 459] on div "Select..." at bounding box center [1285, 450] width 358 height 41
click at [1476, 22] on div "Mark Complete" at bounding box center [1475, 27] width 88 height 36
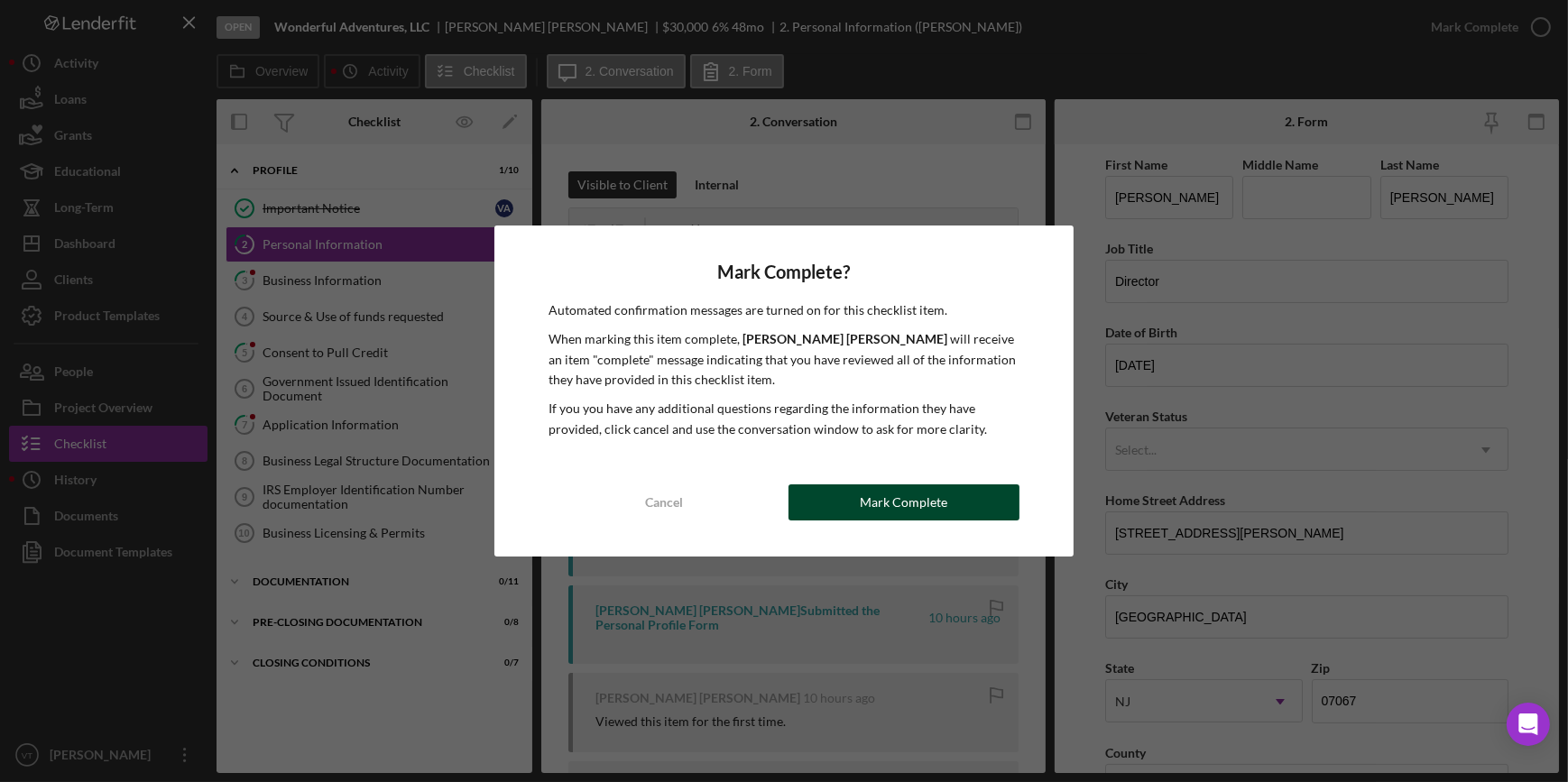
click at [890, 496] on div "Mark Complete" at bounding box center [903, 502] width 88 height 36
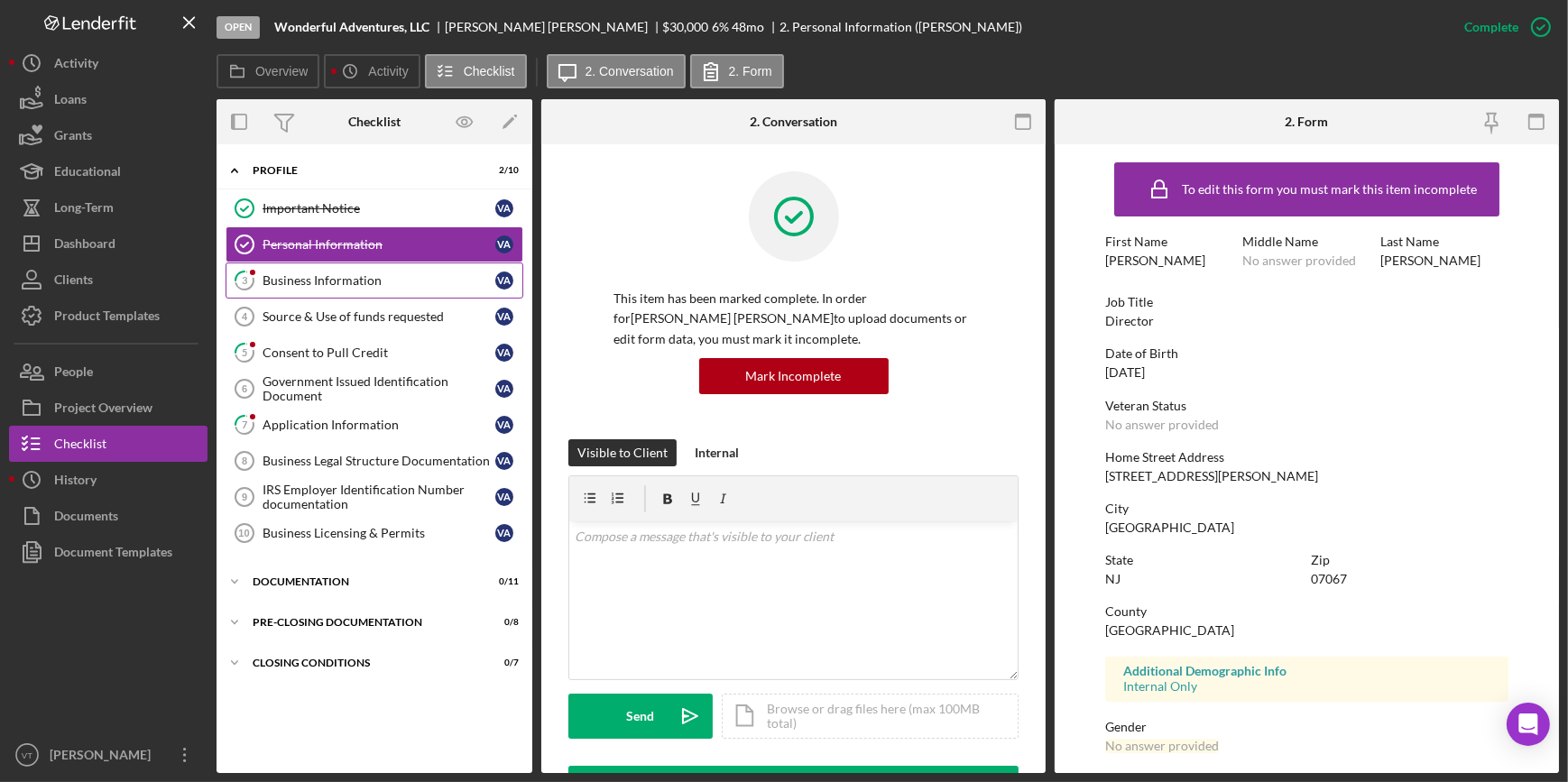
click at [342, 280] on div "Business Information" at bounding box center [378, 280] width 232 height 14
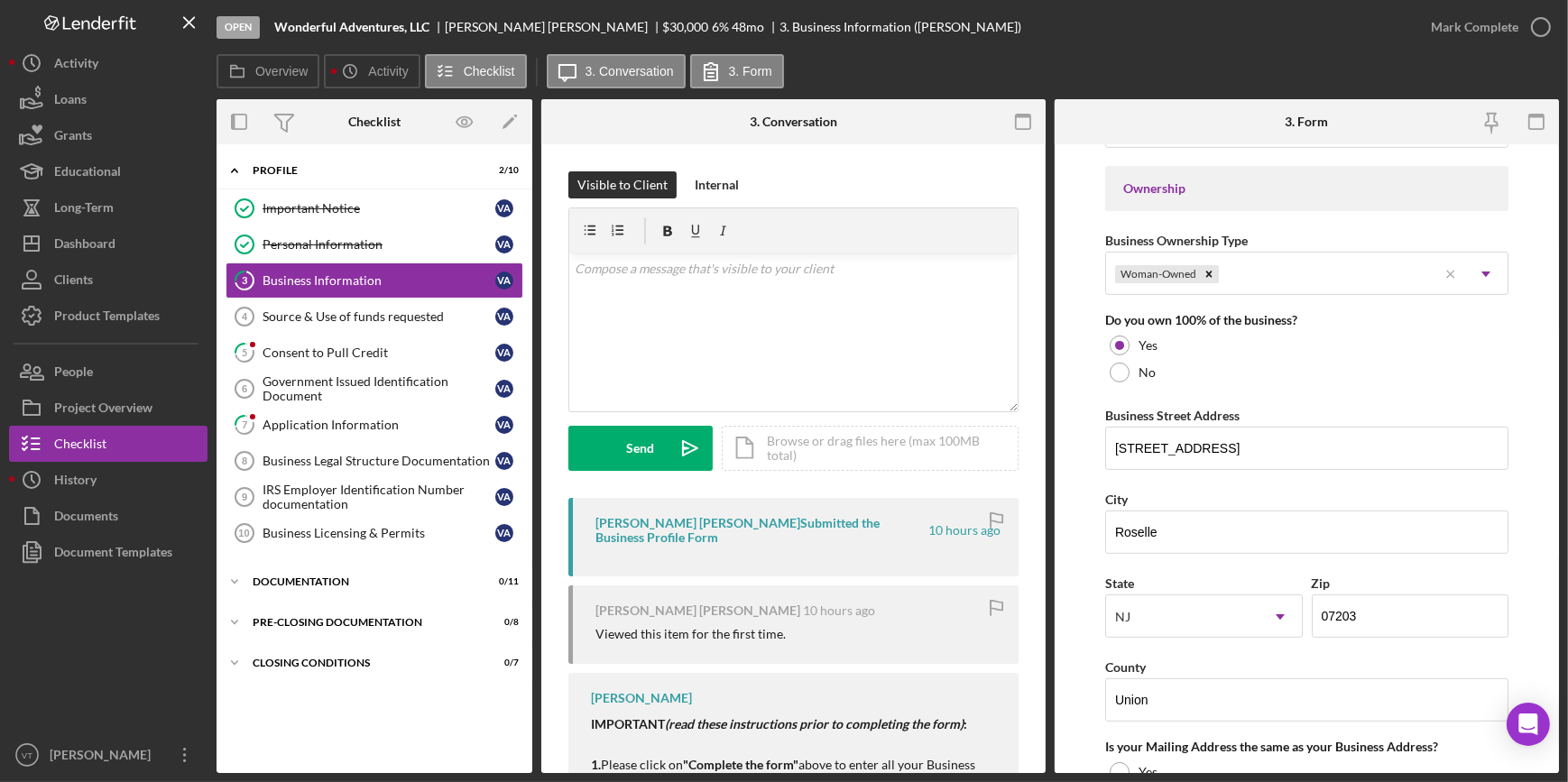
scroll to position [901, 0]
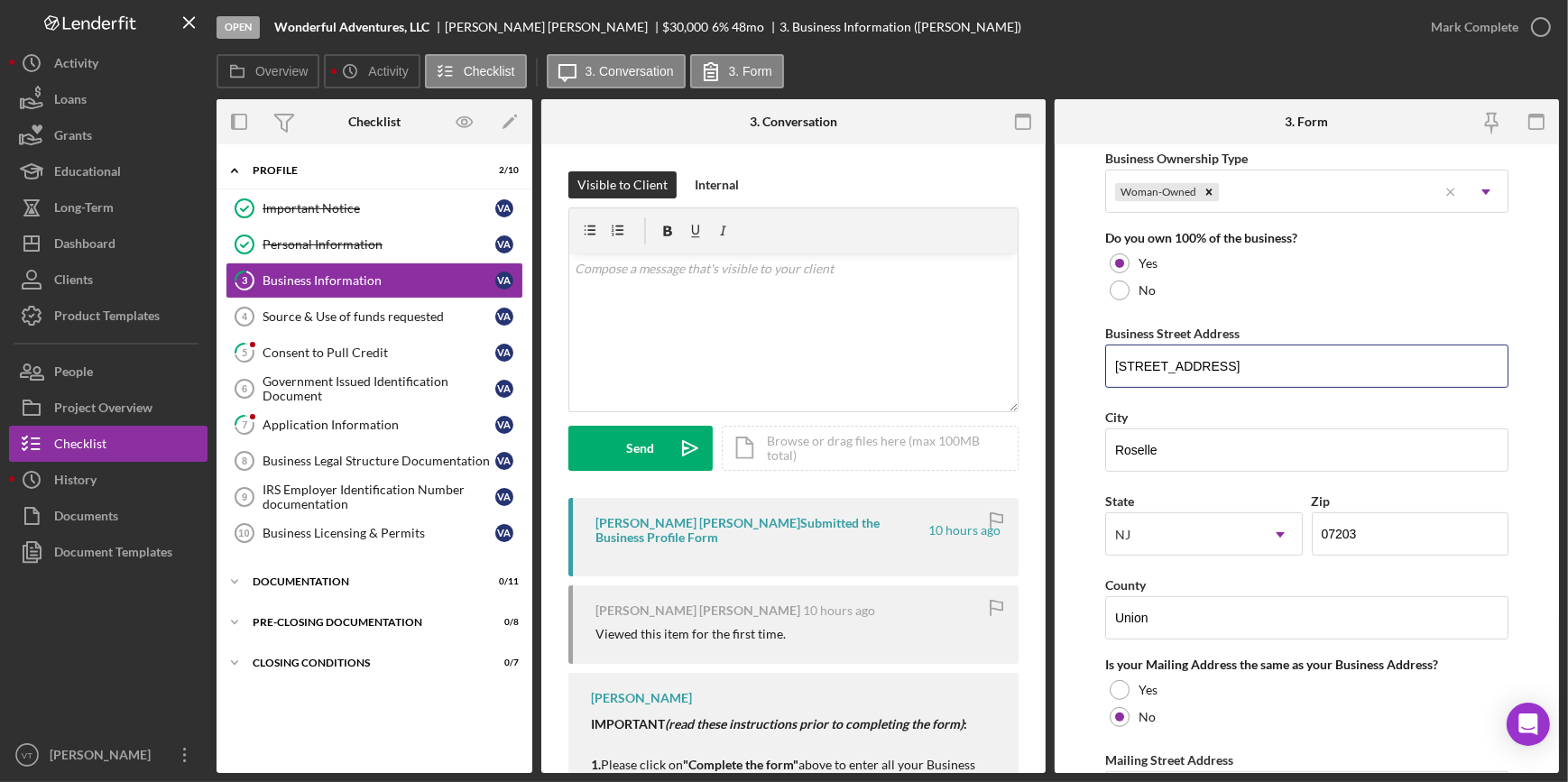
drag, startPoint x: 1225, startPoint y: 361, endPoint x: 1080, endPoint y: 356, distance: 145.1
click at [1080, 356] on form "Business Name Wonderful Adventures, LLC DBA Wonderful Adventures Business Start…" at bounding box center [1307, 459] width 504 height 629
click at [1437, 26] on div "Mark Complete" at bounding box center [1475, 27] width 88 height 36
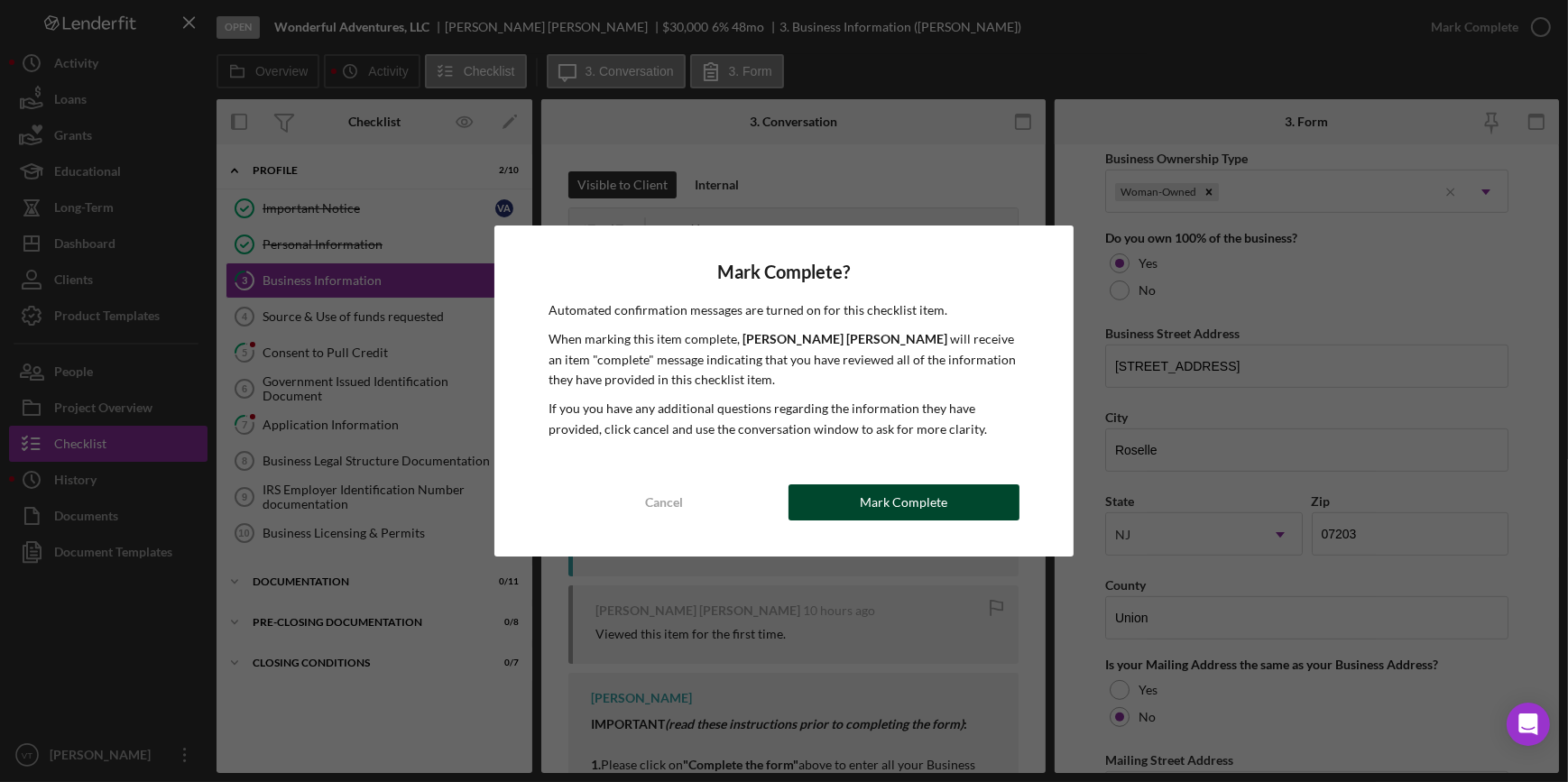
click at [899, 502] on div "Mark Complete" at bounding box center [903, 502] width 88 height 36
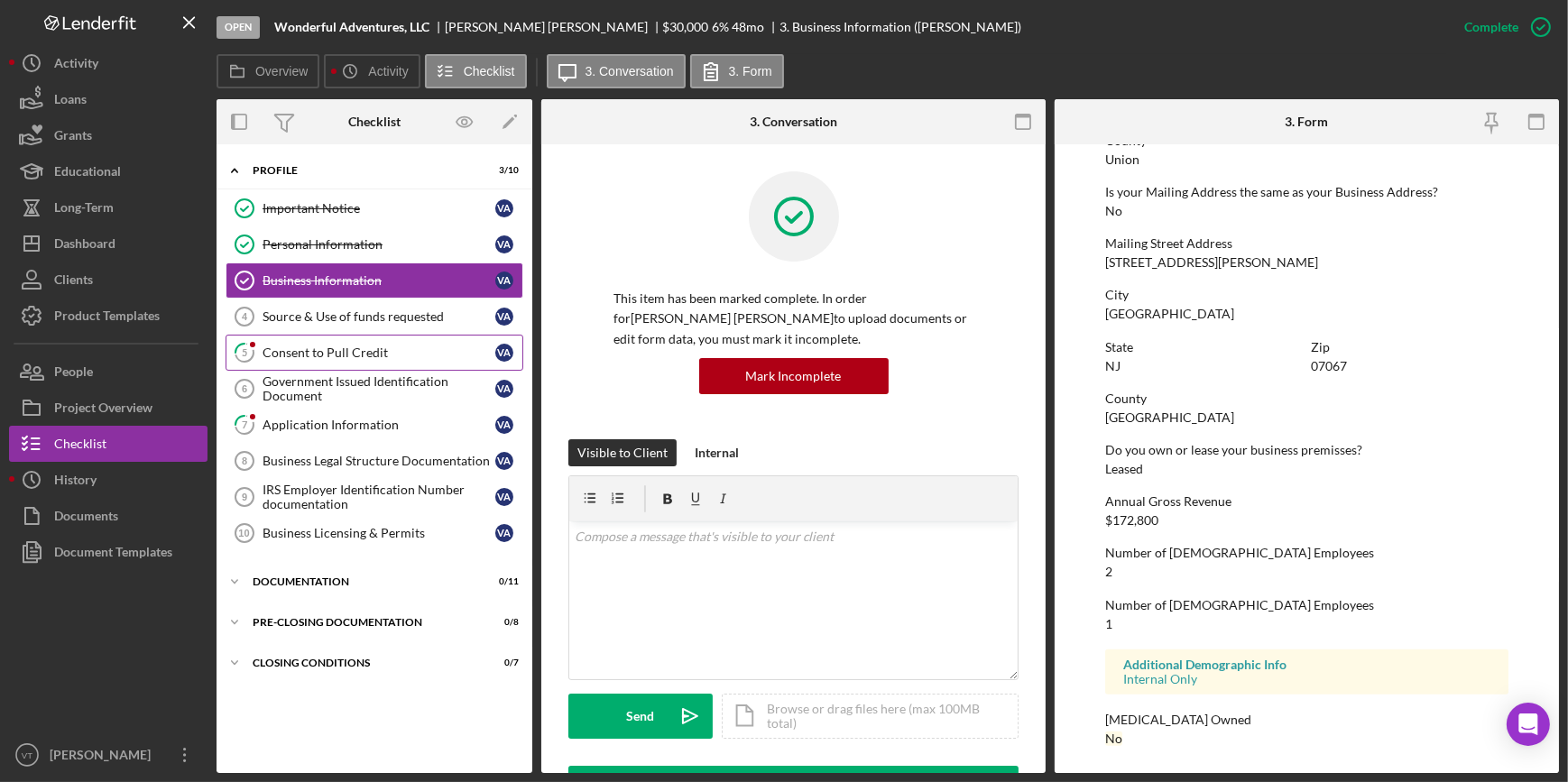
scroll to position [635, 0]
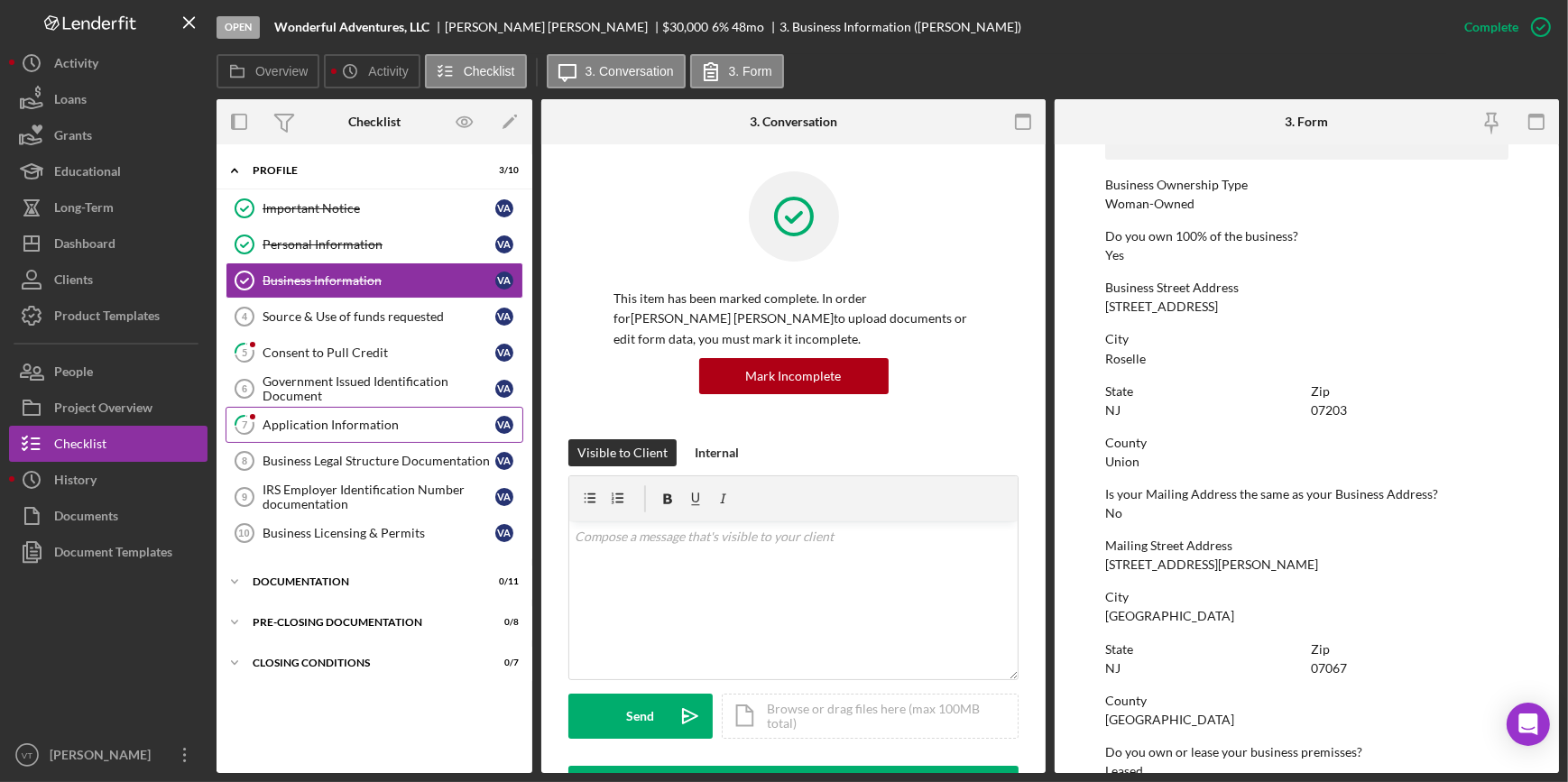
click at [346, 420] on div "Application Information" at bounding box center [378, 424] width 232 height 14
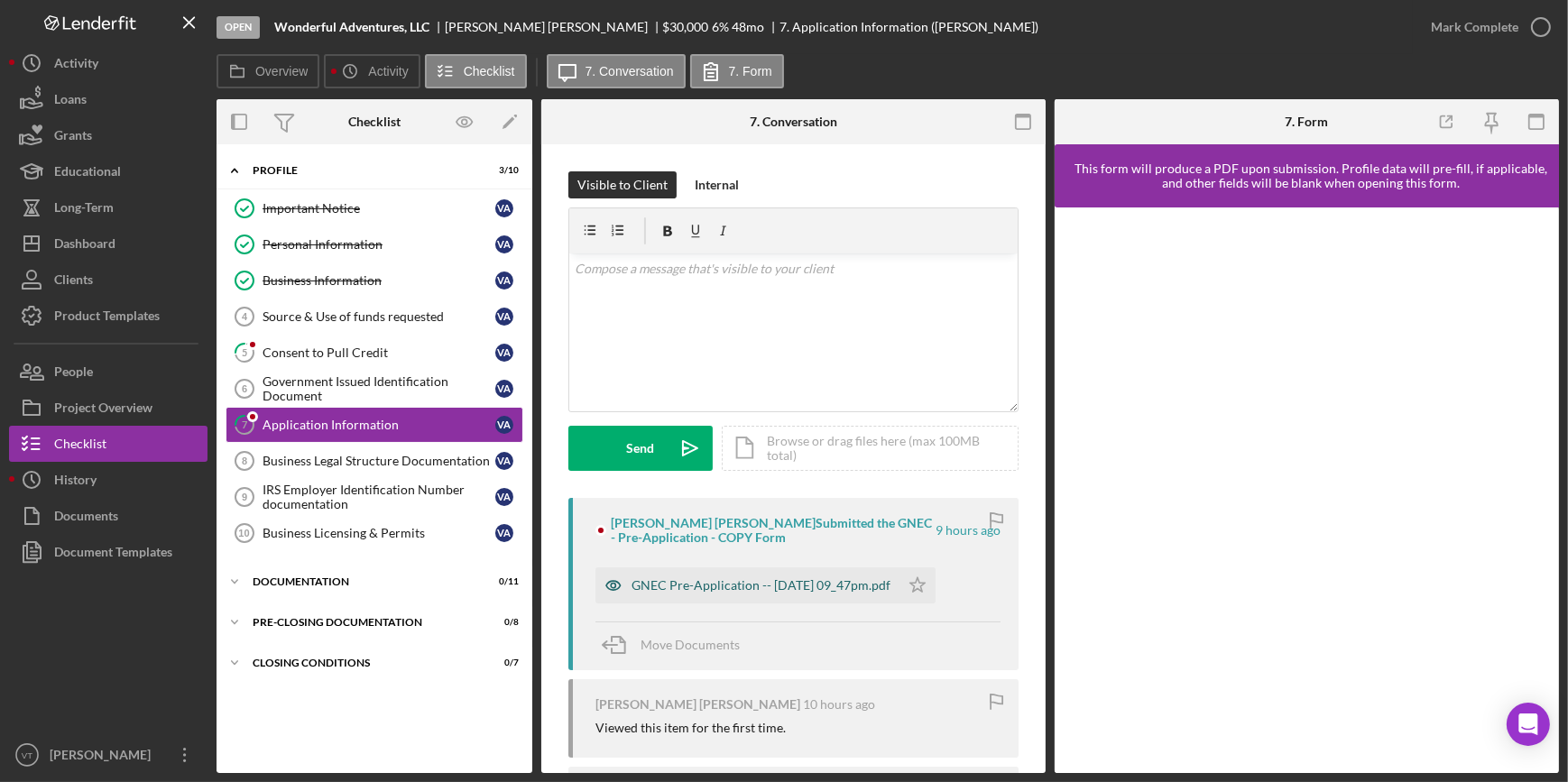
click at [666, 575] on div "GNEC Pre-Application -- [DATE] 09_47pm.pdf" at bounding box center [748, 585] width 304 height 36
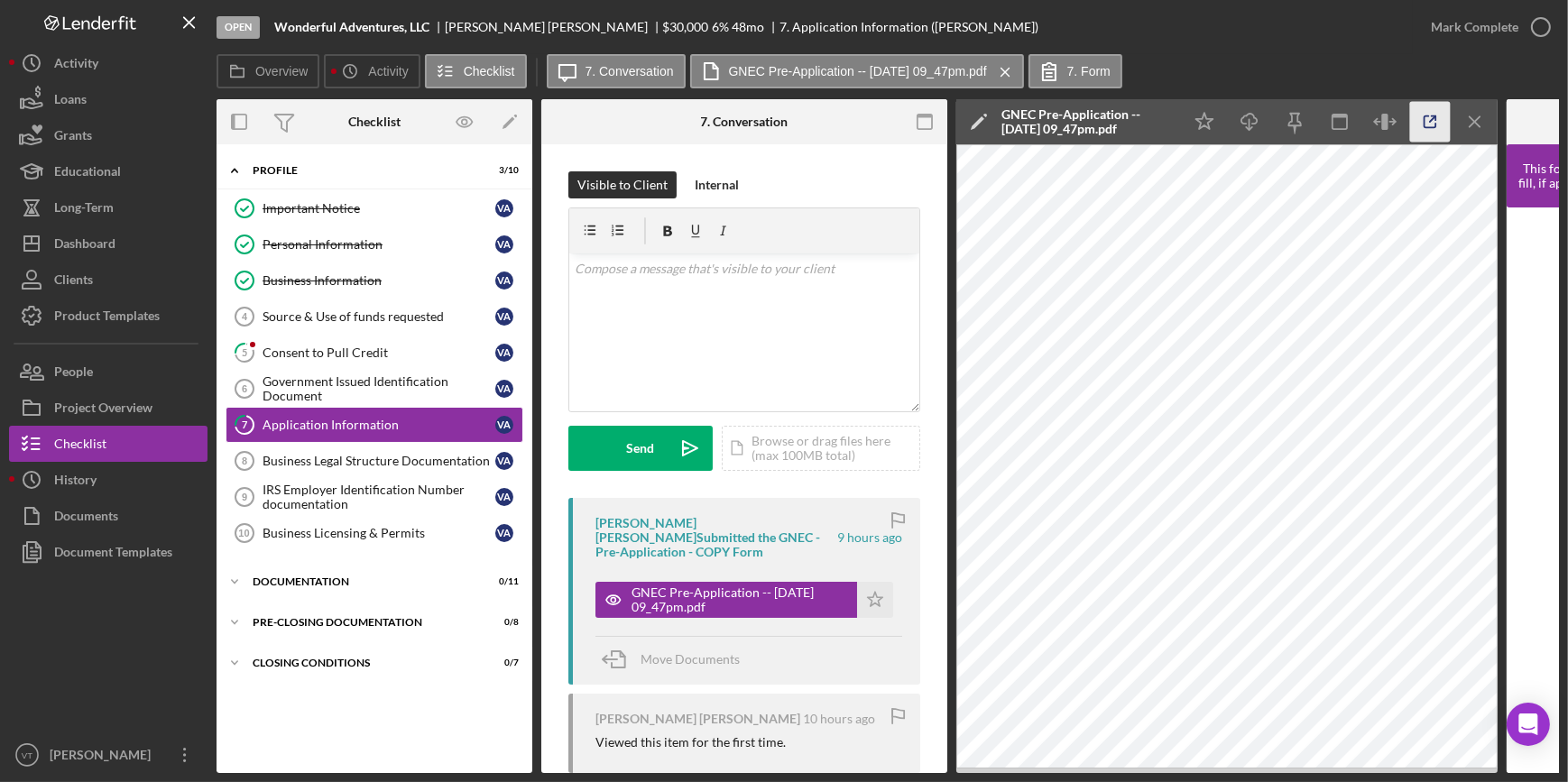
click at [1435, 115] on icon "button" at bounding box center [1429, 121] width 40 height 40
click at [1422, 33] on button "Mark Complete" at bounding box center [1485, 27] width 147 height 36
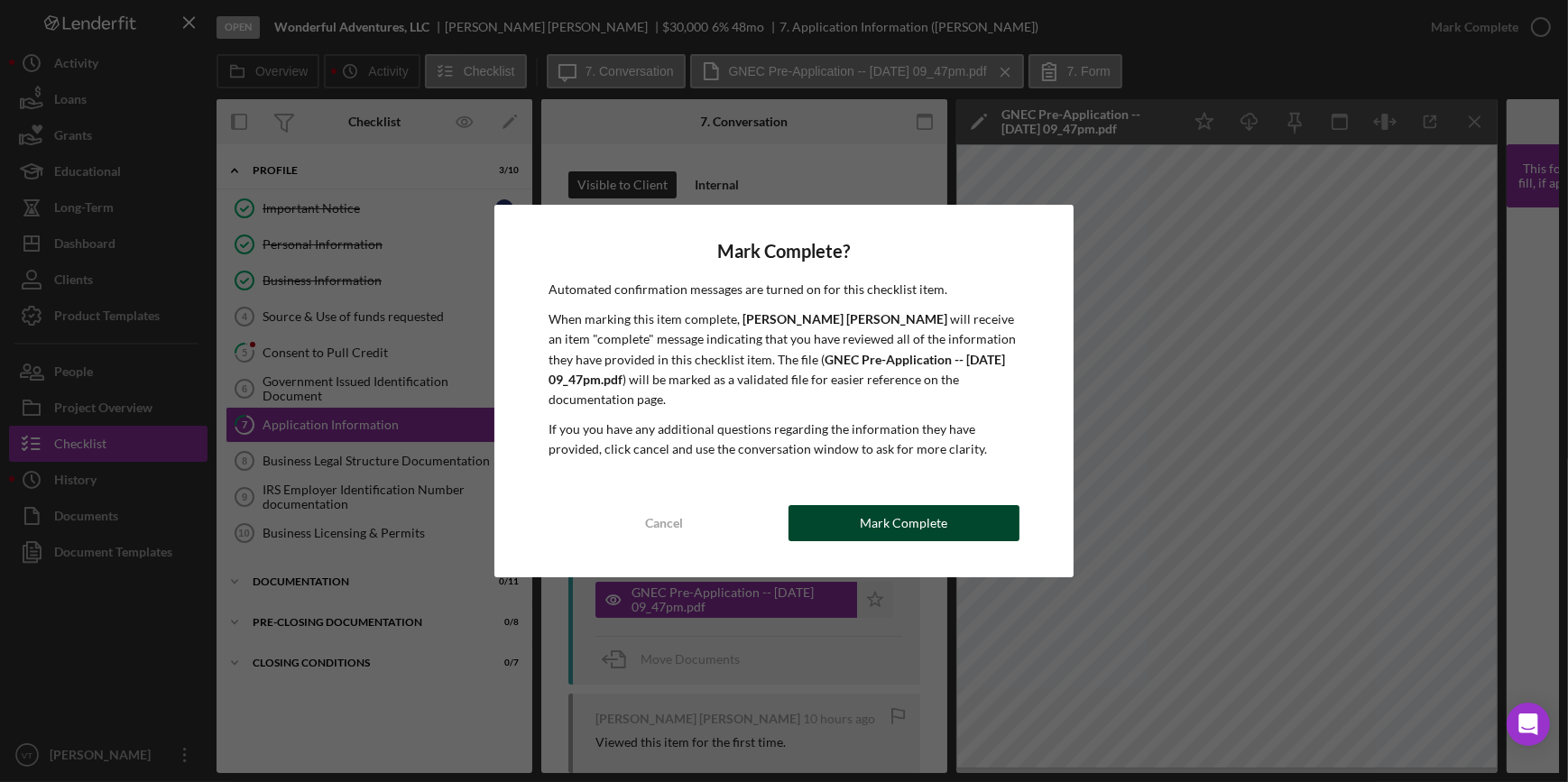
click at [849, 524] on button "Mark Complete" at bounding box center [903, 523] width 231 height 36
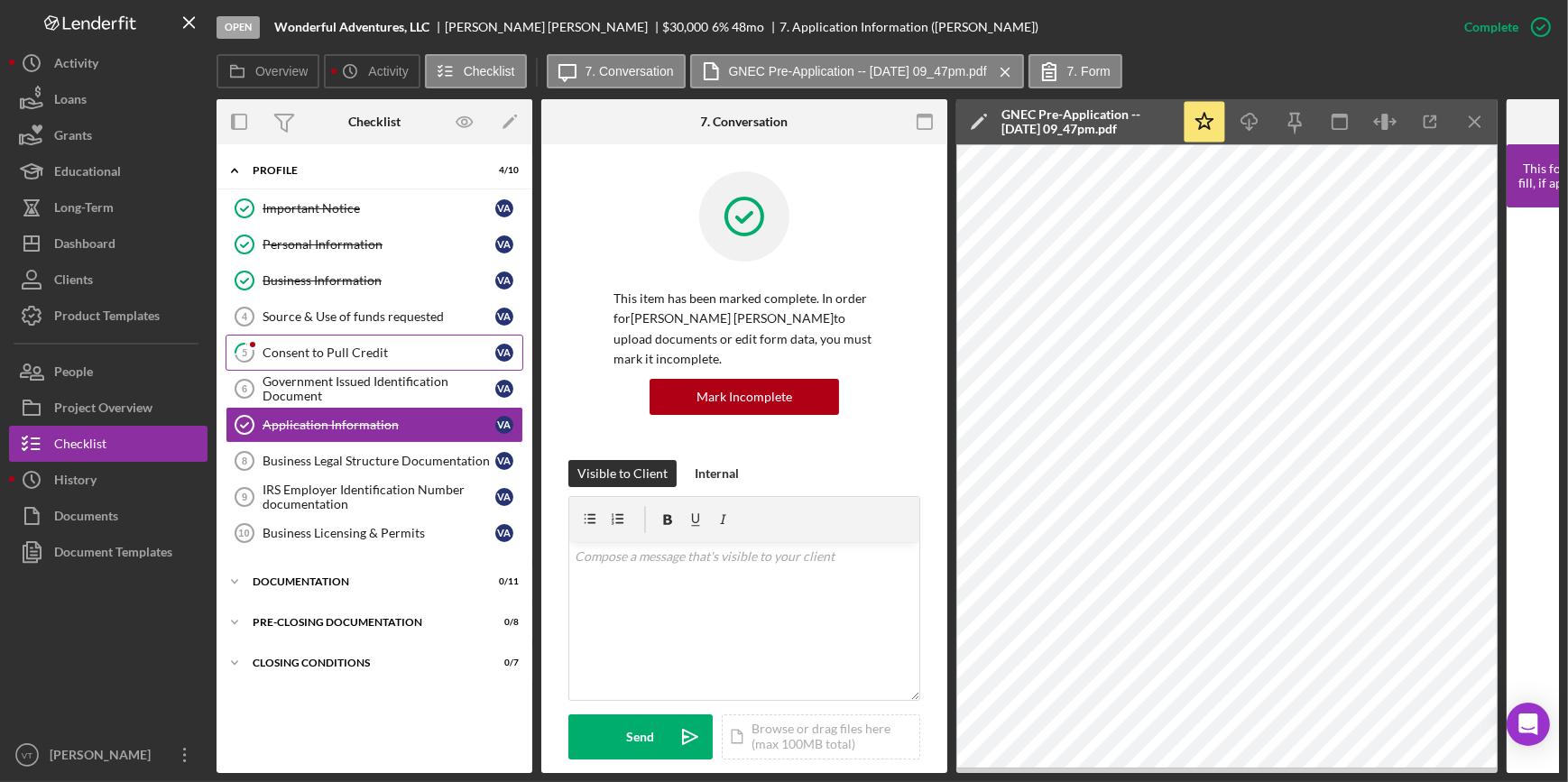
click at [318, 353] on div "Consent to Pull Credit" at bounding box center [378, 352] width 232 height 14
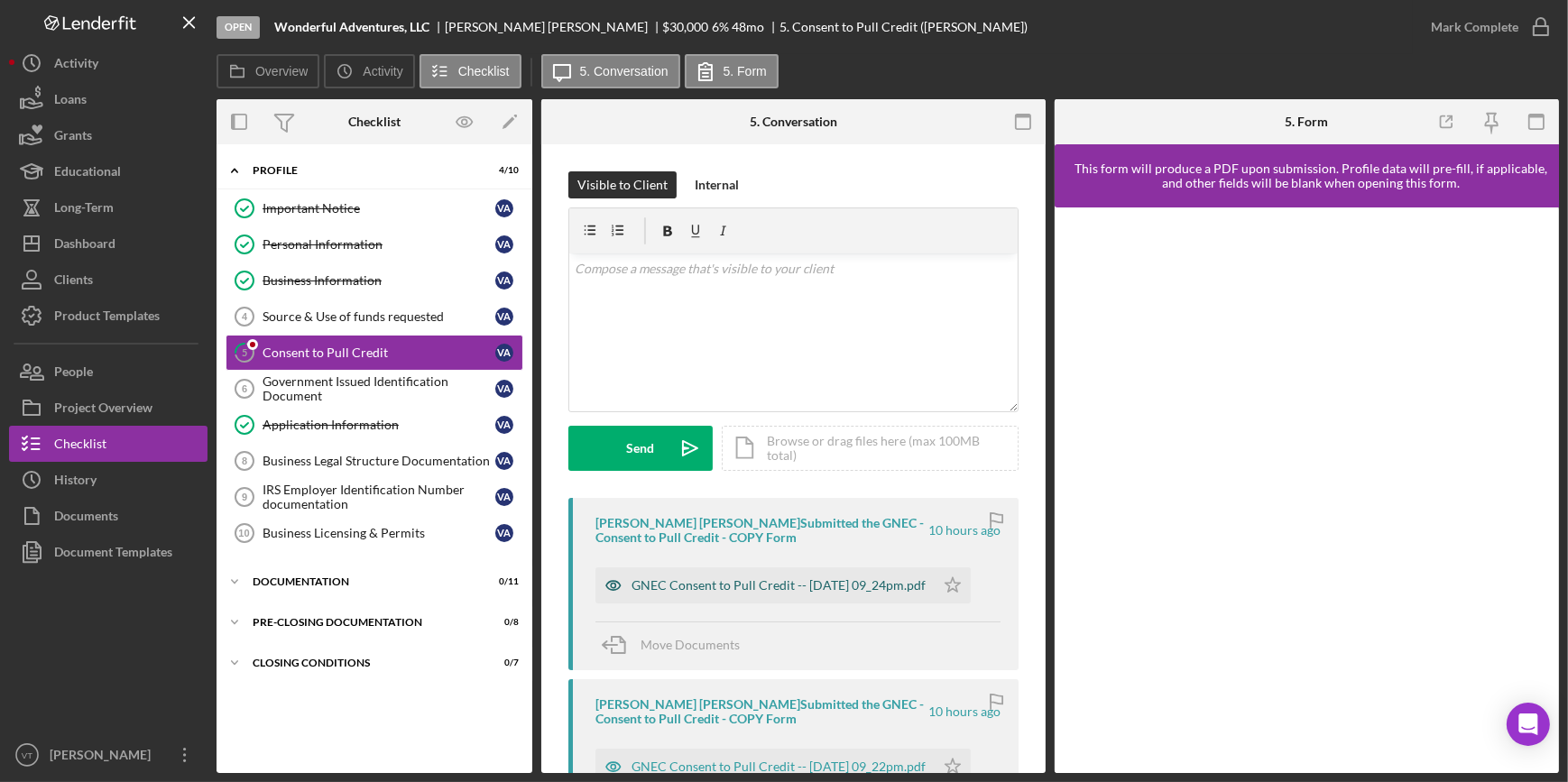
click at [670, 578] on div "GNEC Consent to Pull Credit -- 2025-09-30 09_24pm.pdf" at bounding box center [777, 584] width 294 height 14
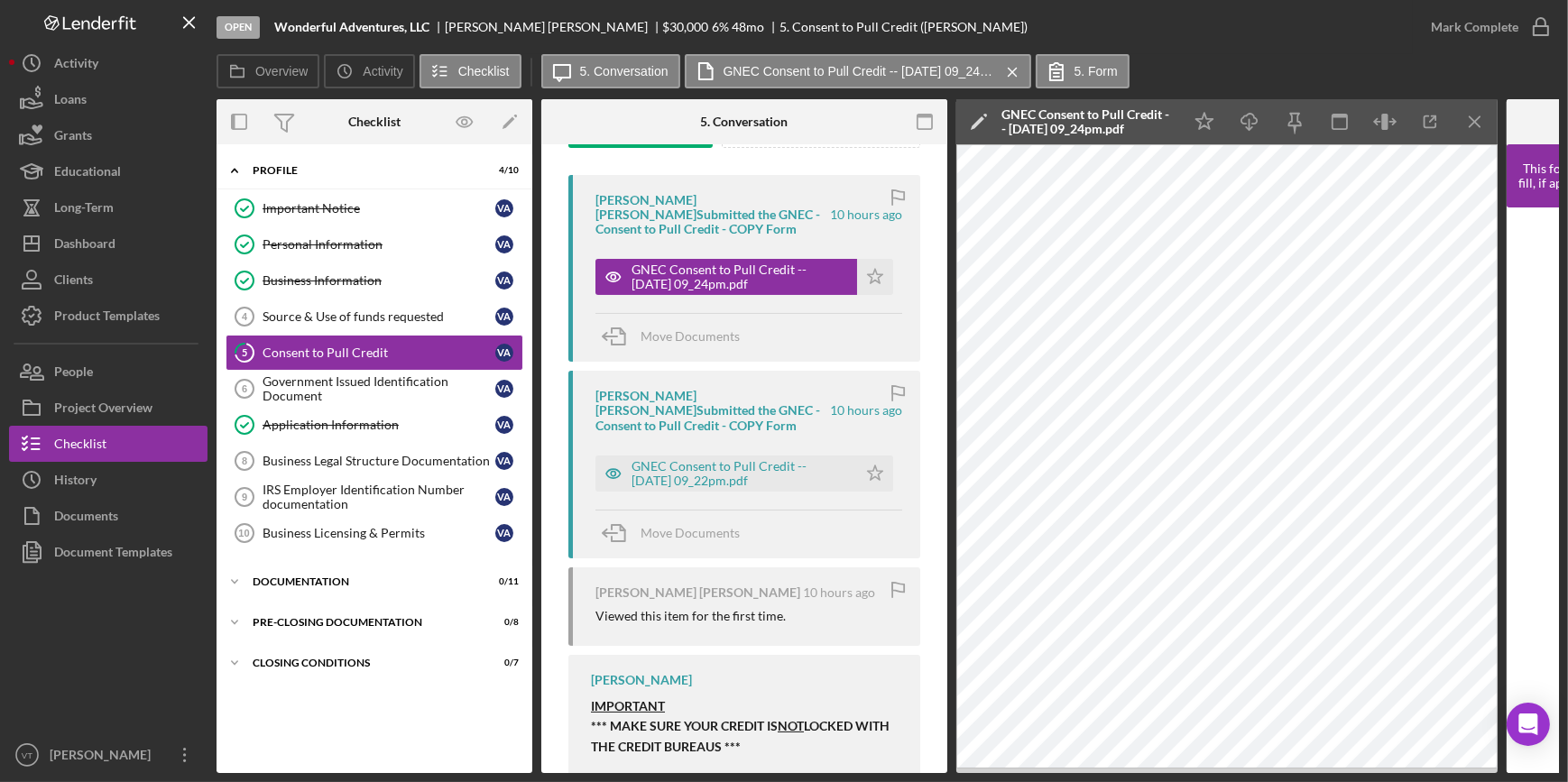
scroll to position [410, 0]
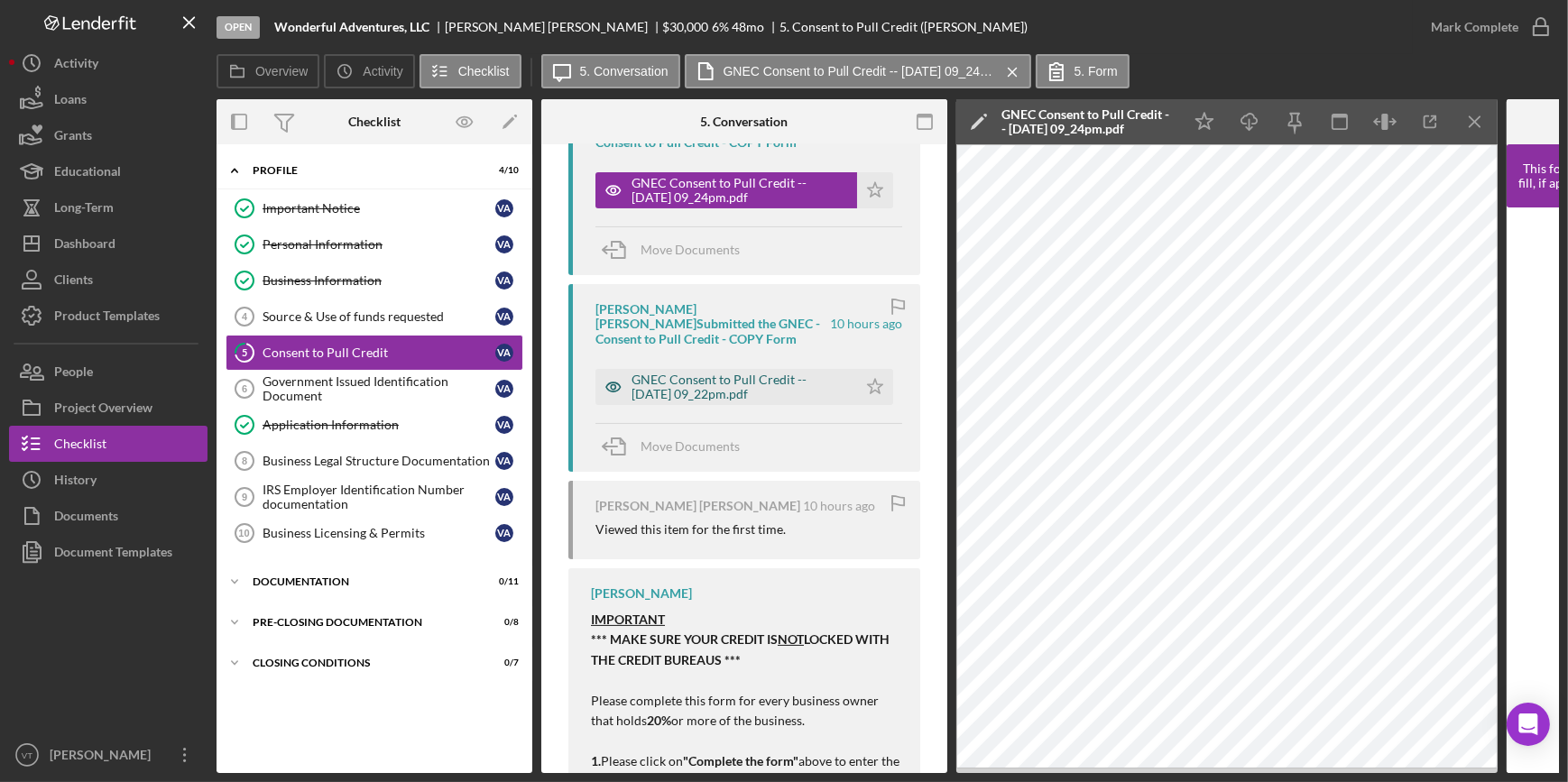
click at [719, 383] on div "GNEC Consent to Pull Credit -- 2025-09-30 09_22pm.pdf" at bounding box center [739, 386] width 217 height 29
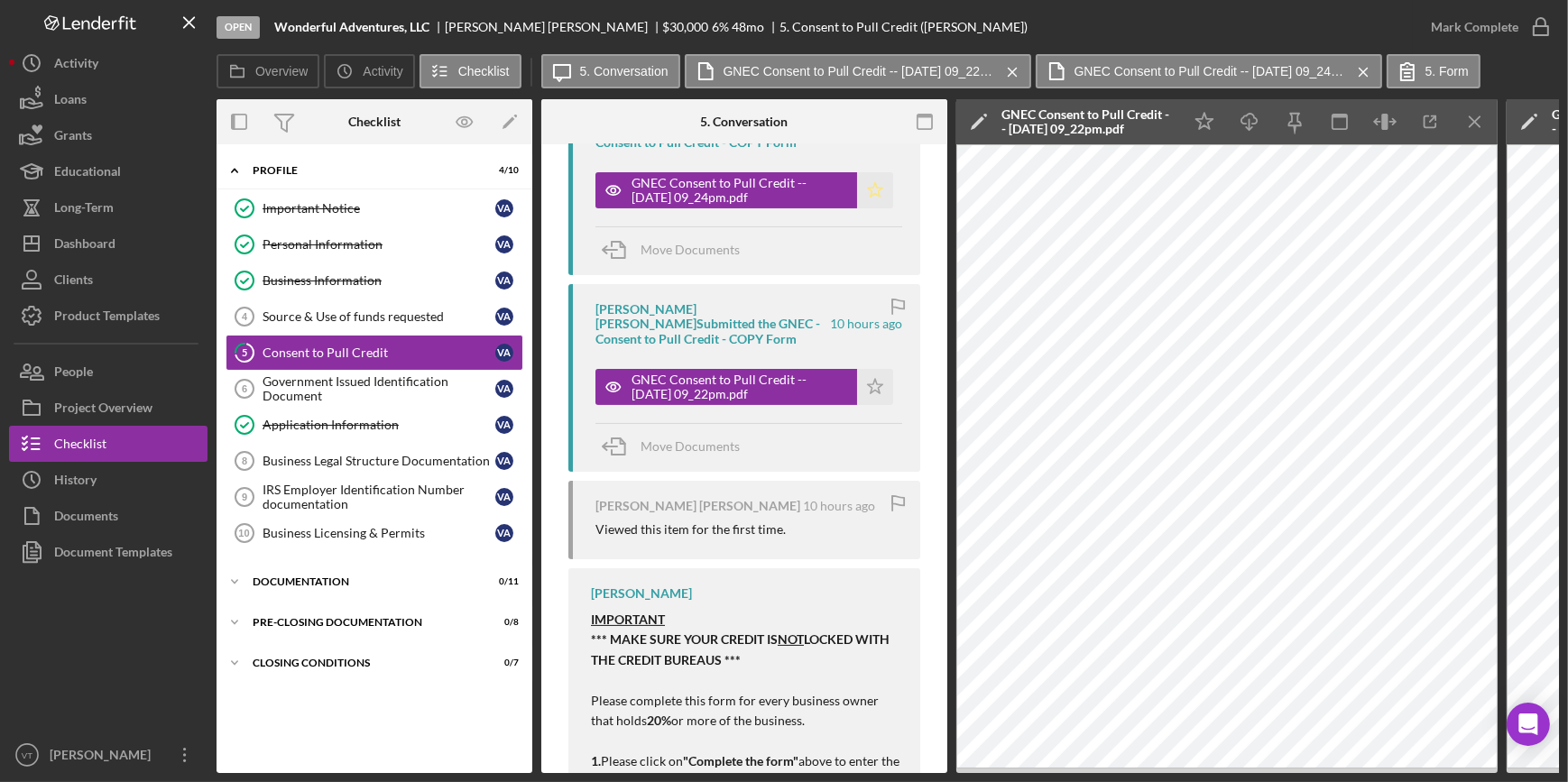
click at [873, 188] on polygon "button" at bounding box center [875, 189] width 15 height 14
click at [1479, 23] on div "Mark Complete" at bounding box center [1475, 27] width 88 height 36
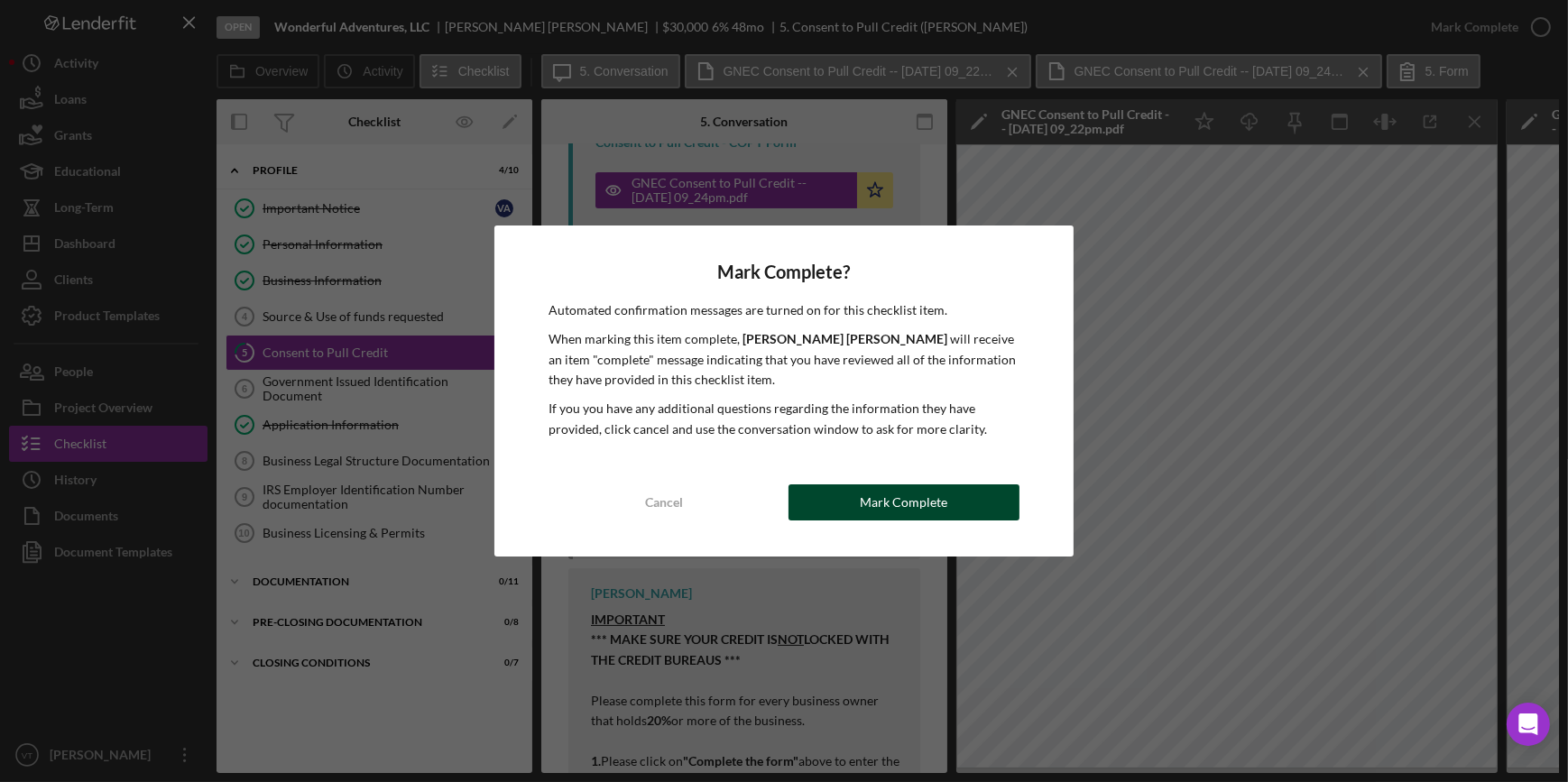
click at [866, 507] on div "Mark Complete" at bounding box center [903, 502] width 88 height 36
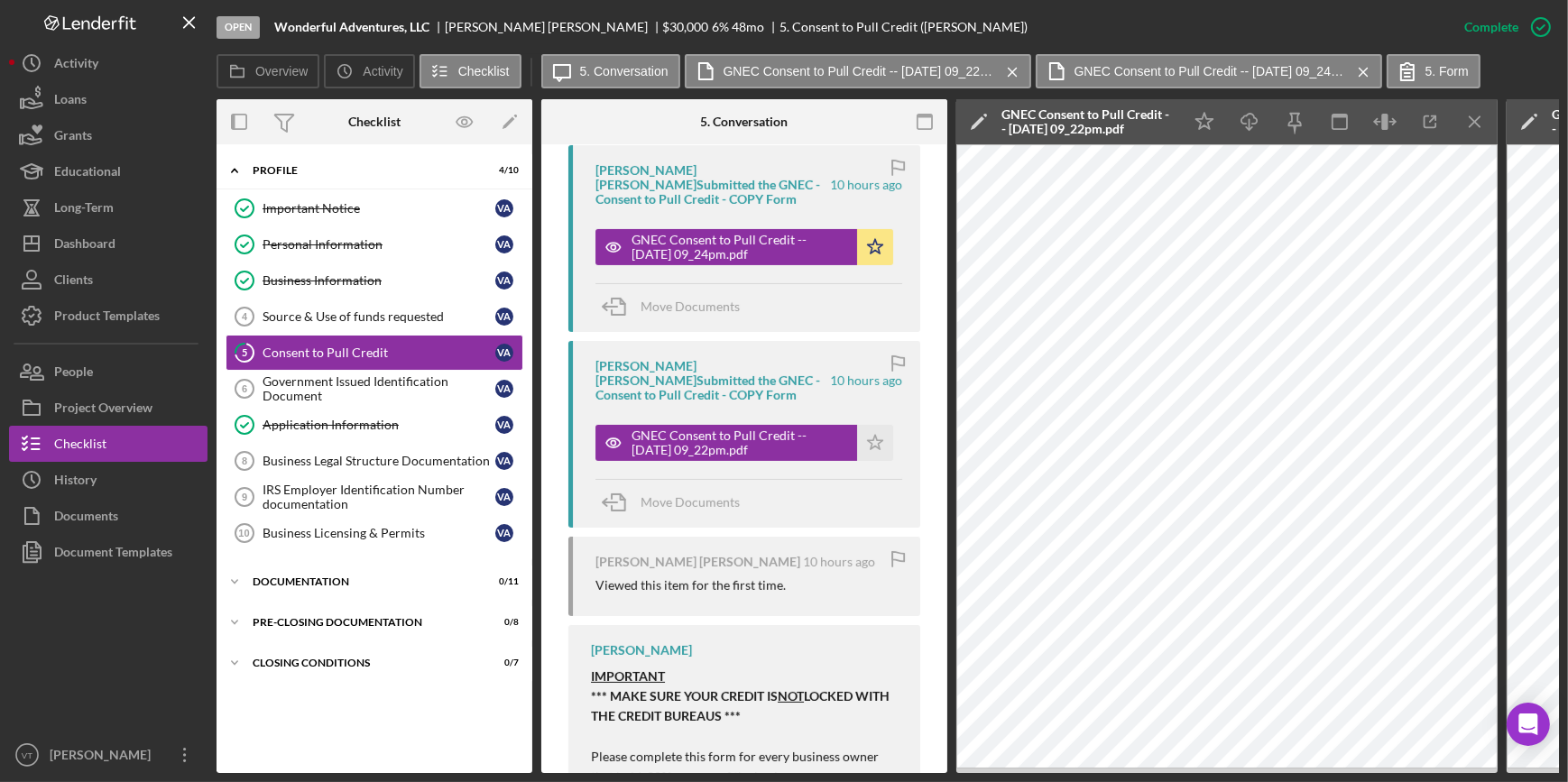
scroll to position [875, 0]
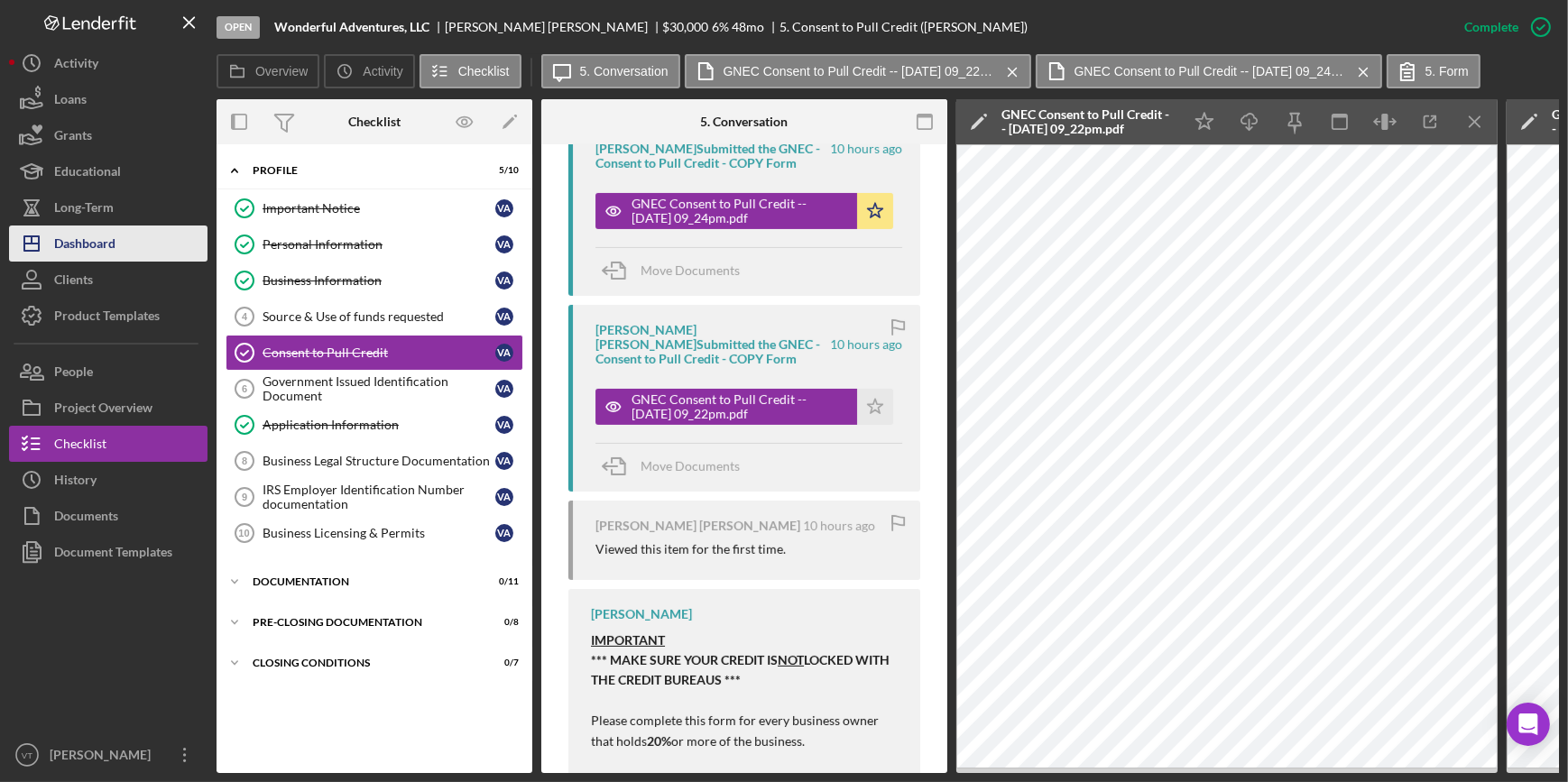
click at [122, 241] on button "Icon/Dashboard Dashboard" at bounding box center [108, 244] width 199 height 36
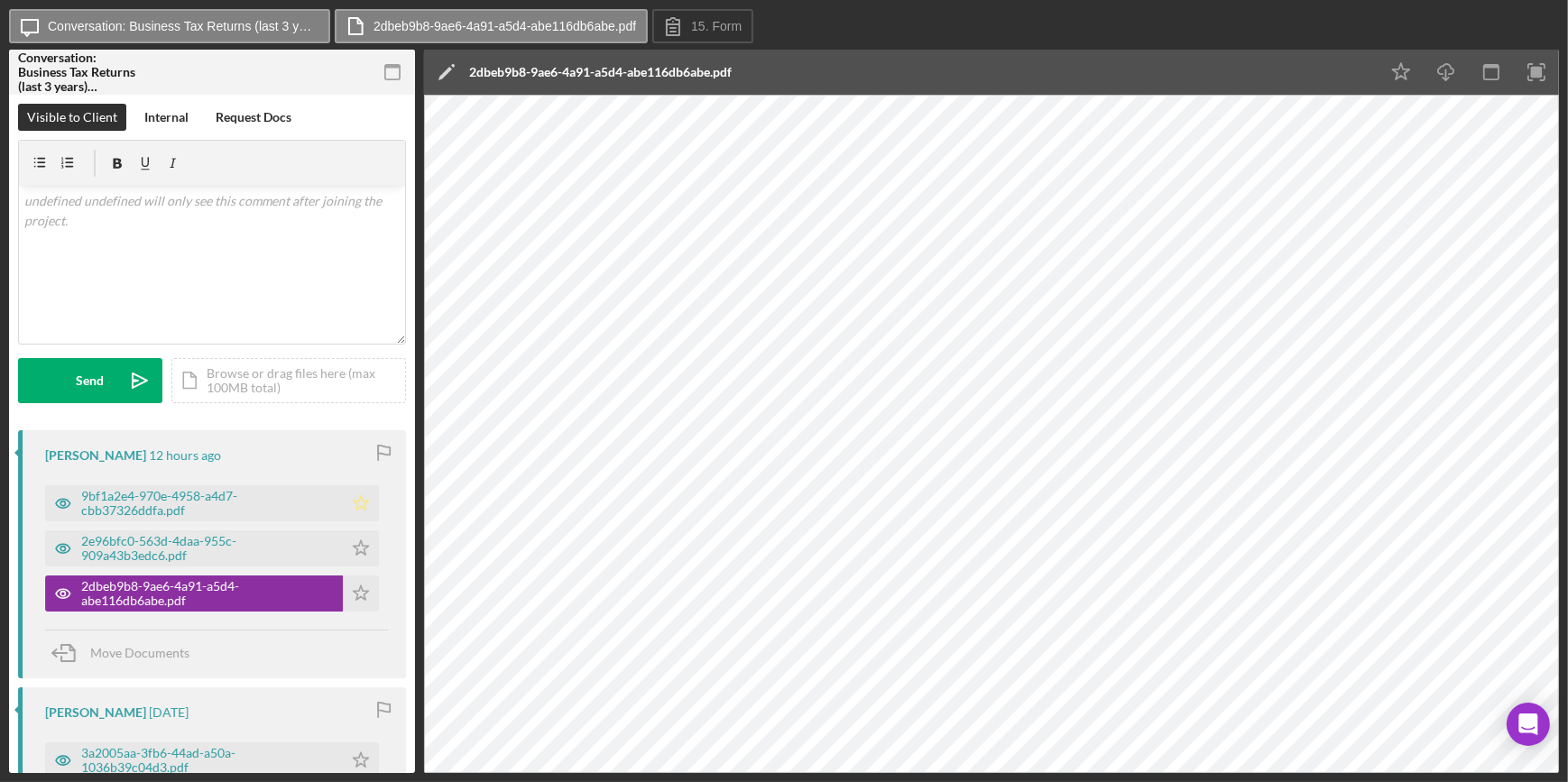
click at [347, 495] on icon "Icon/Star" at bounding box center [360, 503] width 36 height 36
click at [347, 541] on icon "Icon/Star" at bounding box center [360, 548] width 36 height 36
click at [359, 593] on polygon "button" at bounding box center [361, 592] width 15 height 14
